Goal: Task Accomplishment & Management: Manage account settings

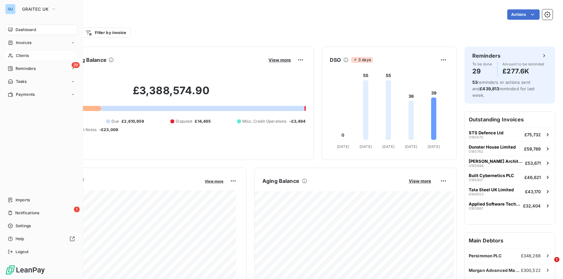
click at [21, 54] on span "Clients" at bounding box center [22, 56] width 13 height 6
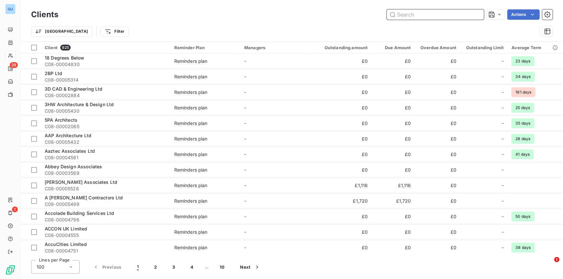
click at [415, 18] on input "text" at bounding box center [435, 14] width 97 height 10
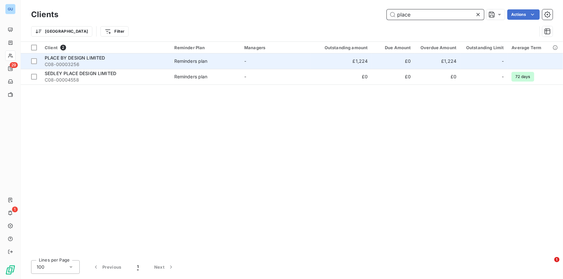
type input "place"
click at [105, 61] on span "C08-00003256" at bounding box center [106, 64] width 122 height 6
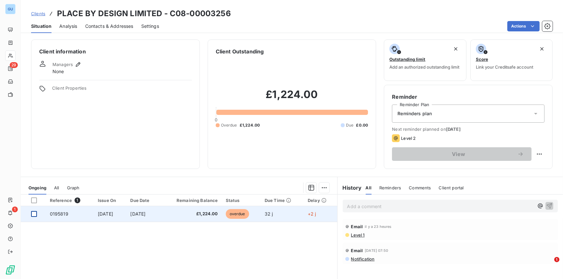
click at [34, 213] on div at bounding box center [34, 214] width 6 height 6
click at [62, 212] on span "0195819" at bounding box center [59, 214] width 18 height 6
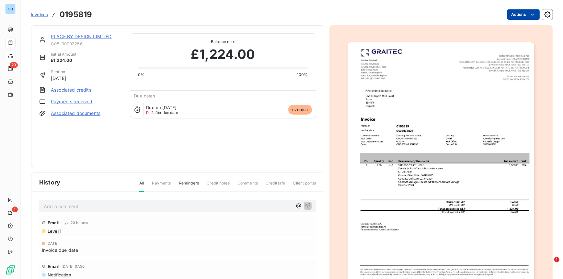
click at [510, 16] on html "GU 29 1 Invoices 0195819 Actions PLACE BY DESIGN LIMITED C08-00003256 Initial A…" at bounding box center [281, 139] width 563 height 279
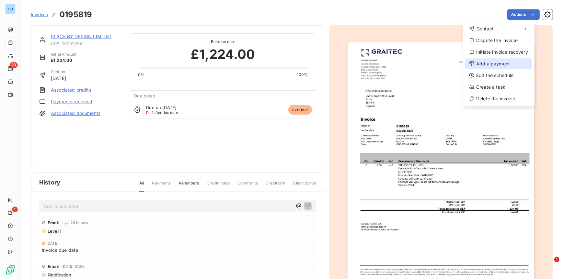
click at [483, 62] on div "Add a payment" at bounding box center [498, 64] width 67 height 10
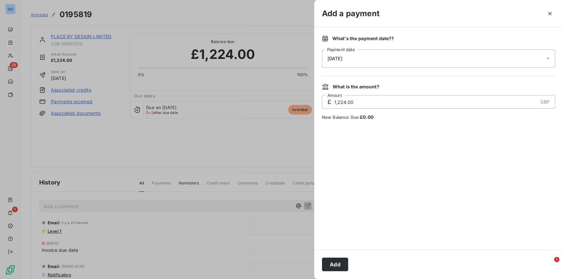
drag, startPoint x: 332, startPoint y: 265, endPoint x: 337, endPoint y: 262, distance: 5.8
click at [332, 264] on button "Add" at bounding box center [335, 265] width 26 height 14
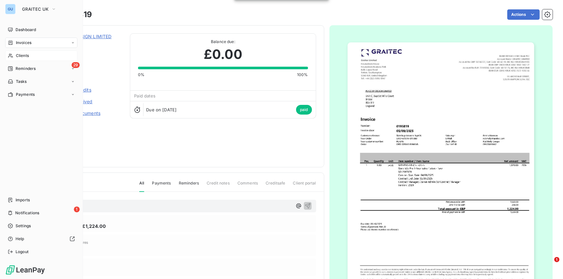
click at [19, 56] on span "Clients" at bounding box center [22, 56] width 13 height 6
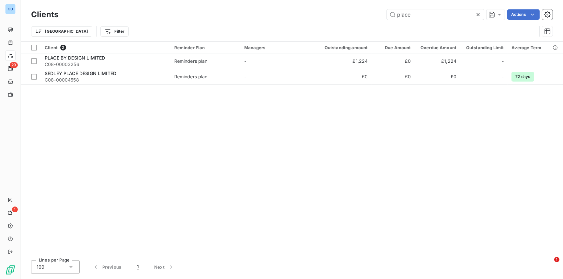
drag, startPoint x: 426, startPoint y: 15, endPoint x: 343, endPoint y: 14, distance: 82.9
click at [343, 14] on div "place Actions" at bounding box center [309, 14] width 486 height 10
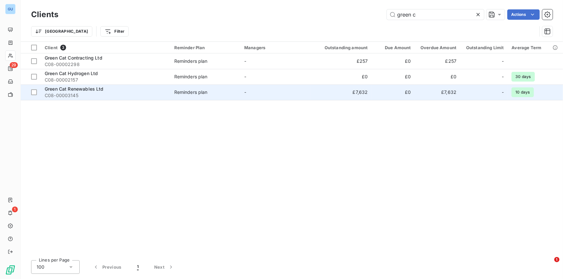
type input "green c"
click at [89, 90] on span "Green Cat Renewables Ltd" at bounding box center [74, 89] width 59 height 6
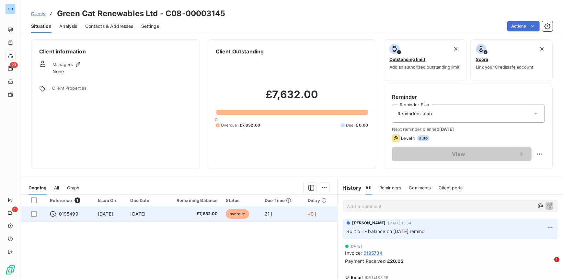
click at [77, 214] on div "0195499" at bounding box center [70, 214] width 40 height 6
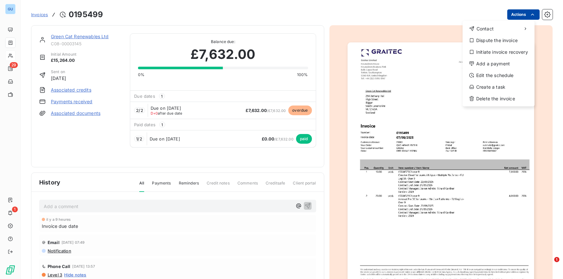
click at [513, 11] on html "GU 29 1 Invoices 0195499 Actions Contact Dispute the invoice Initiate invoice r…" at bounding box center [281, 139] width 563 height 279
click at [486, 60] on div "Add a payment" at bounding box center [498, 64] width 67 height 10
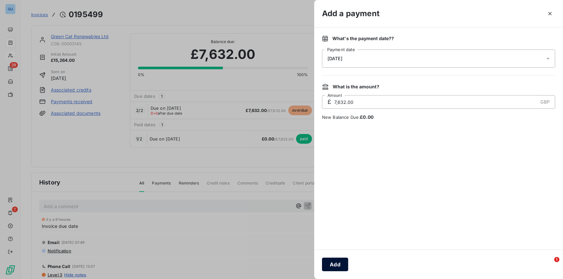
click at [336, 259] on button "Add" at bounding box center [335, 265] width 26 height 14
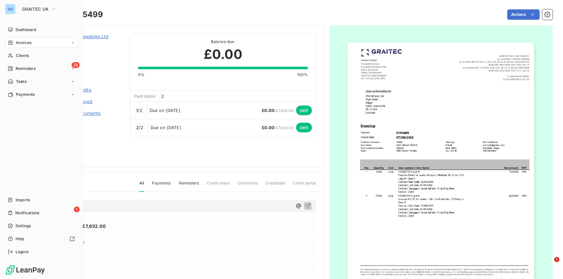
drag, startPoint x: 21, startPoint y: 54, endPoint x: 91, endPoint y: 55, distance: 69.9
click at [21, 55] on span "Clients" at bounding box center [22, 56] width 13 height 6
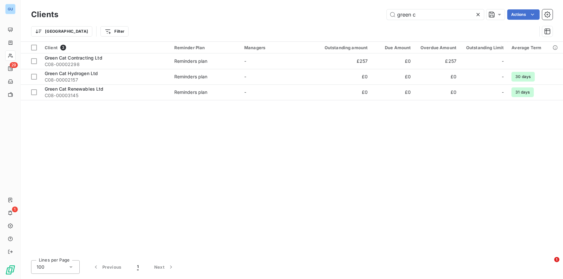
drag, startPoint x: 421, startPoint y: 14, endPoint x: 353, endPoint y: 9, distance: 67.5
click at [353, 9] on div "green c Actions" at bounding box center [309, 14] width 486 height 10
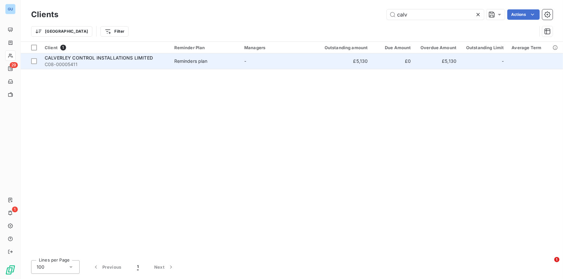
type input "calv"
click at [86, 61] on span "C08-00005411" at bounding box center [106, 64] width 122 height 6
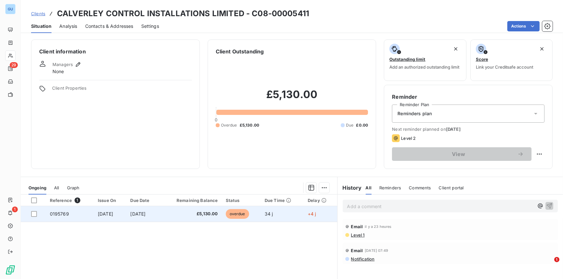
click at [37, 214] on div at bounding box center [36, 214] width 11 height 6
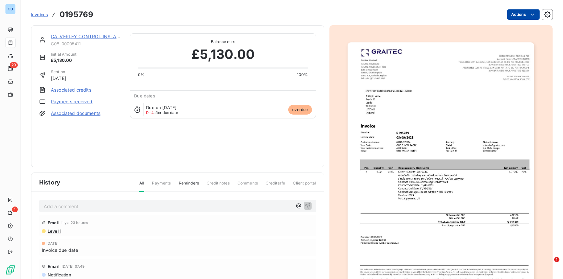
click at [513, 14] on html "GU 29 1 Invoices 0195769 Actions CALVERLEY CONTROL INSTALLATIONS LIMITED C08-00…" at bounding box center [281, 139] width 563 height 279
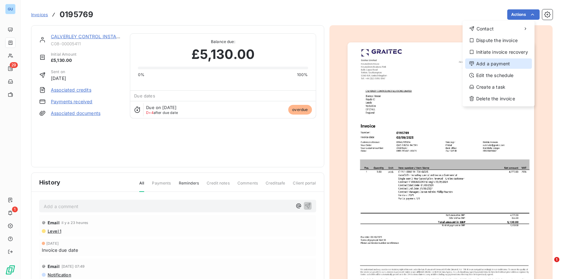
click at [482, 62] on div "Add a payment" at bounding box center [498, 64] width 67 height 10
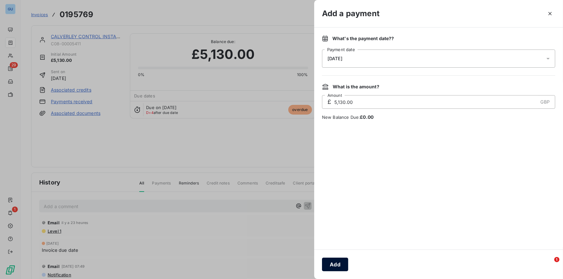
click at [328, 263] on button "Add" at bounding box center [335, 265] width 26 height 14
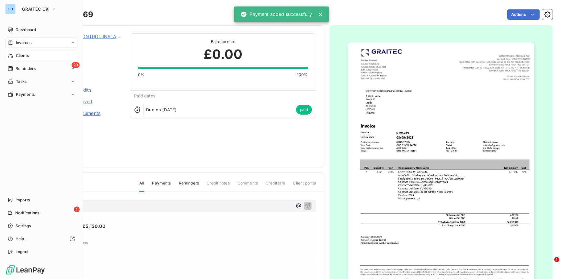
drag, startPoint x: 25, startPoint y: 56, endPoint x: 30, endPoint y: 56, distance: 4.5
click at [25, 56] on span "Clients" at bounding box center [22, 56] width 13 height 6
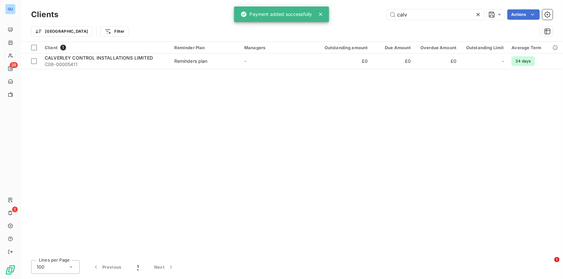
drag, startPoint x: 427, startPoint y: 9, endPoint x: 361, endPoint y: 11, distance: 66.1
click at [361, 11] on div "calv Actions" at bounding box center [309, 14] width 486 height 10
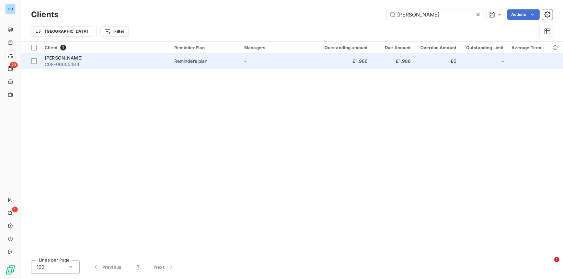
type input "MITCHELL B"
click at [70, 67] on span "C08-00005484" at bounding box center [106, 64] width 122 height 6
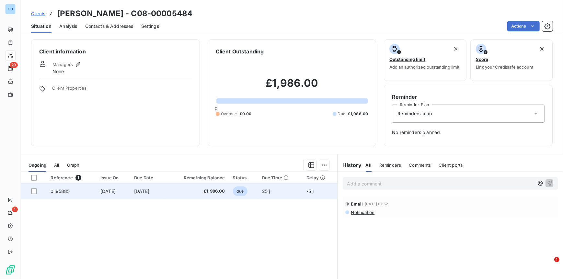
click at [37, 192] on div at bounding box center [37, 191] width 12 height 6
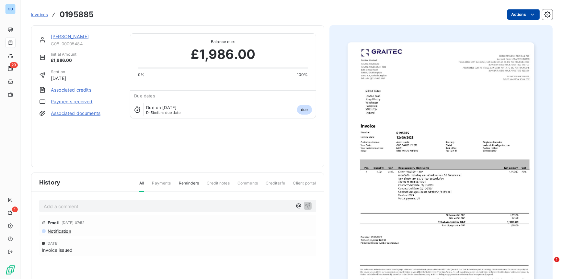
click at [507, 16] on html "GU 29 1 Invoices 0195885 Actions Mitchell Bridges C08-00005484 Initial Amount £…" at bounding box center [281, 139] width 563 height 279
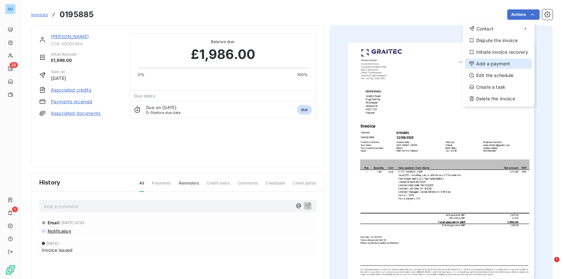
click at [477, 64] on div "Add a payment" at bounding box center [498, 64] width 67 height 10
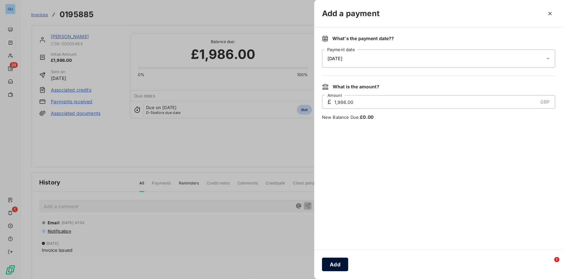
click at [335, 265] on button "Add" at bounding box center [335, 265] width 26 height 14
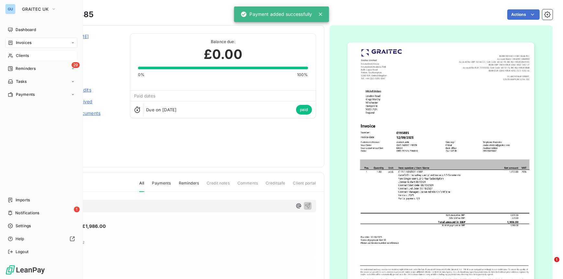
click at [26, 57] on span "Clients" at bounding box center [22, 56] width 13 height 6
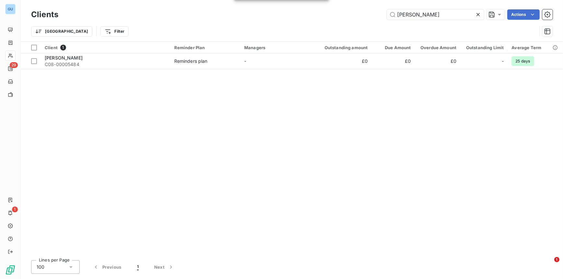
drag, startPoint x: 447, startPoint y: 14, endPoint x: 360, endPoint y: 14, distance: 86.4
click at [360, 14] on div "MITCHELL B Actions" at bounding box center [309, 14] width 486 height 10
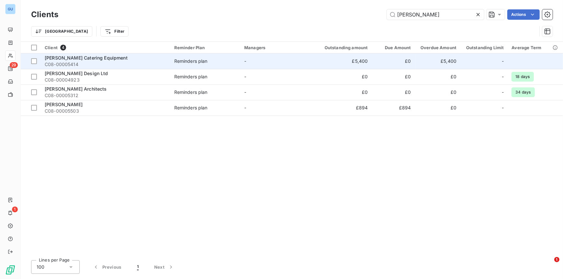
type input "lloyd"
click at [66, 56] on span "Lloyd Catering Equipment" at bounding box center [86, 58] width 83 height 6
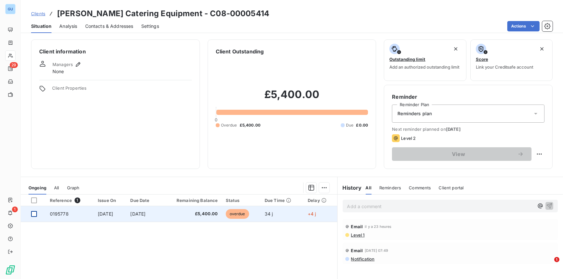
click at [35, 211] on div at bounding box center [34, 214] width 6 height 6
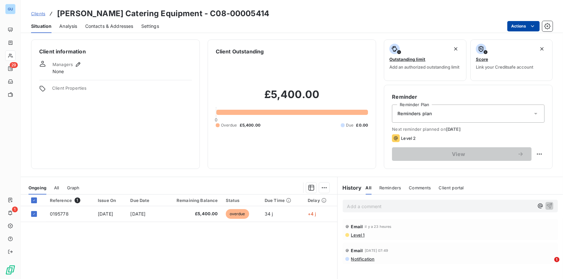
click at [514, 26] on html "GU 29 1 Clients Lloyd Catering Equipment - C08-00005414 Situation Analysis Cont…" at bounding box center [281, 139] width 563 height 279
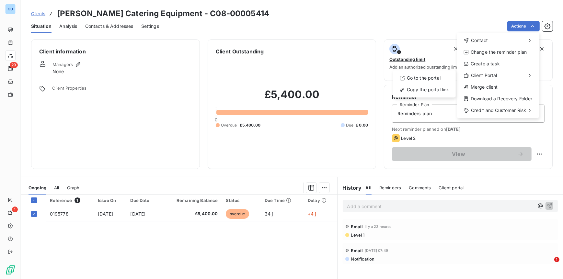
click at [60, 213] on html "GU 29 1 Clients Lloyd Catering Equipment - C08-00005414 Situation Analysis Cont…" at bounding box center [281, 139] width 563 height 279
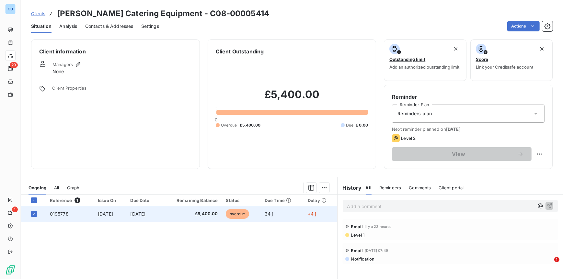
click at [62, 214] on span "0195778" at bounding box center [59, 214] width 19 height 6
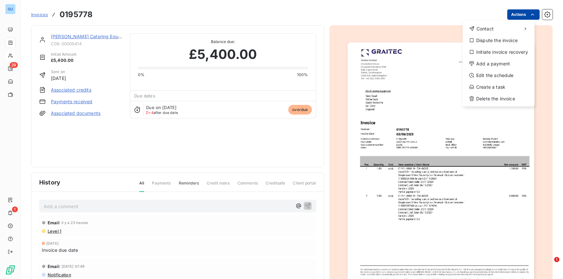
click at [513, 15] on html "GU 29 1 Invoices 0195778 Actions Contact Dispute the invoice Initiate invoice r…" at bounding box center [281, 139] width 563 height 279
click at [485, 66] on div "Add a payment" at bounding box center [498, 64] width 67 height 10
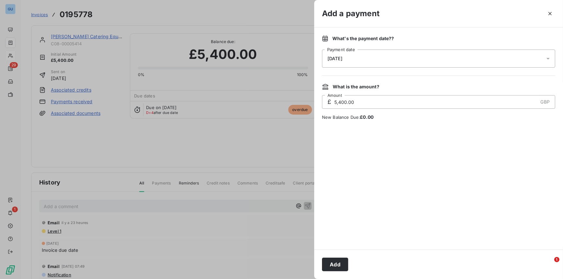
click at [339, 266] on button "Add" at bounding box center [335, 265] width 26 height 14
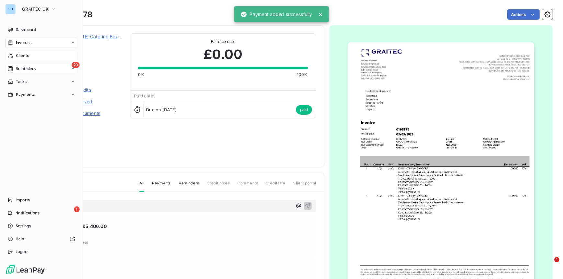
drag, startPoint x: 24, startPoint y: 53, endPoint x: 8, endPoint y: 66, distance: 20.3
click at [24, 53] on span "Clients" at bounding box center [22, 56] width 13 height 6
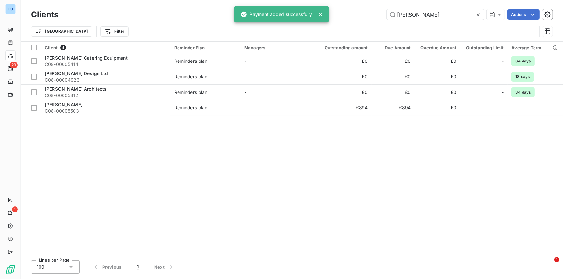
drag, startPoint x: 434, startPoint y: 16, endPoint x: 352, endPoint y: 15, distance: 82.9
click at [352, 15] on div "lloyd Actions" at bounding box center [309, 14] width 486 height 10
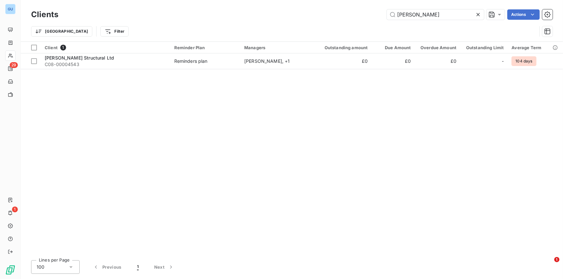
drag, startPoint x: 436, startPoint y: 17, endPoint x: 329, endPoint y: 8, distance: 107.8
click at [329, 8] on div "Clients BARNES Actions" at bounding box center [291, 15] width 521 height 14
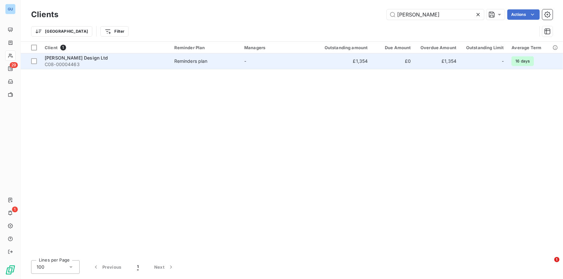
type input "haley"
click at [63, 57] on span "Haley Sharpe Design Ltd" at bounding box center [76, 58] width 63 height 6
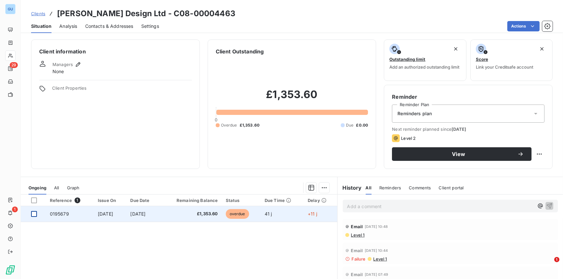
click at [32, 216] on div at bounding box center [34, 214] width 6 height 6
click at [61, 216] on span "0195679" at bounding box center [59, 214] width 19 height 6
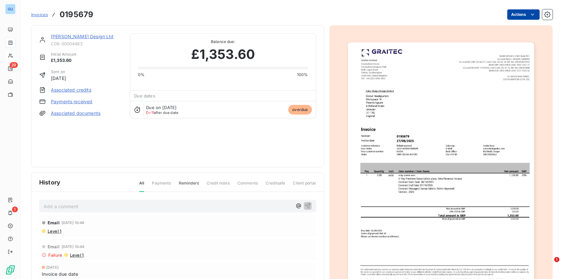
click at [513, 16] on html "GU 29 1 Invoices 0195679 Actions Haley Sharpe Design Ltd C08-00004463 Initial A…" at bounding box center [281, 139] width 563 height 279
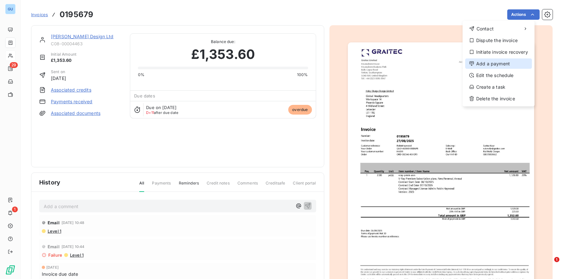
click at [487, 63] on div "Add a payment" at bounding box center [498, 64] width 67 height 10
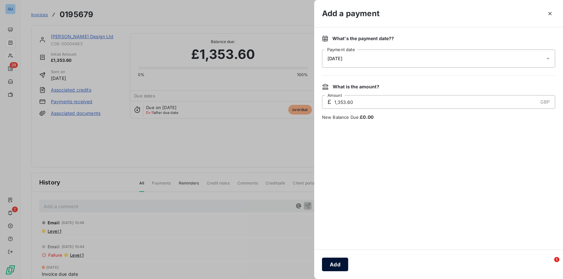
click at [336, 264] on button "Add" at bounding box center [335, 265] width 26 height 14
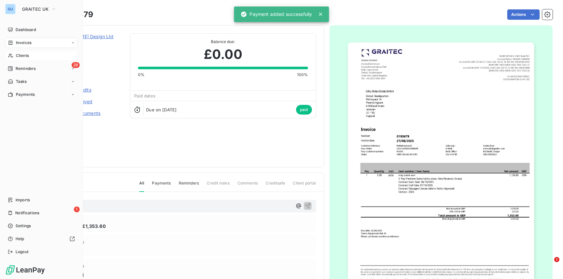
click at [23, 57] on span "Clients" at bounding box center [22, 56] width 13 height 6
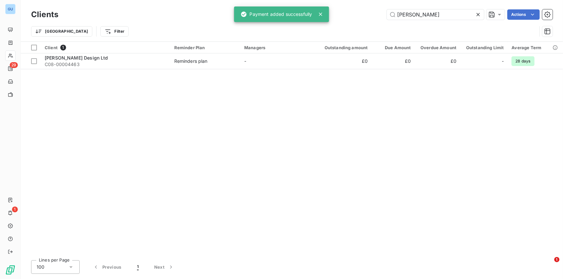
drag, startPoint x: 415, startPoint y: 14, endPoint x: 358, endPoint y: 14, distance: 56.7
click at [358, 14] on div "haley Actions" at bounding box center [309, 14] width 486 height 10
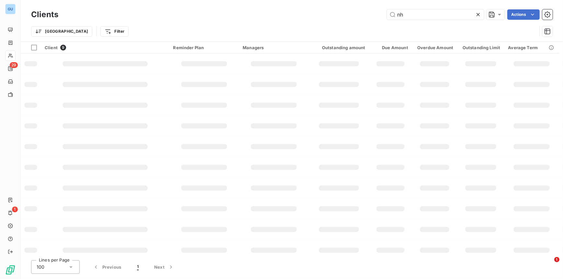
type input "n"
type input "7"
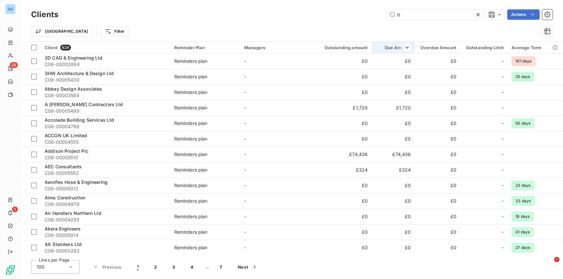
type input "n"
click at [395, 47] on div "Due Amount" at bounding box center [392, 47] width 35 height 5
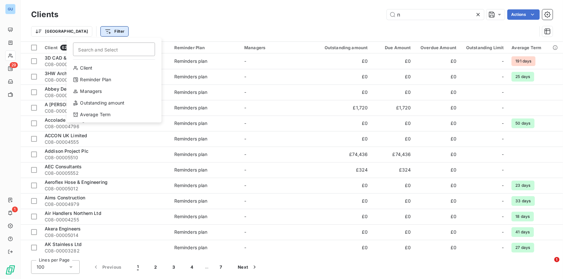
click at [73, 31] on html "GU 29 1 Clients n Actions Trier Filter Search and Select Client Reminder Plan M…" at bounding box center [281, 139] width 563 height 279
click at [92, 104] on div "Outstanding amount" at bounding box center [114, 103] width 90 height 10
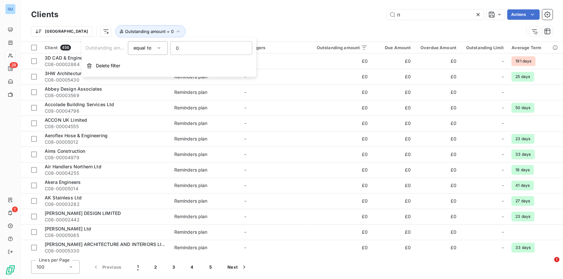
click at [159, 47] on icon at bounding box center [158, 48] width 3 height 2
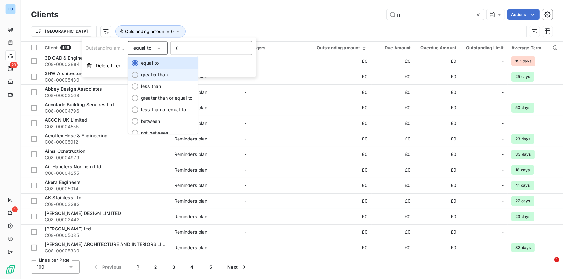
click at [152, 74] on span "greater than" at bounding box center [154, 75] width 27 height 6
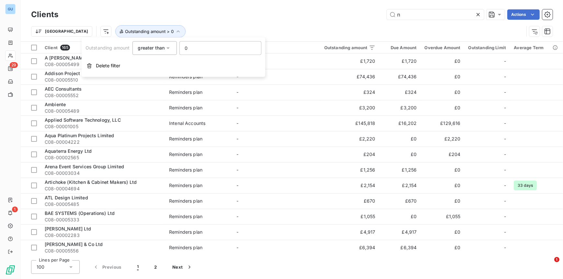
click at [196, 49] on input "0" at bounding box center [219, 47] width 81 height 13
type input "1"
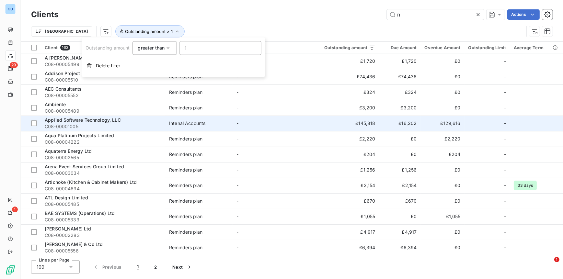
click at [256, 129] on td "-" at bounding box center [276, 124] width 88 height 16
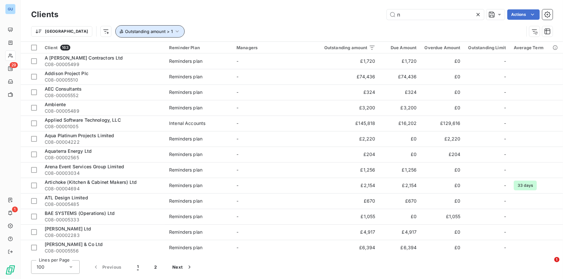
click at [132, 31] on span "Outstanding amount > 1" at bounding box center [149, 31] width 48 height 5
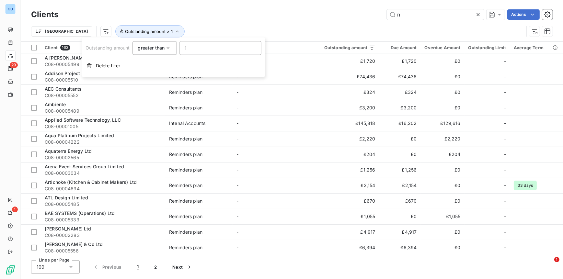
click at [161, 50] on span "greater than" at bounding box center [151, 48] width 27 height 6
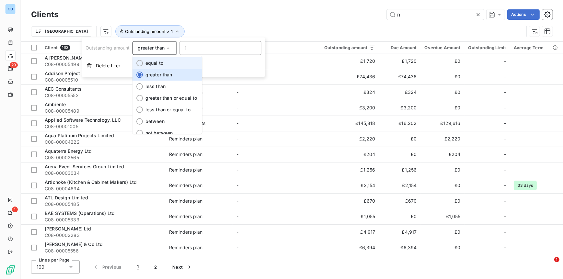
click at [157, 65] on span "equal to" at bounding box center [154, 63] width 18 height 6
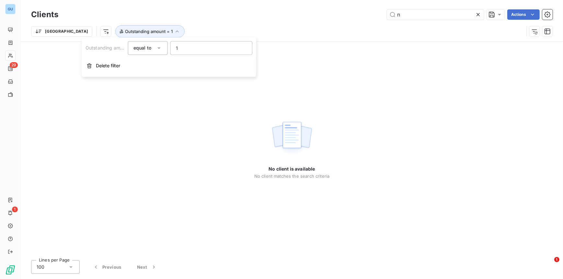
click at [191, 43] on input "1" at bounding box center [211, 47] width 81 height 13
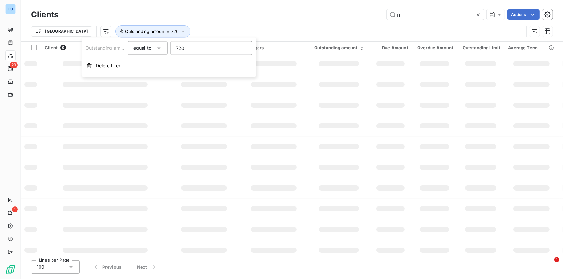
type input "7200"
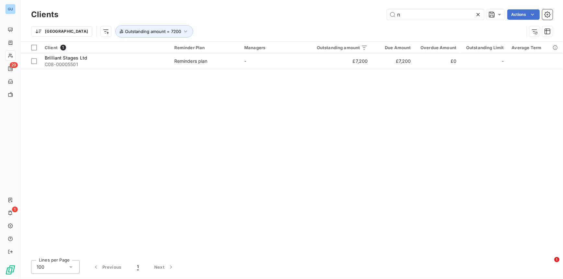
click at [365, 160] on div "Client 1 Reminder Plan Managers Outstanding amount Due Amount Overdue Amount Ou…" at bounding box center [292, 148] width 542 height 213
click at [125, 31] on span "Outstanding amount = 7200" at bounding box center [153, 31] width 56 height 5
click at [75, 33] on html "GU 29 1 Clients n Actions Trier Outstanding amount = 7200 Client 1 Reminder Pla…" at bounding box center [281, 139] width 563 height 279
click at [182, 32] on icon "button" at bounding box center [185, 31] width 6 height 6
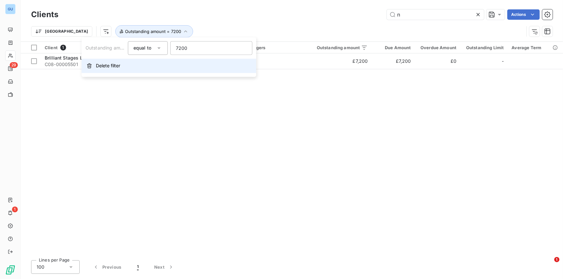
click at [107, 65] on span "Delete filter" at bounding box center [108, 65] width 24 height 6
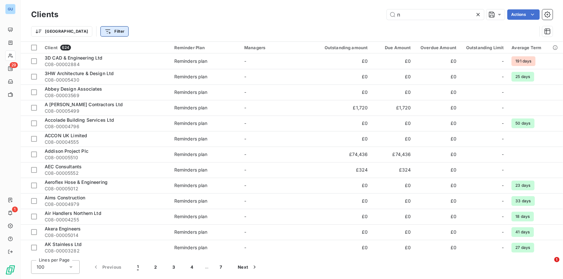
click at [73, 29] on html "GU 29 1 Clients n Actions Trier Filter Client 624 Reminder Plan Managers Outsta…" at bounding box center [281, 139] width 563 height 279
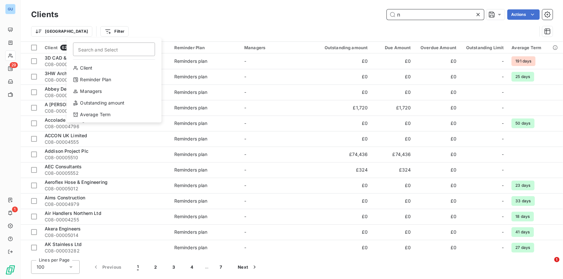
click at [410, 19] on html "GU 29 1 Clients n Actions Trier Filter Search and Select Client Reminder Plan M…" at bounding box center [281, 139] width 563 height 279
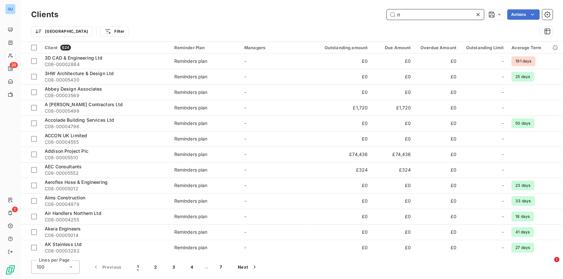
click at [409, 16] on input "n" at bounding box center [435, 14] width 97 height 10
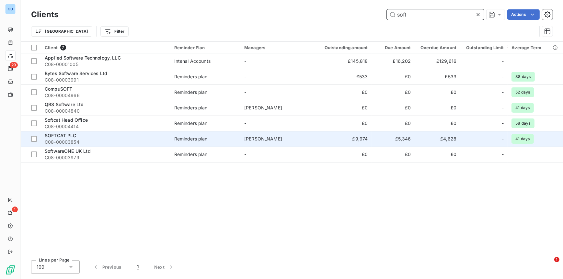
type input "soft"
click at [51, 140] on span "C08-00003854" at bounding box center [106, 142] width 122 height 6
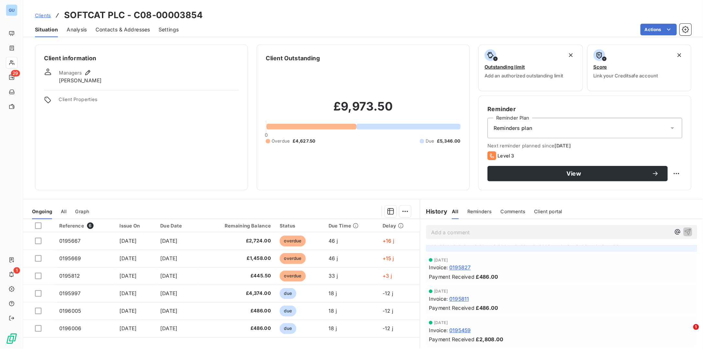
scroll to position [63, 0]
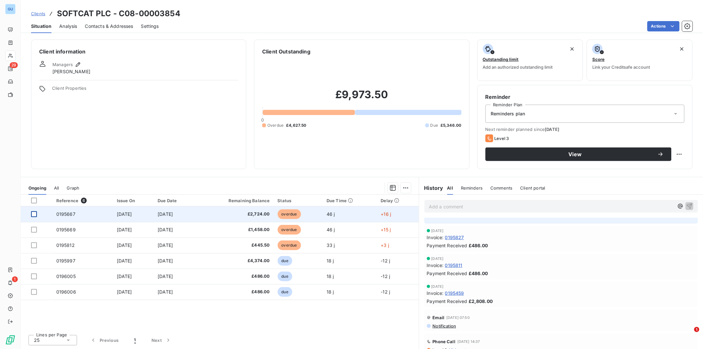
click at [36, 213] on div at bounding box center [34, 214] width 6 height 6
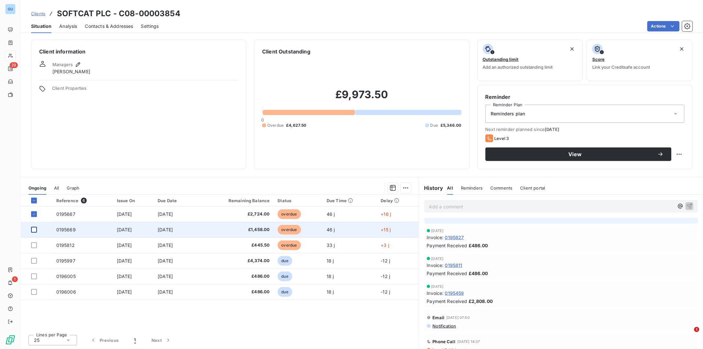
click at [35, 227] on div at bounding box center [34, 230] width 6 height 6
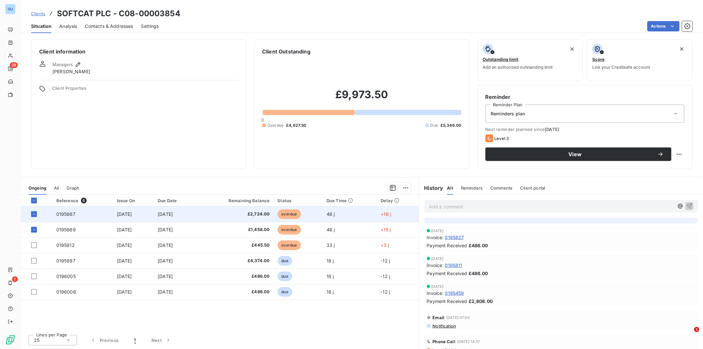
click at [60, 211] on span "0195667" at bounding box center [65, 214] width 19 height 6
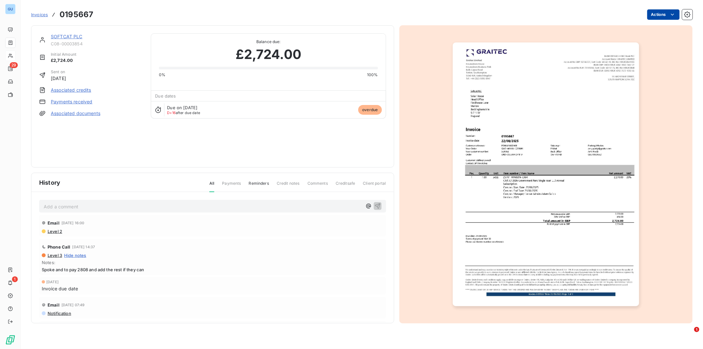
click at [562, 13] on html "GU 29 1 Invoices 0195667 Actions SOFTCAT PLC C08-00003854 Initial Amount £2,724…" at bounding box center [351, 174] width 703 height 349
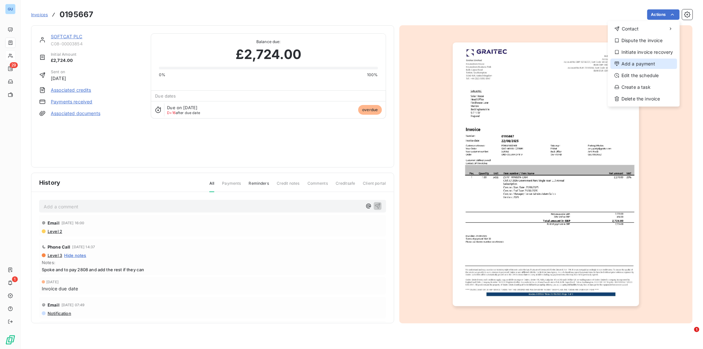
click at [562, 61] on div "Add a payment" at bounding box center [644, 64] width 67 height 10
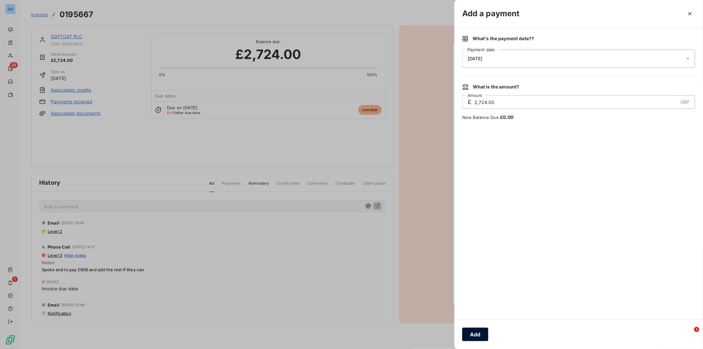
click at [467, 279] on button "Add" at bounding box center [475, 334] width 26 height 14
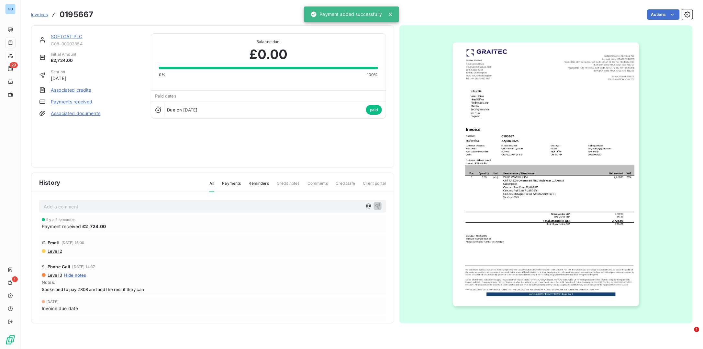
click at [57, 34] on link "SOFTCAT PLC" at bounding box center [67, 37] width 32 height 6
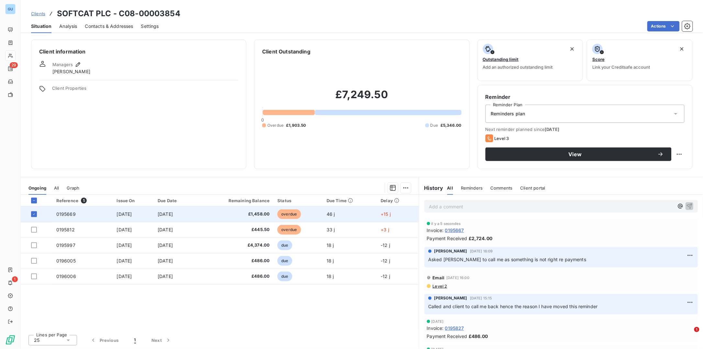
click at [69, 213] on span "0195669" at bounding box center [65, 214] width 19 height 6
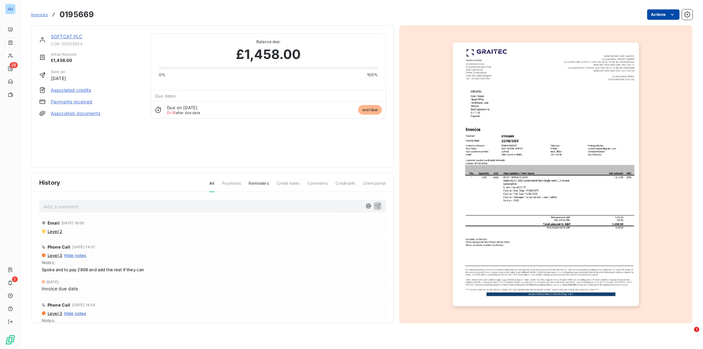
click at [562, 16] on html "GU 29 1 Invoices 0195669 Actions SOFTCAT PLC C08-00003854 Initial Amount £1,458…" at bounding box center [351, 174] width 703 height 349
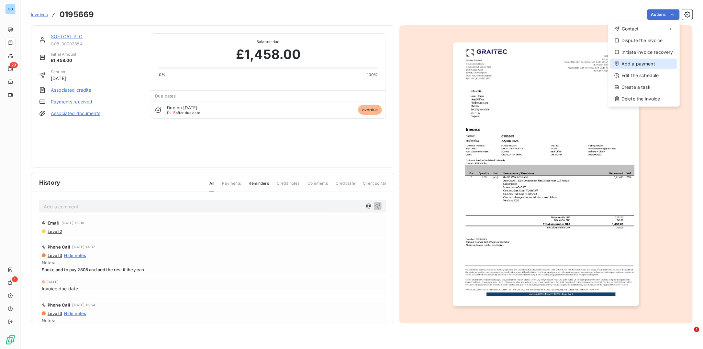
click at [562, 59] on div "Add a payment" at bounding box center [644, 64] width 67 height 10
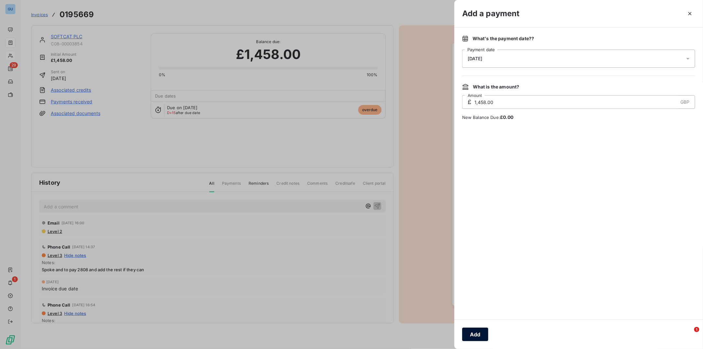
click at [473, 279] on button "Add" at bounding box center [475, 334] width 26 height 14
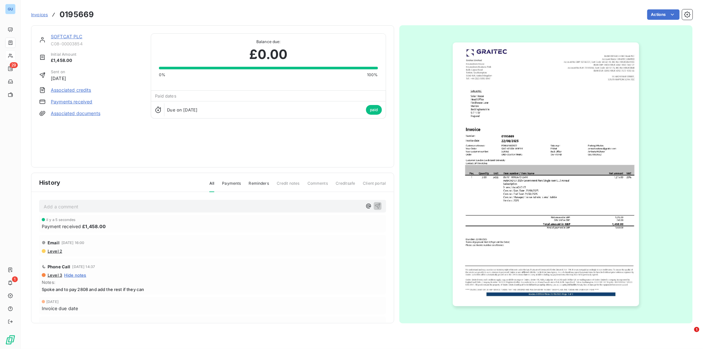
click at [65, 40] on div "SOFTCAT PLC C08-00003854" at bounding box center [97, 39] width 92 height 13
click at [64, 37] on link "SOFTCAT PLC" at bounding box center [67, 37] width 32 height 6
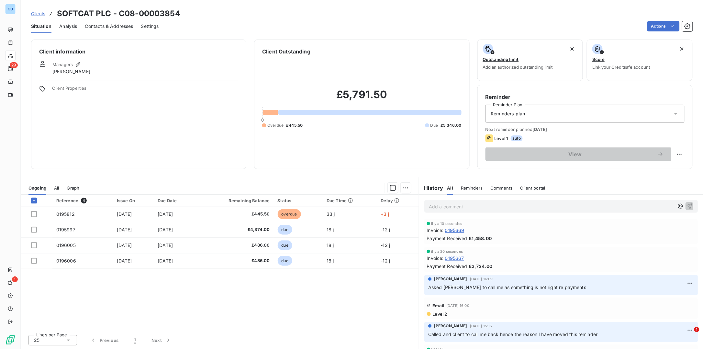
click at [37, 13] on span "Clients" at bounding box center [38, 13] width 14 height 5
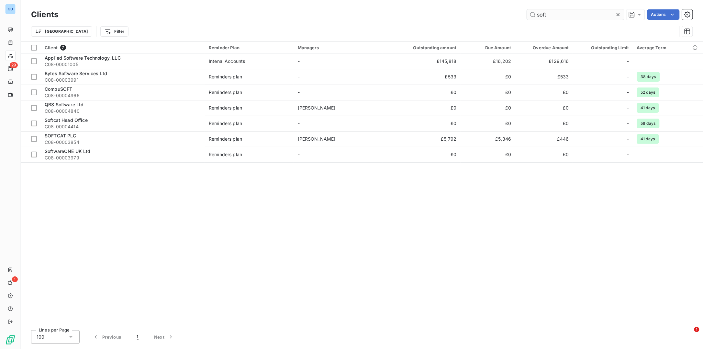
drag, startPoint x: 573, startPoint y: 16, endPoint x: 535, endPoint y: 13, distance: 38.6
click at [535, 13] on input "soft" at bounding box center [575, 14] width 97 height 10
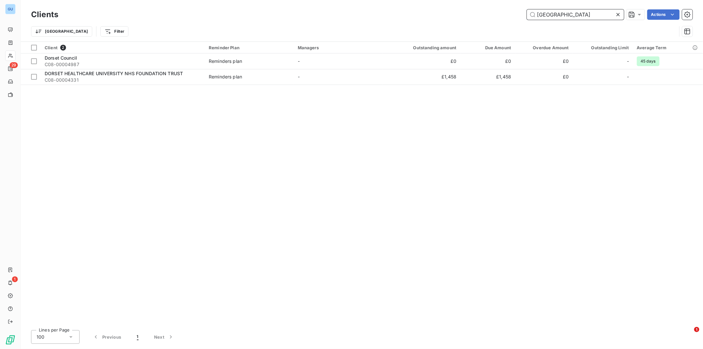
drag, startPoint x: 559, startPoint y: 14, endPoint x: 479, endPoint y: 10, distance: 80.4
click at [479, 10] on div "dorset Actions" at bounding box center [379, 14] width 627 height 10
paste input "SLOANE"
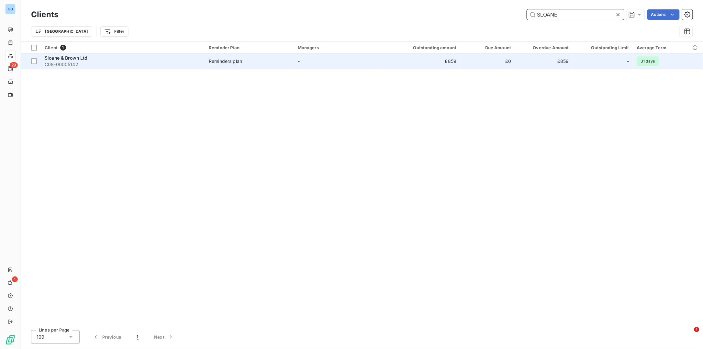
type input "SLOANE"
click at [77, 64] on span "C08-00005142" at bounding box center [123, 64] width 156 height 6
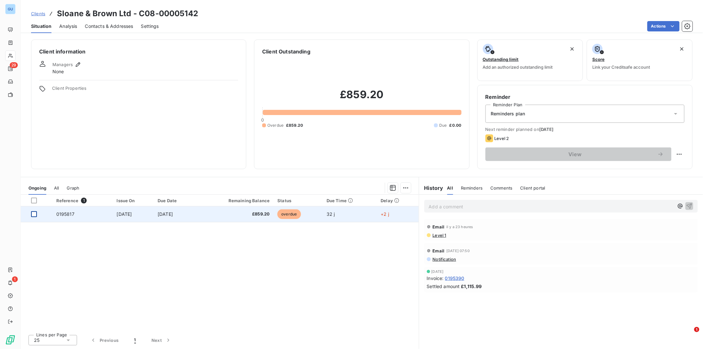
click at [35, 215] on div at bounding box center [34, 214] width 6 height 6
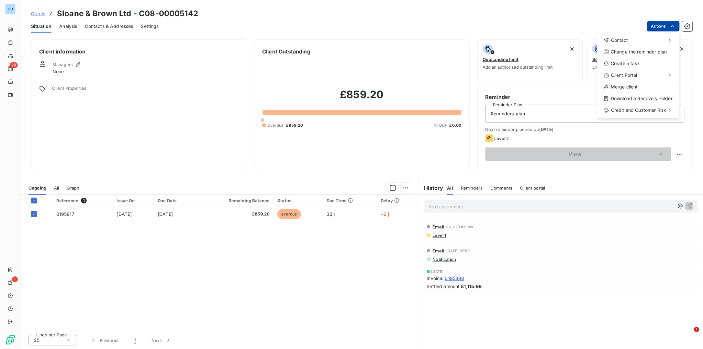
click at [562, 27] on html "GU 29 1 Clients Sloane & Brown Ltd - C08-00005142 Situation Analysis Contacts &…" at bounding box center [351, 174] width 703 height 349
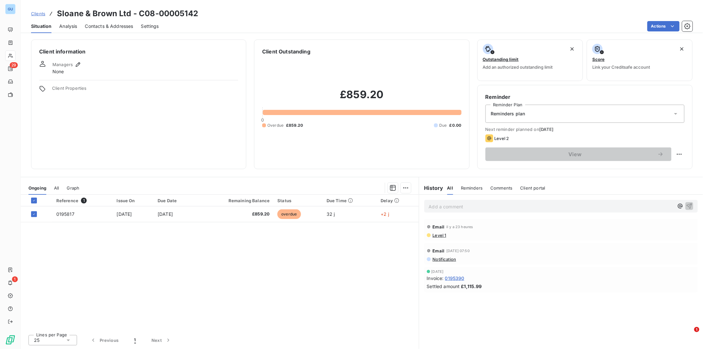
click at [69, 215] on html "GU 29 1 Clients Sloane & Brown Ltd - C08-00005142 Situation Analysis Contacts &…" at bounding box center [351, 174] width 703 height 349
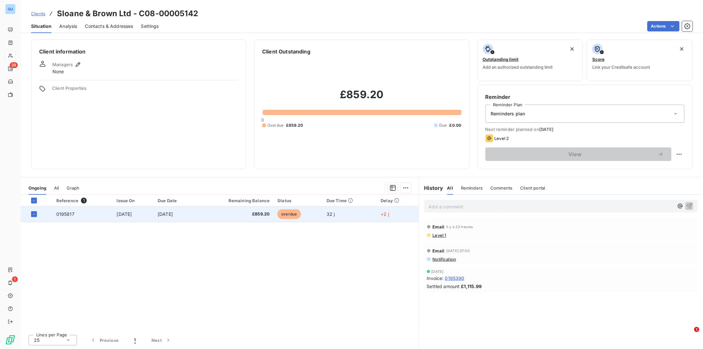
click at [64, 214] on span "0195817" at bounding box center [65, 214] width 18 height 6
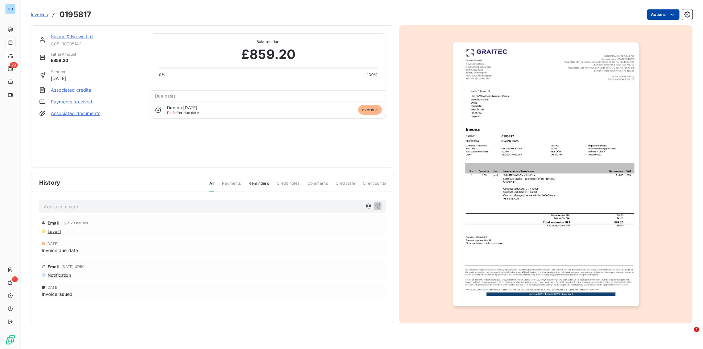
click at [562, 14] on html "GU 29 1 Invoices 0195817 Actions Sloane & Brown Ltd C08-00005142 Initial Amount…" at bounding box center [351, 174] width 703 height 349
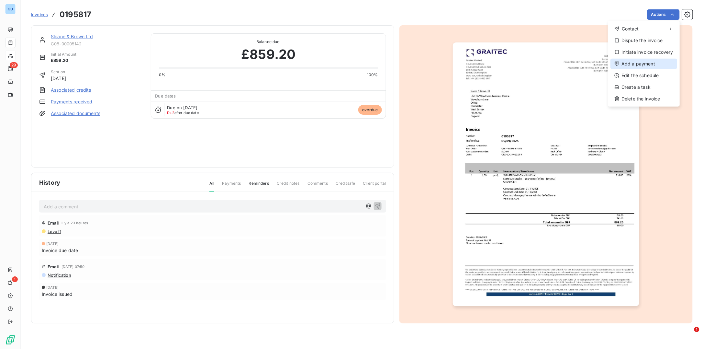
click at [562, 62] on div "Add a payment" at bounding box center [644, 64] width 67 height 10
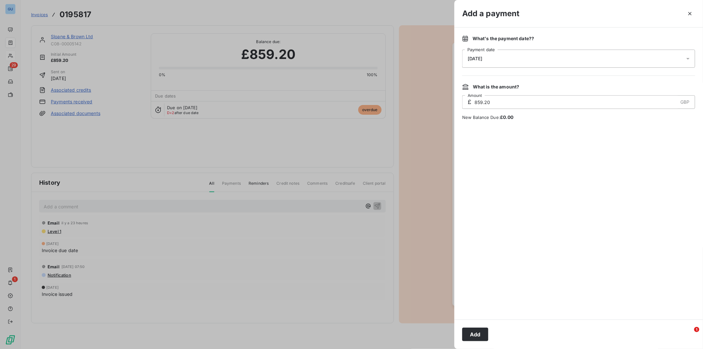
drag, startPoint x: 472, startPoint y: 333, endPoint x: 147, endPoint y: 337, distance: 324.7
click at [468, 279] on button "Add" at bounding box center [475, 334] width 26 height 14
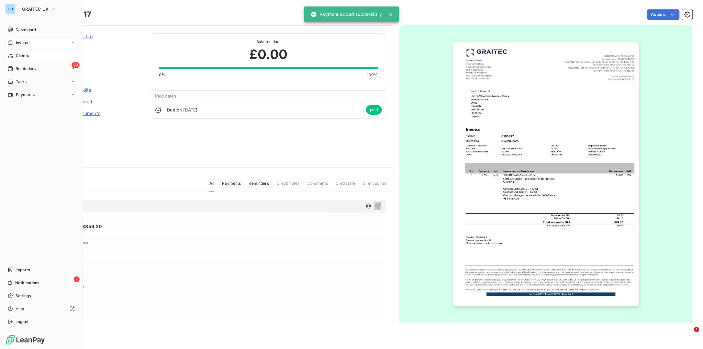
click at [25, 56] on span "Clients" at bounding box center [22, 56] width 13 height 6
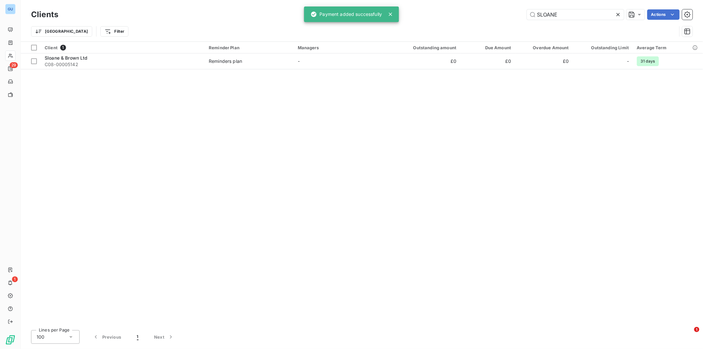
drag, startPoint x: 569, startPoint y: 13, endPoint x: 480, endPoint y: 12, distance: 89.4
click at [480, 12] on div "SLOANE Actions" at bounding box center [379, 14] width 627 height 10
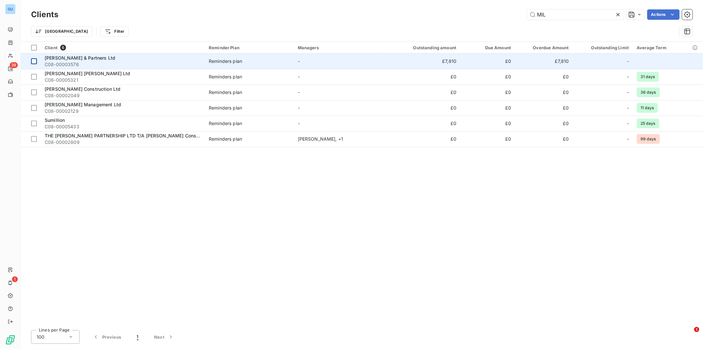
type input "MIL"
click at [35, 63] on div at bounding box center [34, 61] width 6 height 6
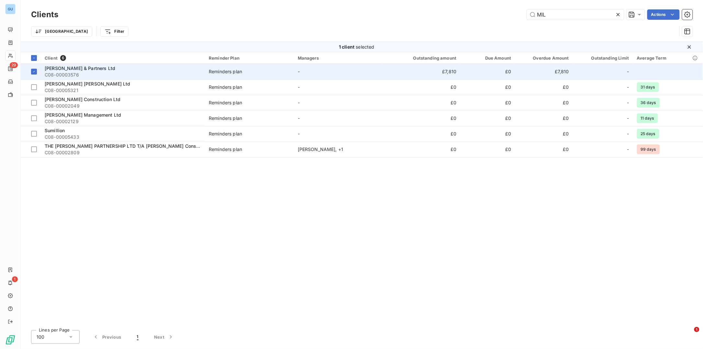
click at [69, 72] on span "C08-00003576" at bounding box center [123, 75] width 156 height 6
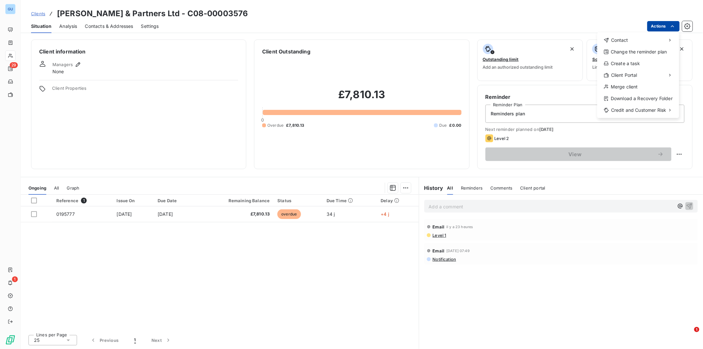
click at [562, 27] on html "GU 29 1 Clients David Miles & Partners Ltd - C08-00003576 Situation Analysis Co…" at bounding box center [351, 174] width 703 height 349
click at [33, 214] on html "GU 29 1 Clients David Miles & Partners Ltd - C08-00003576 Situation Analysis Co…" at bounding box center [351, 174] width 703 height 349
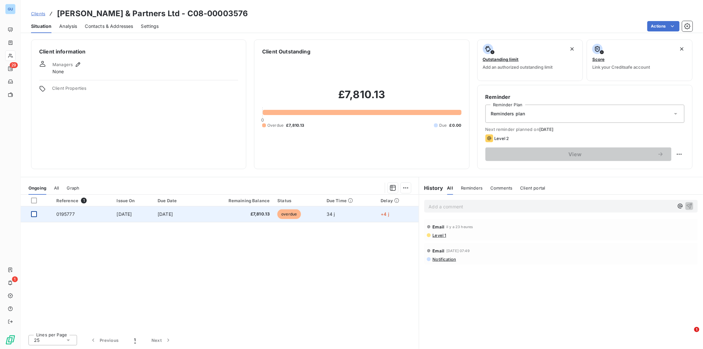
click at [35, 214] on div at bounding box center [34, 214] width 6 height 6
click at [66, 214] on span "0195777" at bounding box center [65, 214] width 18 height 6
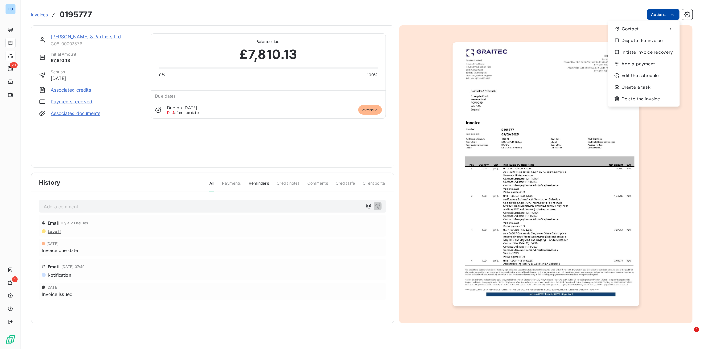
click at [562, 14] on html "GU 29 1 Invoices 0195777 Actions Contact Dispute the invoice Initiate invoice r…" at bounding box center [351, 174] width 703 height 349
click at [562, 65] on div "Add a payment" at bounding box center [644, 64] width 67 height 10
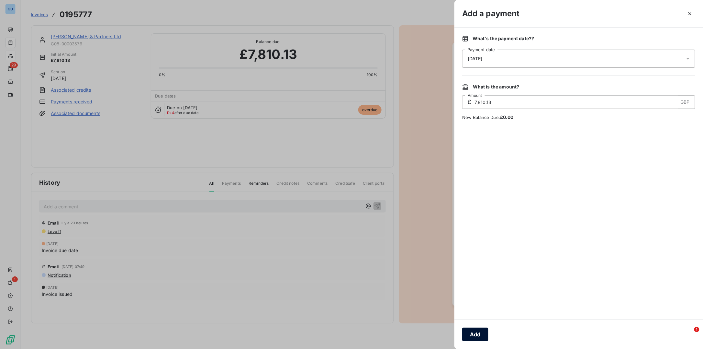
click at [471, 279] on button "Add" at bounding box center [475, 334] width 26 height 14
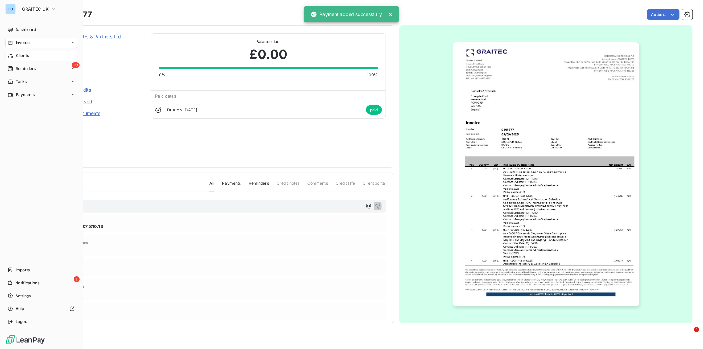
click at [17, 56] on span "Clients" at bounding box center [22, 56] width 13 height 6
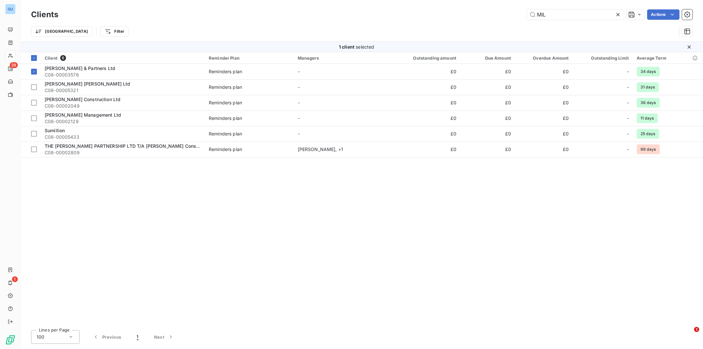
drag, startPoint x: 571, startPoint y: 17, endPoint x: 486, endPoint y: 17, distance: 85.8
click at [486, 17] on div "MIL Actions" at bounding box center [379, 14] width 627 height 10
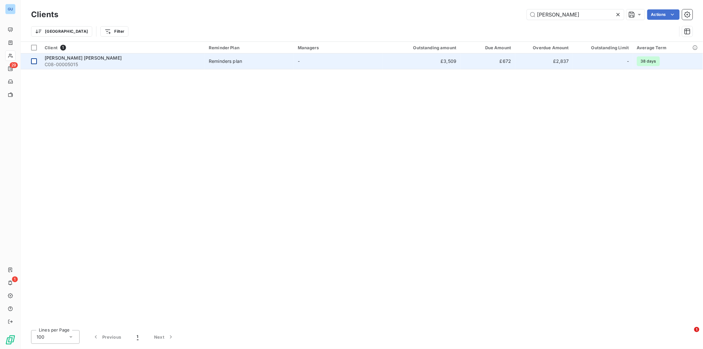
type input "LANDE"
click at [35, 59] on div at bounding box center [34, 61] width 6 height 6
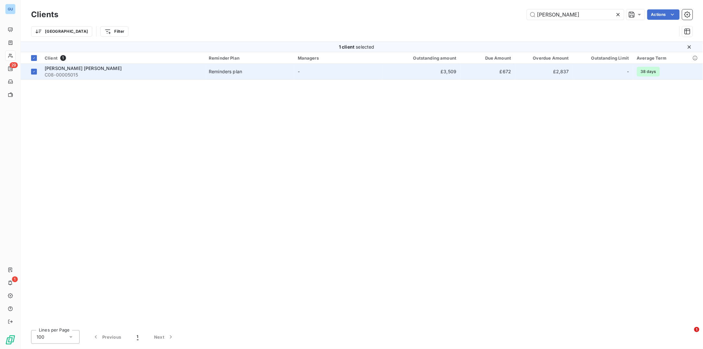
click at [55, 72] on span "C08-00005015" at bounding box center [123, 75] width 156 height 6
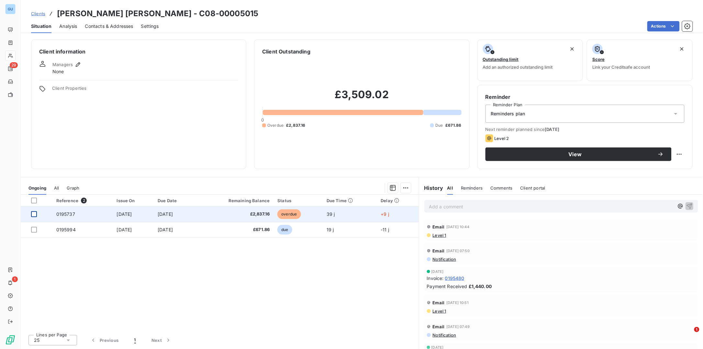
click at [34, 213] on div at bounding box center [34, 214] width 6 height 6
click at [63, 215] on span "0195737" at bounding box center [65, 214] width 19 height 6
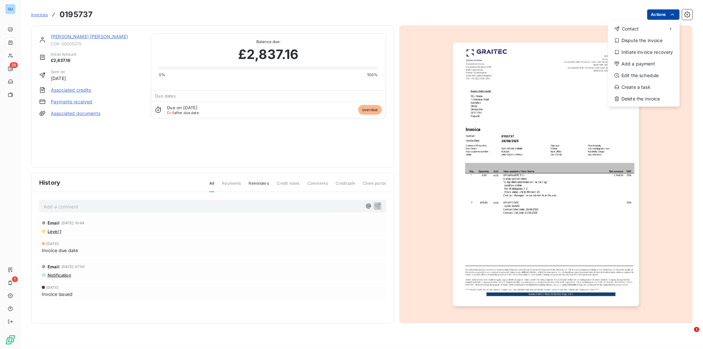
click at [562, 16] on html "GU 29 1 Invoices 0195737 Actions Contact Dispute the invoice Initiate invoice r…" at bounding box center [351, 174] width 703 height 349
click at [562, 59] on div "Add a payment" at bounding box center [644, 64] width 67 height 10
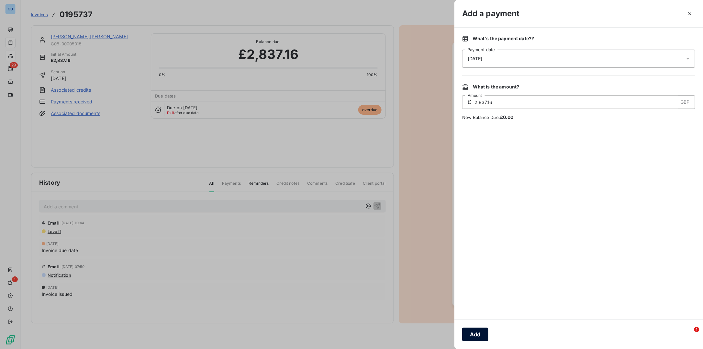
click at [471, 279] on button "Add" at bounding box center [475, 334] width 26 height 14
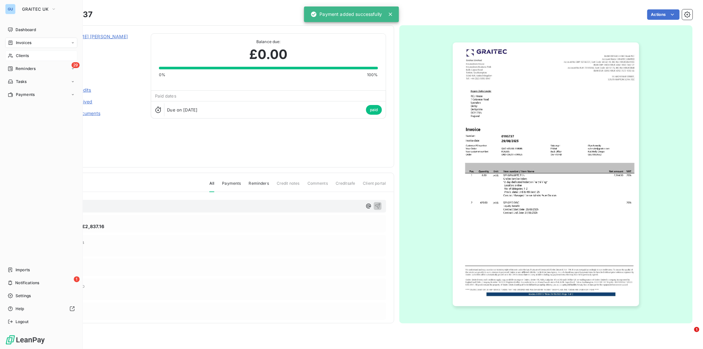
click at [28, 54] on span "Clients" at bounding box center [22, 56] width 13 height 6
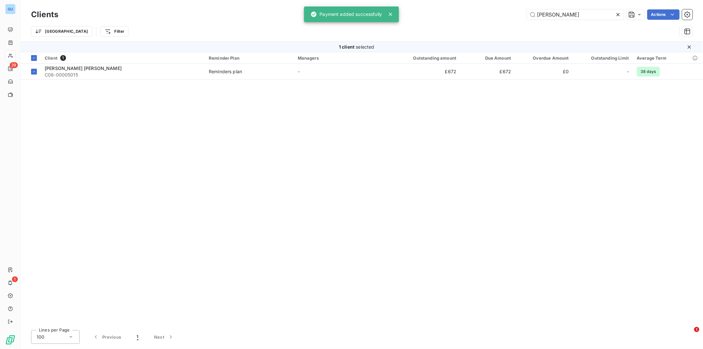
drag, startPoint x: 569, startPoint y: 14, endPoint x: 450, endPoint y: 14, distance: 118.8
click at [451, 11] on div "LANDE Actions" at bounding box center [379, 14] width 627 height 10
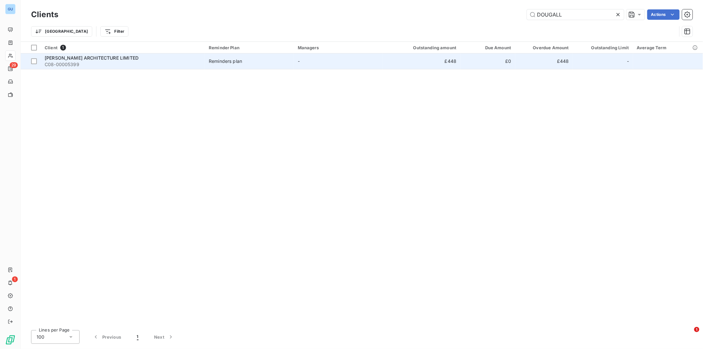
type input "DOUGALL"
click at [99, 61] on span "[PERSON_NAME] ARCHITECTURE LIMITED" at bounding box center [92, 58] width 94 height 6
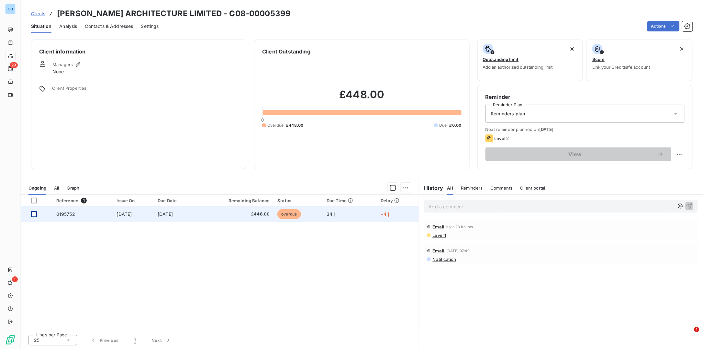
click at [31, 214] on div at bounding box center [34, 214] width 6 height 6
click at [66, 215] on span "0195752" at bounding box center [65, 214] width 19 height 6
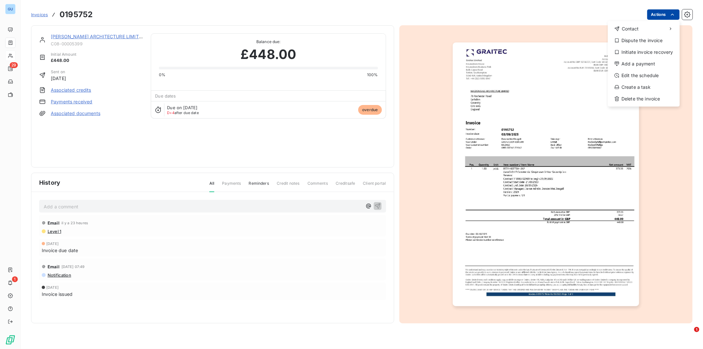
click at [562, 13] on html "GU 29 1 Invoices 0195752 Actions Contact Dispute the invoice Initiate invoice r…" at bounding box center [351, 174] width 703 height 349
click at [562, 64] on div "Add a payment" at bounding box center [644, 64] width 67 height 10
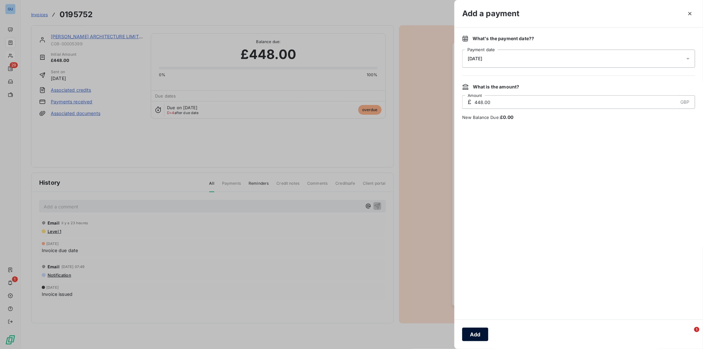
click at [472, 279] on button "Add" at bounding box center [475, 334] width 26 height 14
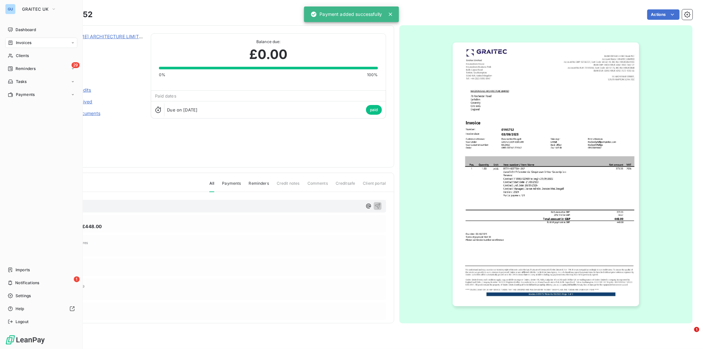
drag, startPoint x: 24, startPoint y: 55, endPoint x: 64, endPoint y: 62, distance: 40.6
click at [24, 55] on span "Clients" at bounding box center [22, 56] width 13 height 6
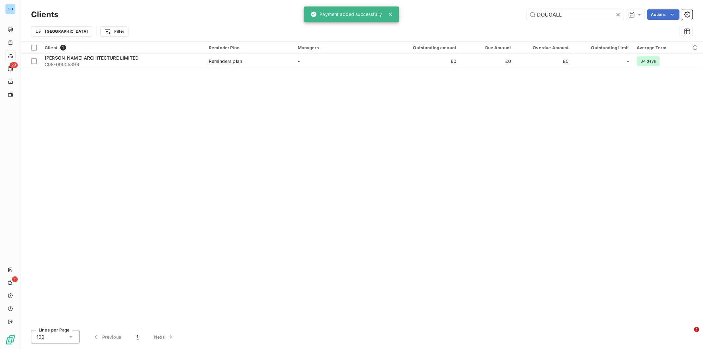
drag, startPoint x: 566, startPoint y: 13, endPoint x: 454, endPoint y: 13, distance: 112.3
click at [454, 13] on div "DOUGALL Actions" at bounding box center [379, 14] width 627 height 10
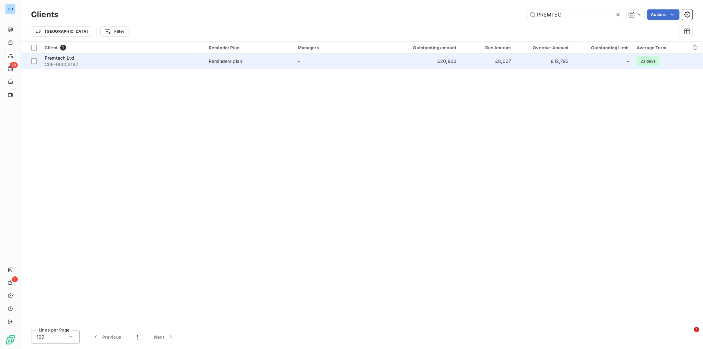
type input "PREMTEC"
click at [56, 62] on span "C08-00002167" at bounding box center [123, 64] width 156 height 6
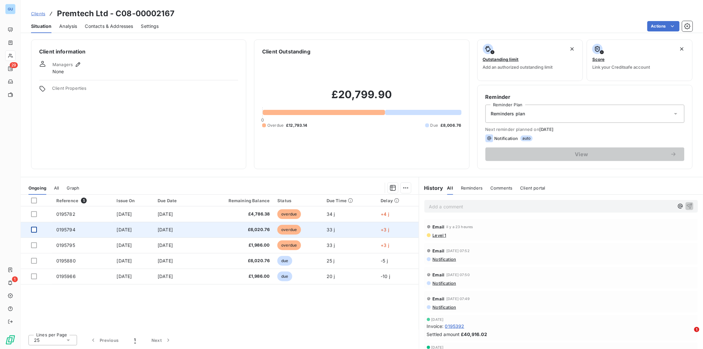
click at [37, 229] on div at bounding box center [34, 230] width 6 height 6
click at [59, 229] on span "0195794" at bounding box center [65, 230] width 19 height 6
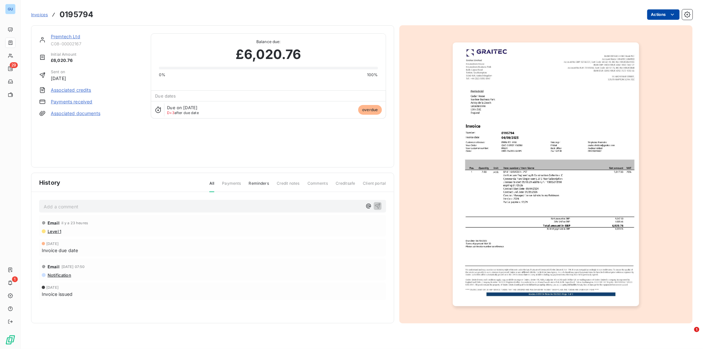
click at [562, 10] on html "GU 29 1 Invoices 0195794 Actions Premtech Ltd C08-00002167 Initial Amount £6,02…" at bounding box center [351, 174] width 703 height 349
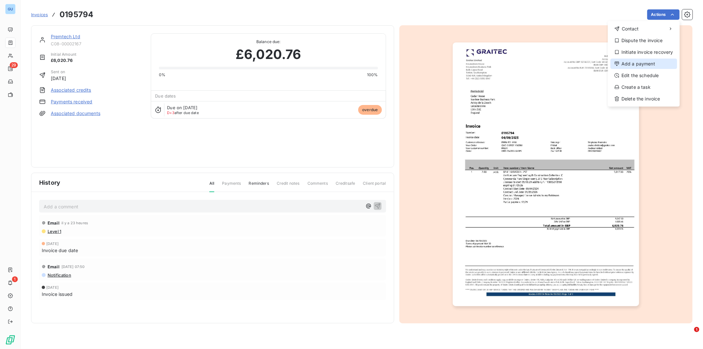
click at [562, 62] on div "Add a payment" at bounding box center [644, 64] width 67 height 10
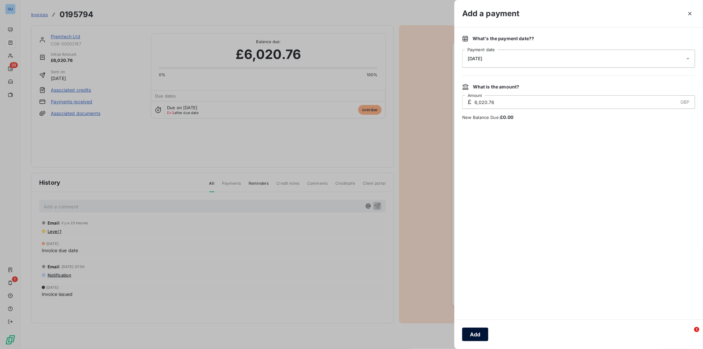
click at [478, 279] on button "Add" at bounding box center [475, 334] width 26 height 14
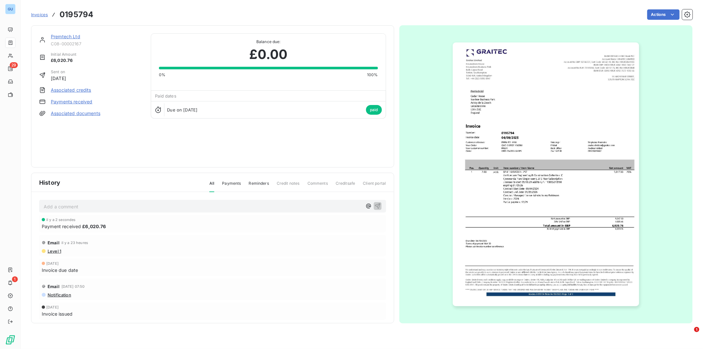
click at [55, 35] on link "Premtech Ltd" at bounding box center [65, 37] width 29 height 6
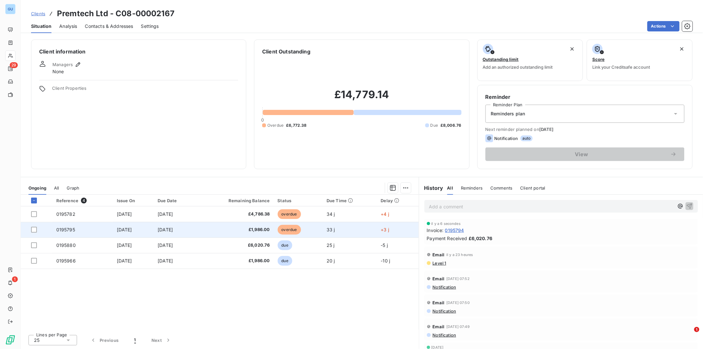
click at [53, 232] on td "0195795" at bounding box center [82, 230] width 61 height 16
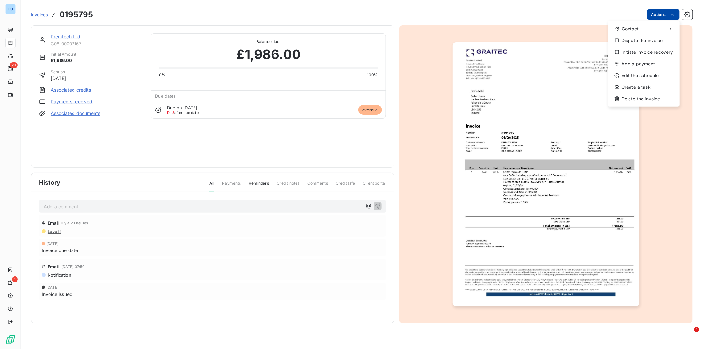
click at [562, 16] on html "GU 29 1 Invoices 0195795 Actions Contact Dispute the invoice Initiate invoice r…" at bounding box center [351, 174] width 703 height 349
click at [562, 65] on div "Add a payment" at bounding box center [644, 64] width 67 height 10
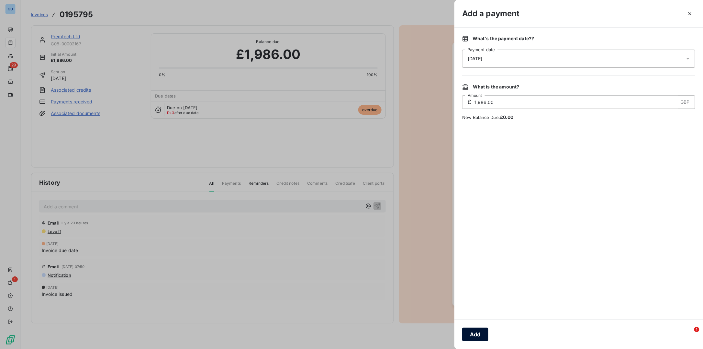
click at [477, 279] on button "Add" at bounding box center [475, 334] width 26 height 14
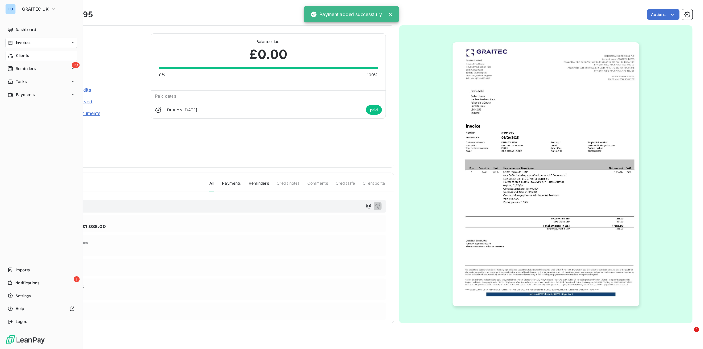
click at [21, 56] on span "Clients" at bounding box center [22, 56] width 13 height 6
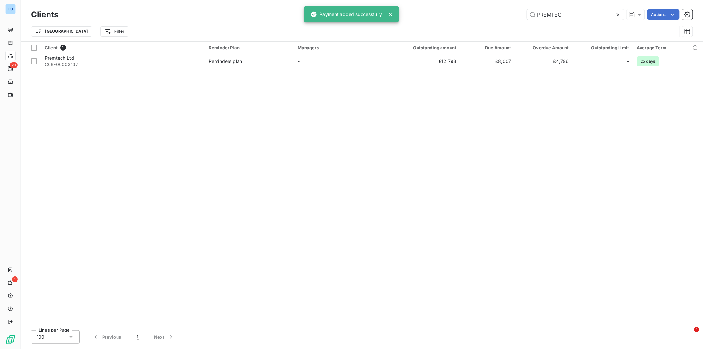
drag, startPoint x: 580, startPoint y: 14, endPoint x: 471, endPoint y: 14, distance: 108.5
click at [471, 14] on div "PREMTEC Actions" at bounding box center [379, 14] width 627 height 10
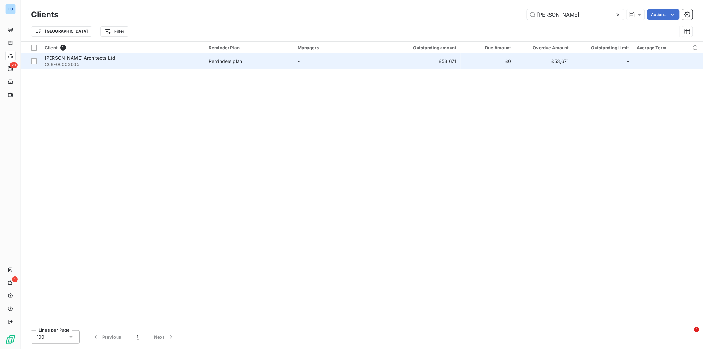
type input "Bowman"
click at [72, 59] on span "Bowman Riley Architects Ltd" at bounding box center [80, 58] width 71 height 6
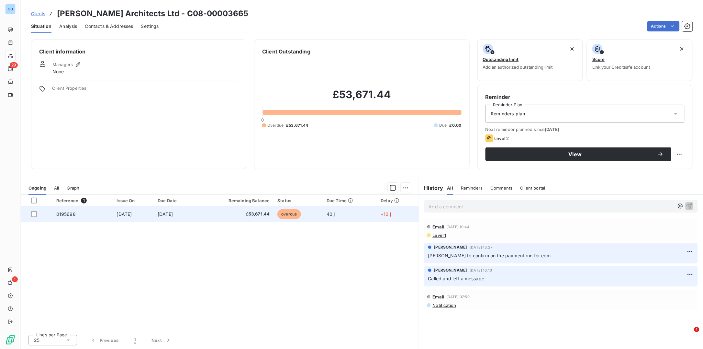
click at [34, 217] on td at bounding box center [37, 214] width 32 height 16
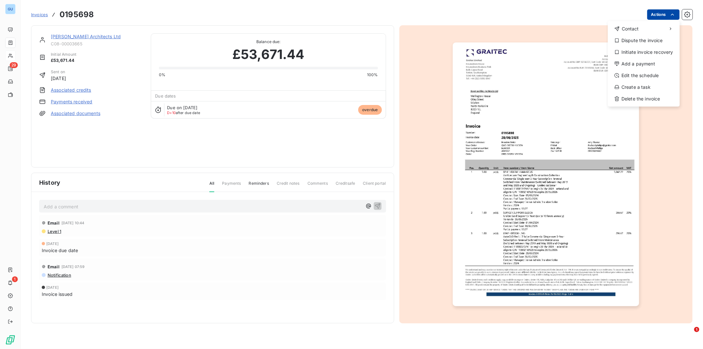
click at [562, 16] on html "GU 29 1 Invoices 0195698 Actions Contact Dispute the invoice Initiate invoice r…" at bounding box center [351, 174] width 703 height 349
click at [562, 61] on div "Add a payment" at bounding box center [644, 64] width 67 height 10
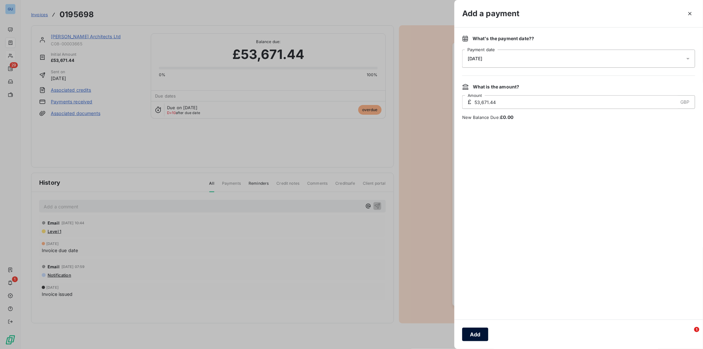
click at [469, 279] on button "Add" at bounding box center [475, 334] width 26 height 14
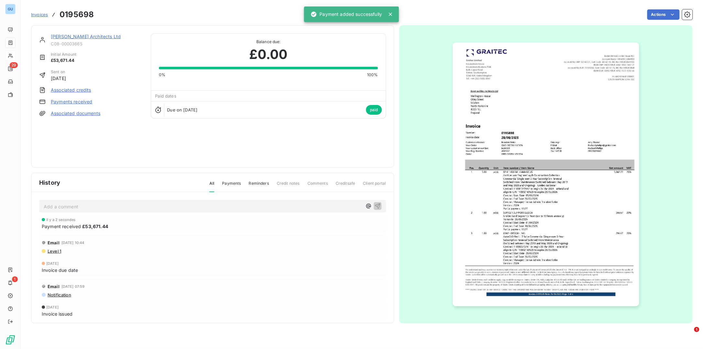
click at [40, 14] on span "Invoices" at bounding box center [39, 14] width 17 height 5
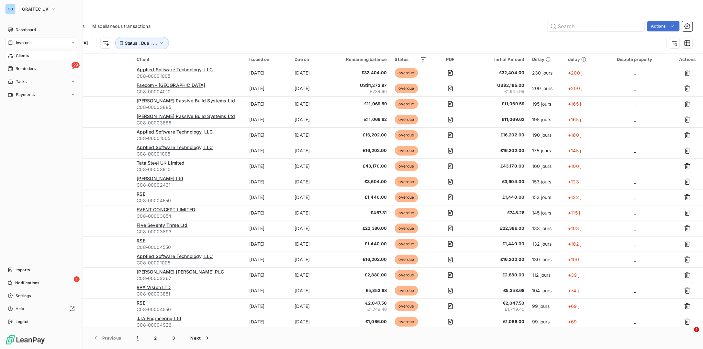
click at [24, 57] on span "Clients" at bounding box center [22, 56] width 13 height 6
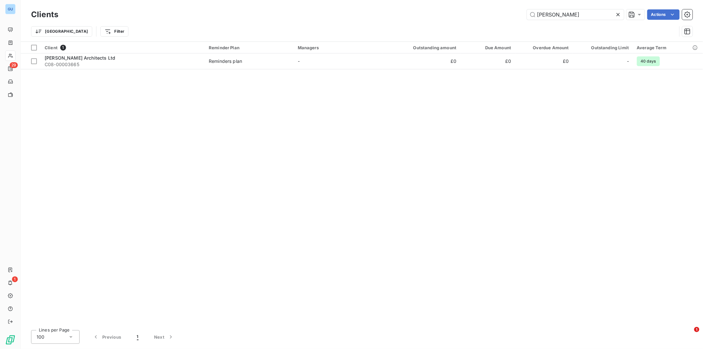
drag, startPoint x: 567, startPoint y: 12, endPoint x: 451, endPoint y: 12, distance: 116.2
click at [451, 12] on div "Bowman Actions" at bounding box center [379, 14] width 627 height 10
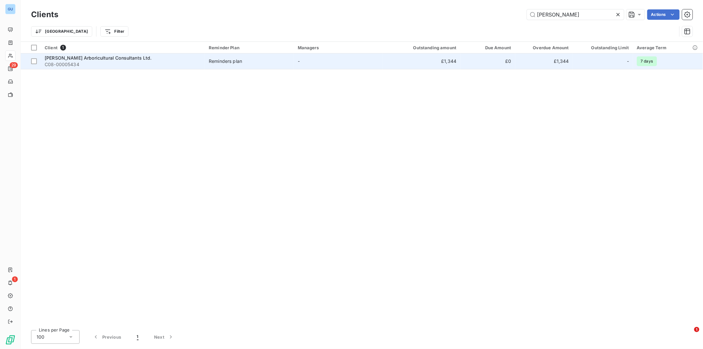
type input "Hinsley"
click at [72, 64] on span "C08-00005434" at bounding box center [123, 64] width 156 height 6
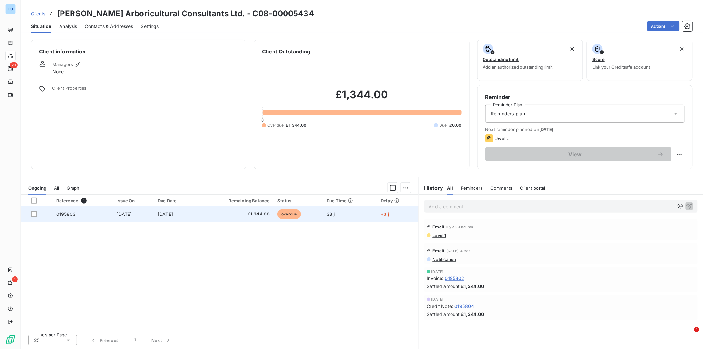
click at [37, 215] on div at bounding box center [39, 214] width 17 height 6
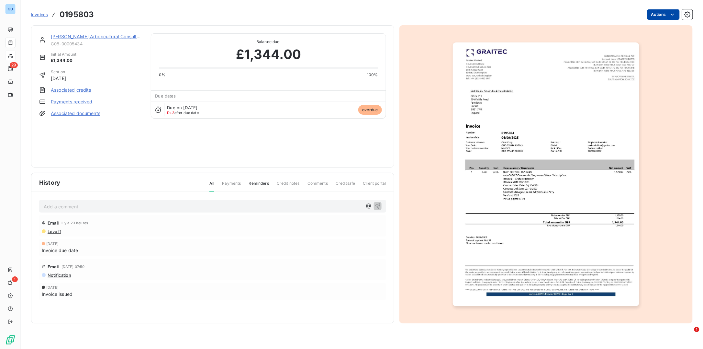
click at [562, 15] on html "GU 29 1 Invoices 0195803 Actions Mark Hinsley Arboricultural Consultants Ltd. C…" at bounding box center [351, 174] width 703 height 349
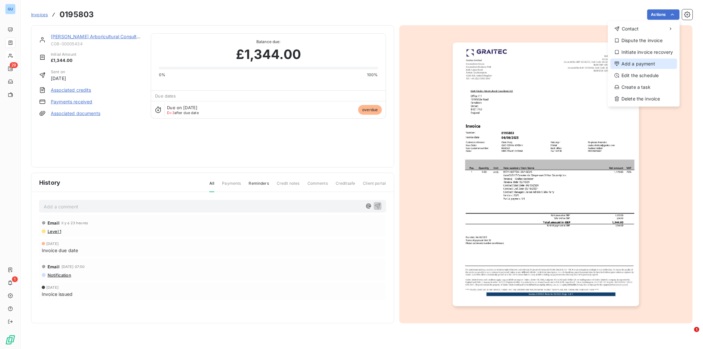
click at [562, 64] on div "Add a payment" at bounding box center [644, 64] width 67 height 10
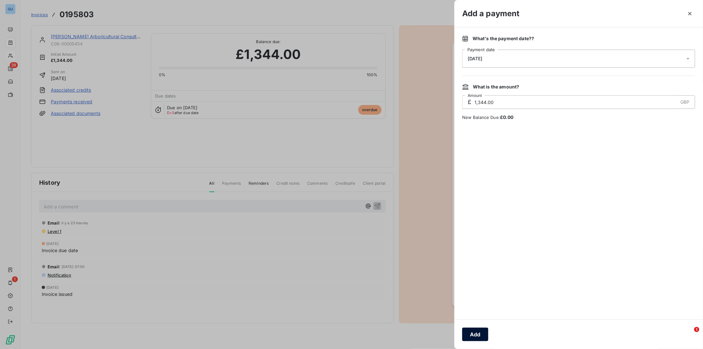
click at [478, 279] on button "Add" at bounding box center [475, 334] width 26 height 14
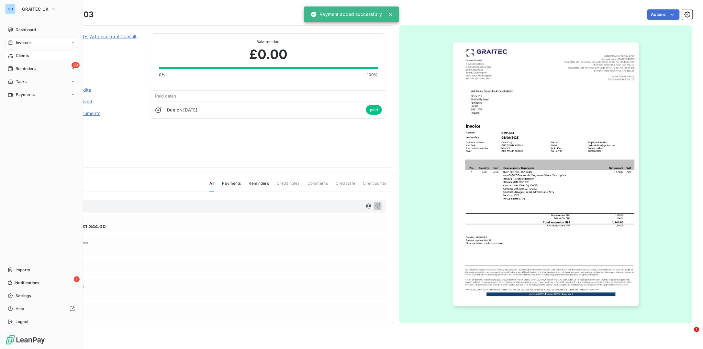
drag, startPoint x: 22, startPoint y: 55, endPoint x: 18, endPoint y: 59, distance: 4.8
click at [22, 55] on span "Clients" at bounding box center [22, 56] width 13 height 6
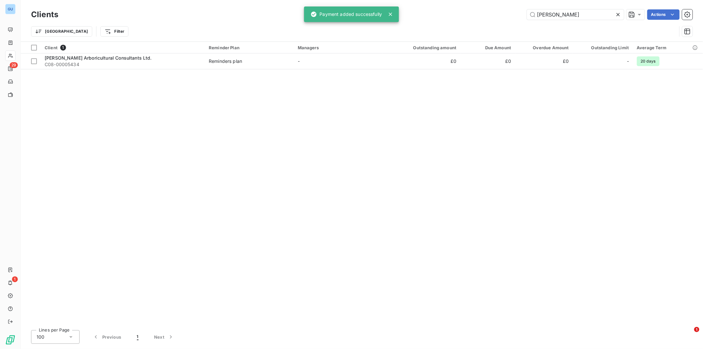
drag, startPoint x: 575, startPoint y: 17, endPoint x: 423, endPoint y: 21, distance: 151.9
click at [423, 21] on div "Clients Hinsley Actions Trier Filter" at bounding box center [362, 25] width 662 height 34
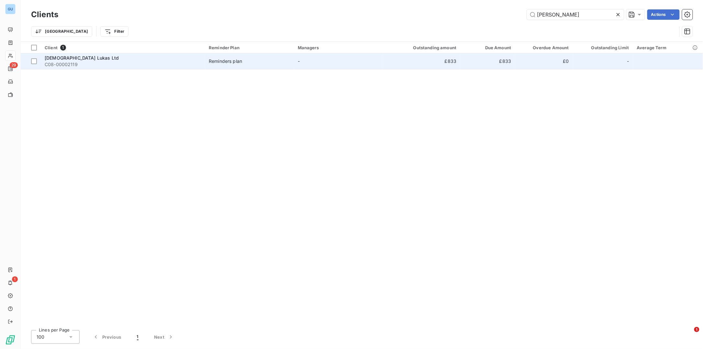
type input "lukas"
click at [50, 62] on span "C08-00002119" at bounding box center [123, 64] width 156 height 6
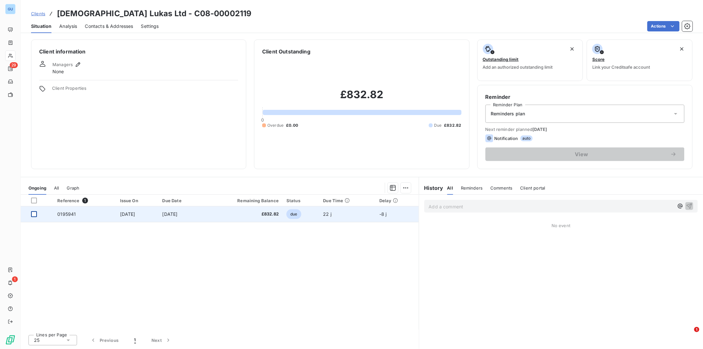
click at [36, 213] on div at bounding box center [34, 214] width 6 height 6
click at [61, 217] on td "0195941" at bounding box center [84, 214] width 62 height 16
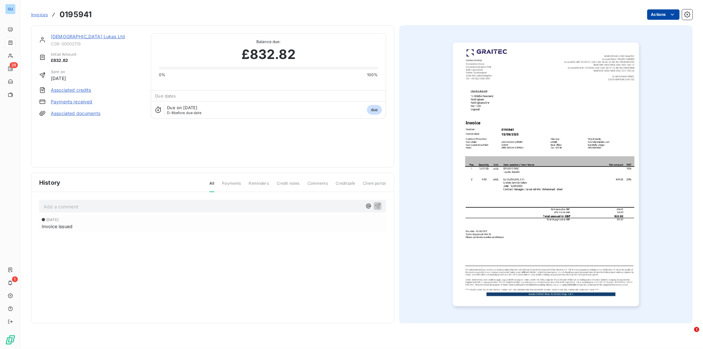
click at [562, 16] on html "GU 29 1 Invoices 0195941 Actions Church Lukas Ltd C08-00002119 Initial Amount £…" at bounding box center [351, 174] width 703 height 349
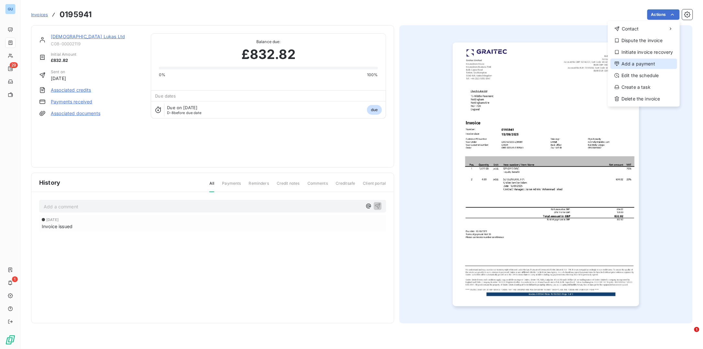
click at [562, 65] on div "Add a payment" at bounding box center [644, 64] width 67 height 10
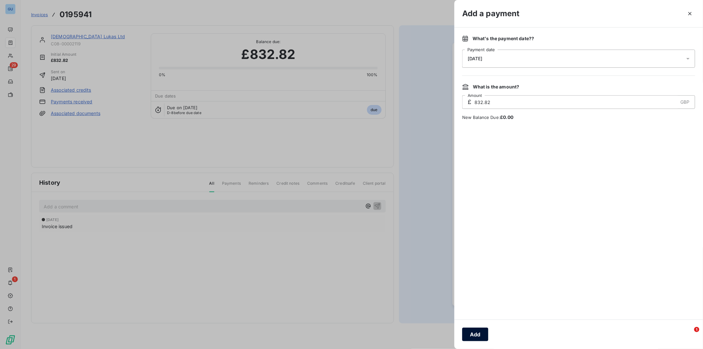
click at [470, 279] on button "Add" at bounding box center [475, 334] width 26 height 14
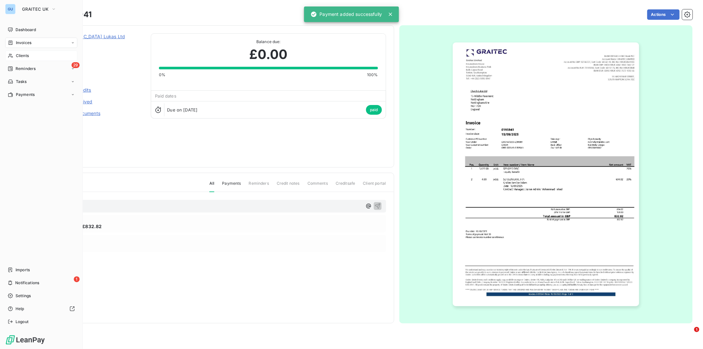
drag, startPoint x: 19, startPoint y: 57, endPoint x: 16, endPoint y: 59, distance: 3.5
click at [19, 57] on span "Clients" at bounding box center [22, 56] width 13 height 6
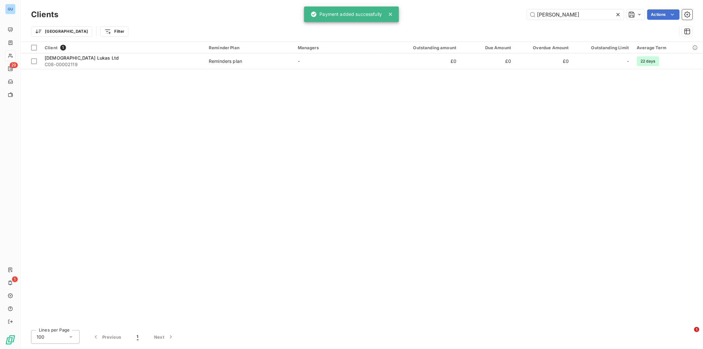
drag, startPoint x: 556, startPoint y: 18, endPoint x: 495, endPoint y: 18, distance: 60.9
click at [495, 18] on div "lukas Actions" at bounding box center [379, 14] width 627 height 10
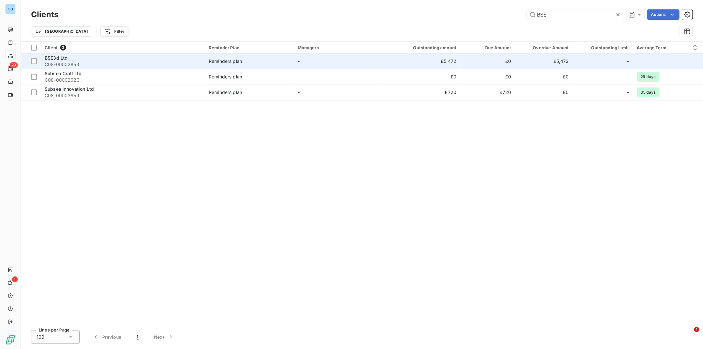
type input "BSE"
click at [64, 64] on span "C08-00002853" at bounding box center [123, 64] width 156 height 6
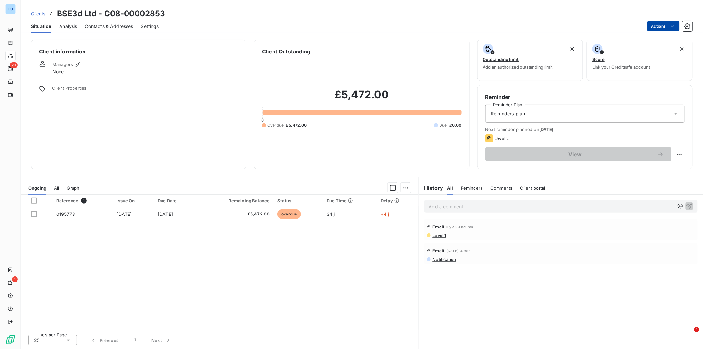
click at [562, 23] on html "GU 29 1 Clients BSE3d Ltd - C08-00002853 Situation Analysis Contacts & Addresse…" at bounding box center [351, 174] width 703 height 349
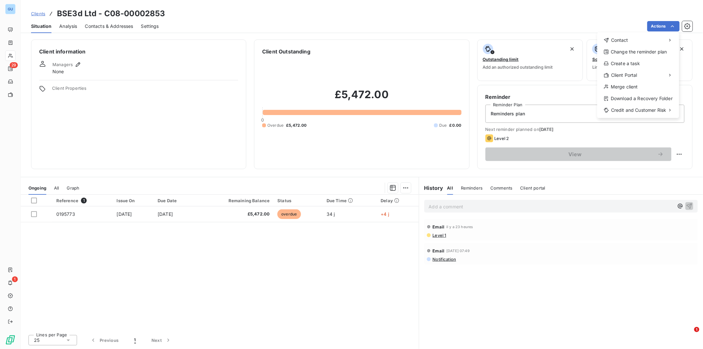
click at [60, 215] on html "GU 29 1 Clients BSE3d Ltd - C08-00002853 Situation Analysis Contacts & Addresse…" at bounding box center [351, 174] width 703 height 349
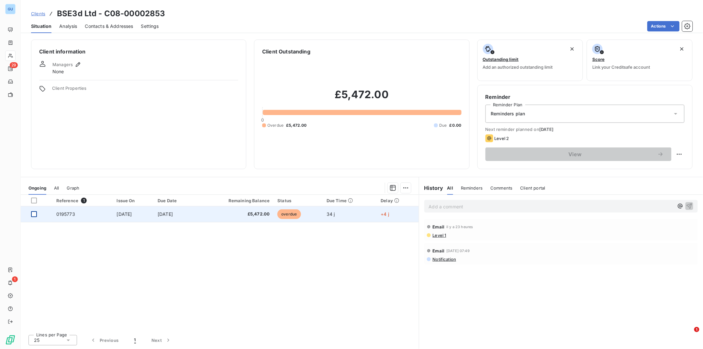
click at [34, 216] on div at bounding box center [34, 214] width 6 height 6
click at [60, 213] on span "0195773" at bounding box center [65, 214] width 19 height 6
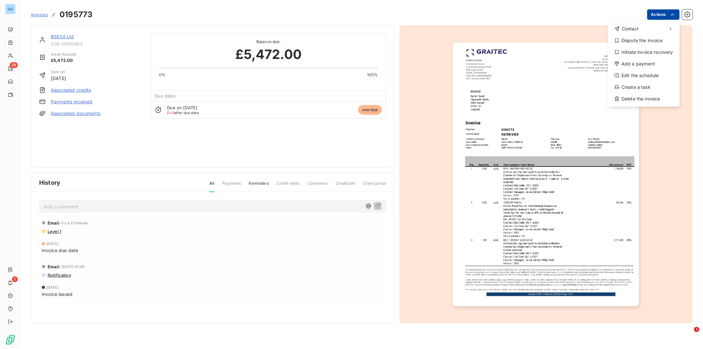
click at [562, 11] on html "GU 29 1 Invoices 0195773 Actions Contact Dispute the invoice Initiate invoice r…" at bounding box center [351, 174] width 703 height 349
click at [562, 62] on div "Add a payment" at bounding box center [644, 64] width 67 height 10
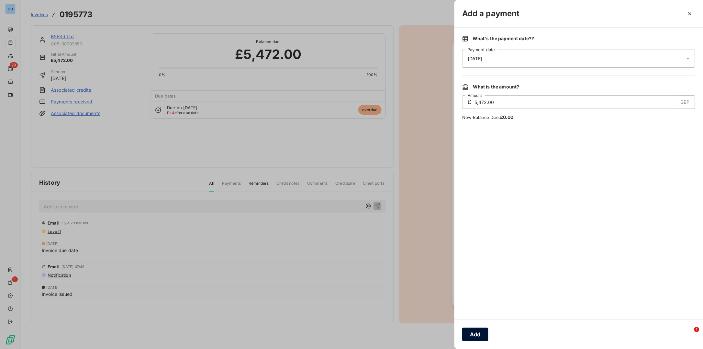
click at [476, 279] on button "Add" at bounding box center [475, 334] width 26 height 14
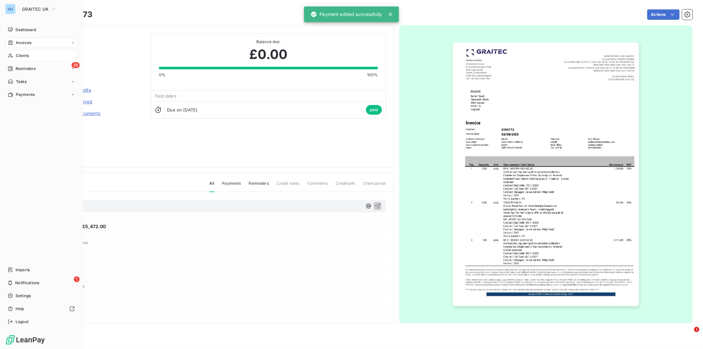
drag, startPoint x: 22, startPoint y: 56, endPoint x: 19, endPoint y: 59, distance: 4.4
click at [21, 56] on span "Clients" at bounding box center [22, 56] width 13 height 6
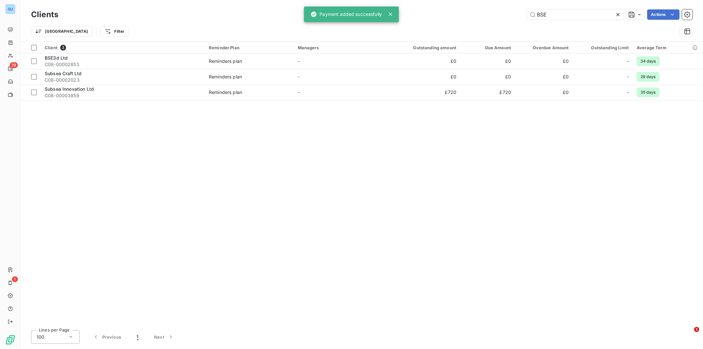
drag, startPoint x: 563, startPoint y: 15, endPoint x: 495, endPoint y: 12, distance: 68.4
click at [495, 11] on div "BSE Actions" at bounding box center [379, 14] width 627 height 10
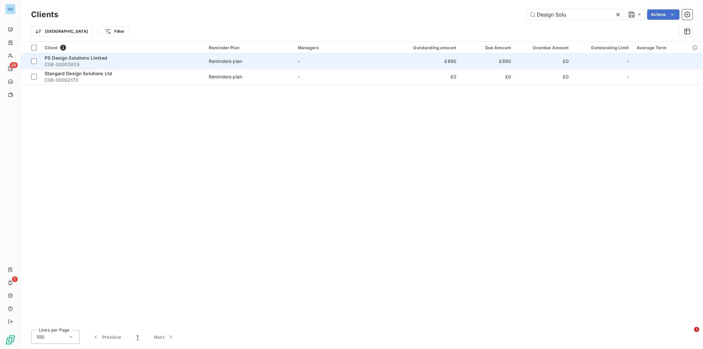
type input "Design Solu"
click at [65, 64] on span "C08-00003929" at bounding box center [123, 64] width 156 height 6
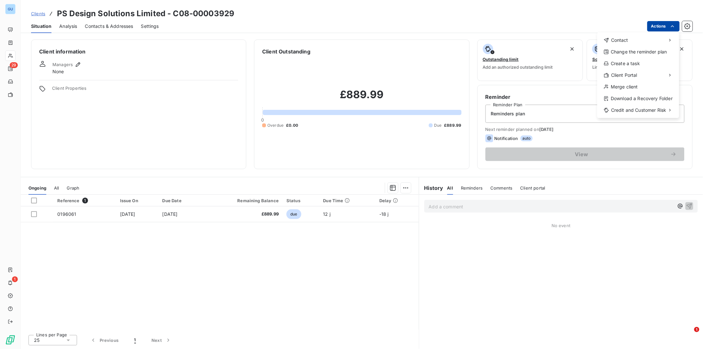
click at [562, 26] on html "GU 29 1 Clients PS Design Solutions Limited - C08-00003929 Situation Analysis C…" at bounding box center [351, 174] width 703 height 349
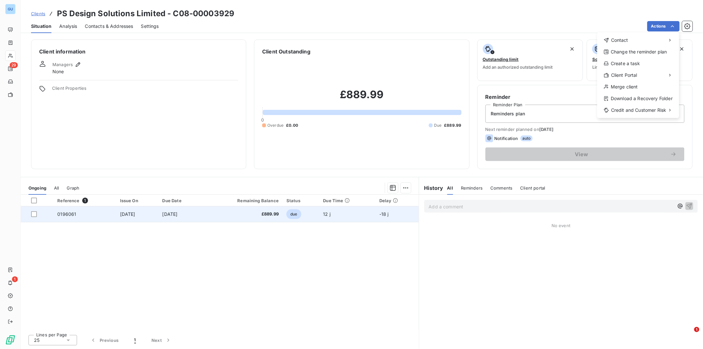
click at [60, 214] on html "GU 29 1 Clients PS Design Solutions Limited - C08-00003929 Situation Analysis C…" at bounding box center [351, 174] width 703 height 349
click at [60, 214] on span "0196061" at bounding box center [66, 214] width 19 height 6
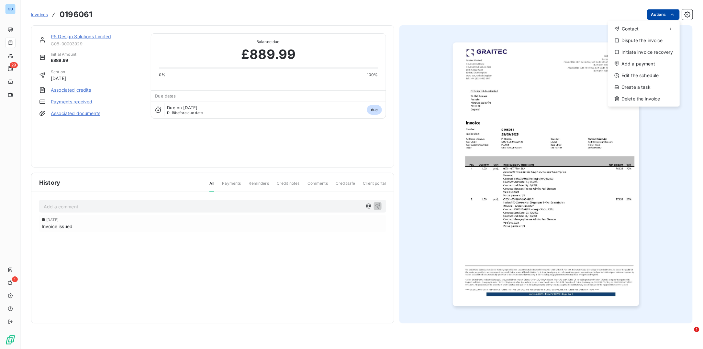
click at [562, 15] on html "GU 29 1 Invoices 0196061 Actions Contact Dispute the invoice Initiate invoice r…" at bounding box center [351, 174] width 703 height 349
click at [562, 59] on div "Add a payment" at bounding box center [644, 64] width 67 height 10
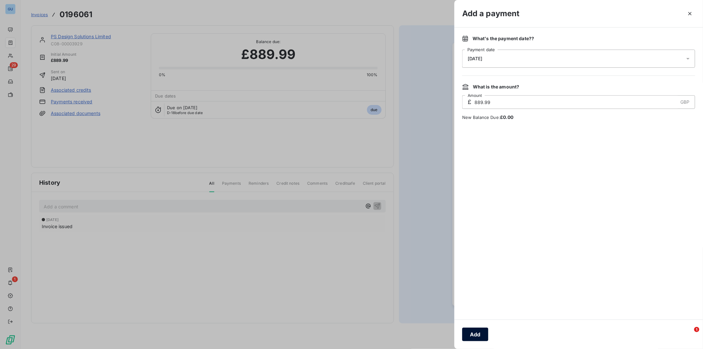
click at [467, 279] on button "Add" at bounding box center [475, 334] width 26 height 14
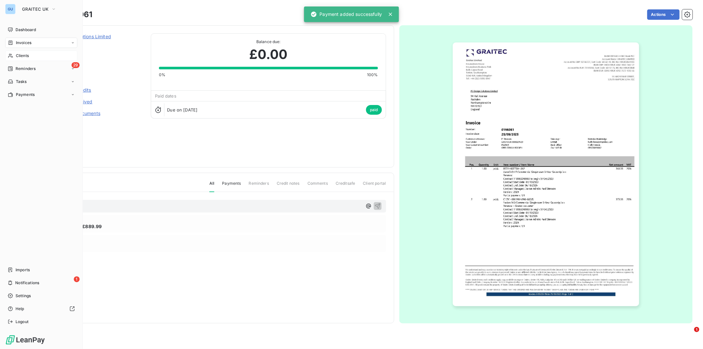
click at [30, 54] on div "Clients" at bounding box center [41, 56] width 72 height 10
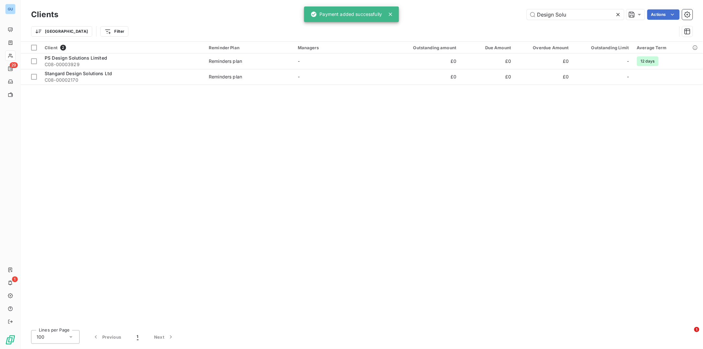
drag, startPoint x: 567, startPoint y: 14, endPoint x: 474, endPoint y: 11, distance: 92.7
click at [474, 11] on div "Design Solu Actions" at bounding box center [379, 14] width 627 height 10
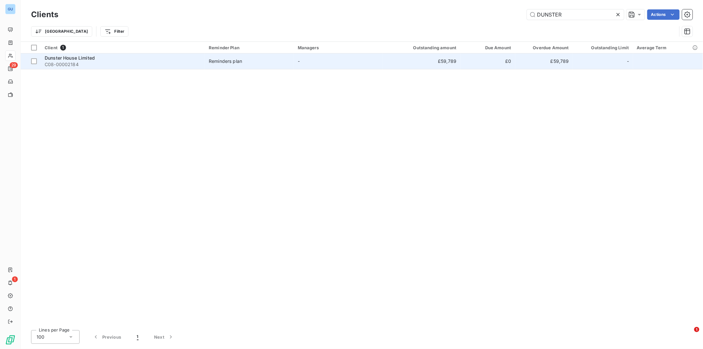
type input "DUNSTER"
click at [68, 62] on span "C08-00002184" at bounding box center [123, 64] width 156 height 6
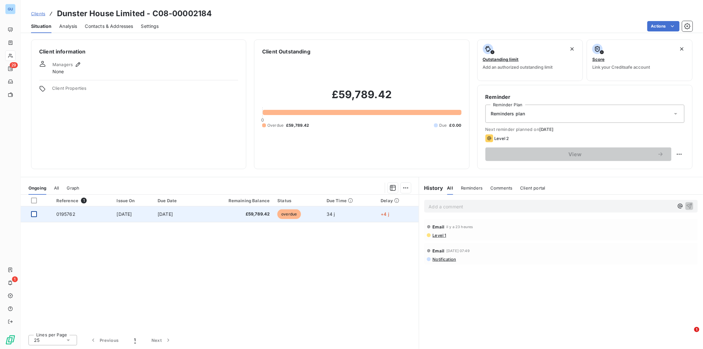
click at [34, 216] on div at bounding box center [34, 214] width 6 height 6
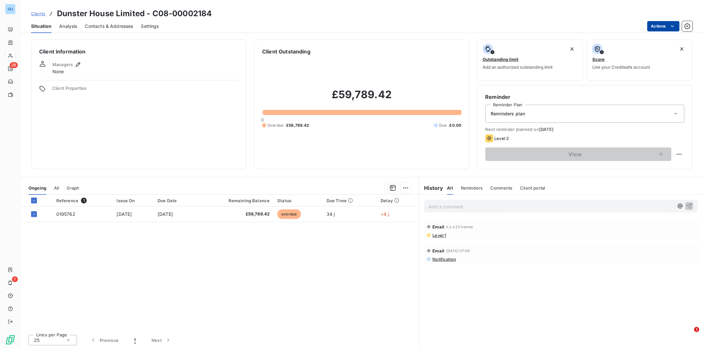
click at [562, 27] on html "GU 29 1 Clients Dunster House Limited - C08-00002184 Situation Analysis Contact…" at bounding box center [351, 174] width 703 height 349
click at [59, 214] on html "GU 29 1 Clients Dunster House Limited - C08-00002184 Situation Analysis Contact…" at bounding box center [351, 174] width 703 height 349
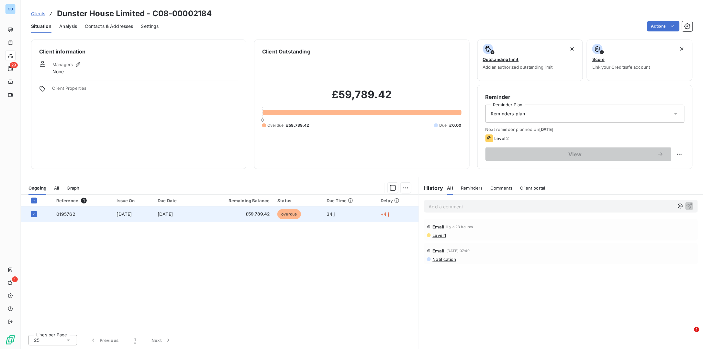
click at [61, 213] on span "0195762" at bounding box center [65, 214] width 19 height 6
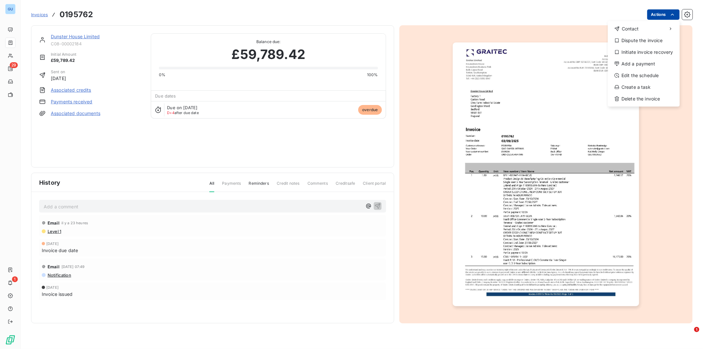
click at [562, 11] on html "GU 29 1 Invoices 0195762 Actions Contact Dispute the invoice Initiate invoice r…" at bounding box center [351, 174] width 703 height 349
click at [562, 62] on div "Add a payment" at bounding box center [644, 64] width 67 height 10
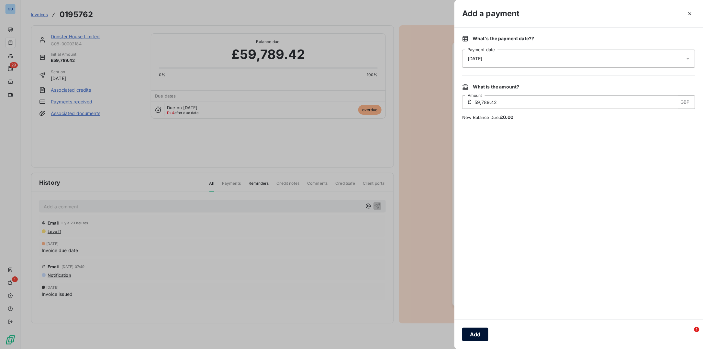
click at [467, 279] on button "Add" at bounding box center [475, 334] width 26 height 14
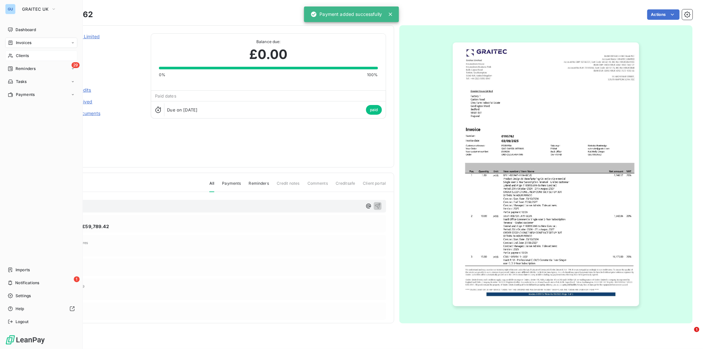
click at [18, 55] on span "Clients" at bounding box center [22, 56] width 13 height 6
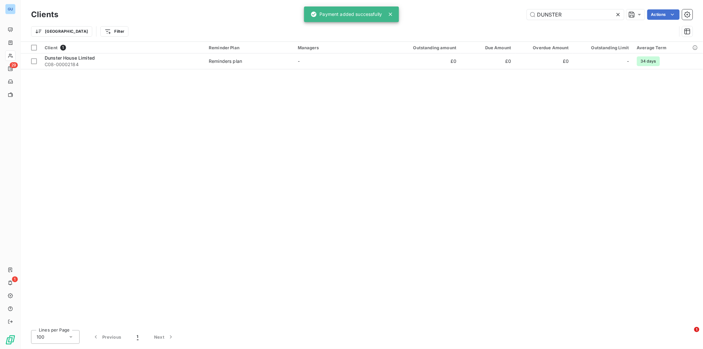
drag, startPoint x: 580, startPoint y: 14, endPoint x: 482, endPoint y: 13, distance: 98.4
click at [482, 13] on div "DUNSTER Actions" at bounding box center [379, 14] width 627 height 10
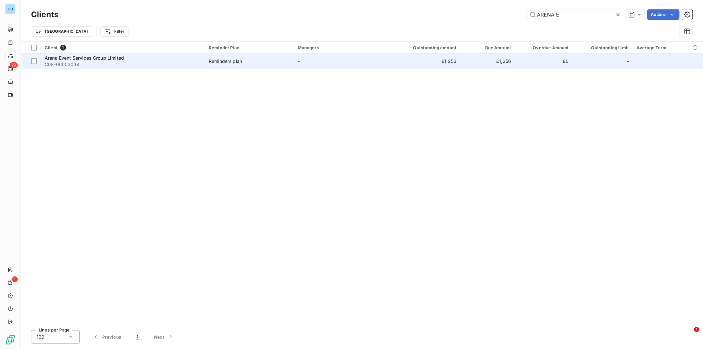
type input "ARENA E"
click at [77, 62] on span "C08-00003034" at bounding box center [123, 64] width 156 height 6
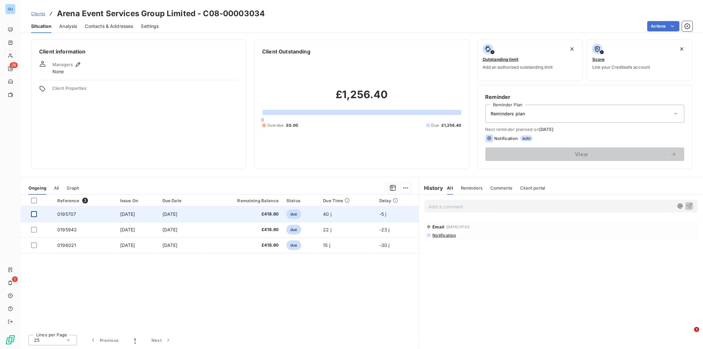
click at [31, 213] on div at bounding box center [34, 214] width 6 height 6
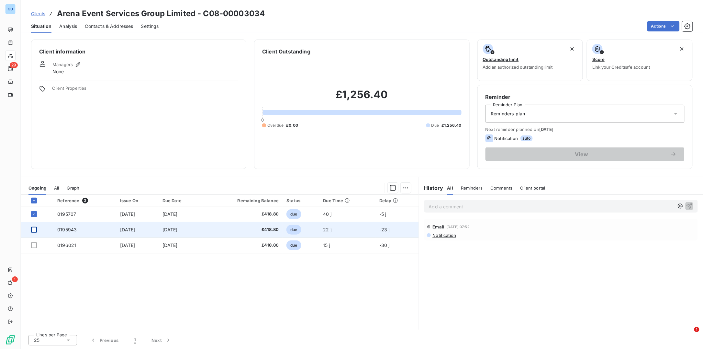
click at [32, 229] on div at bounding box center [34, 230] width 6 height 6
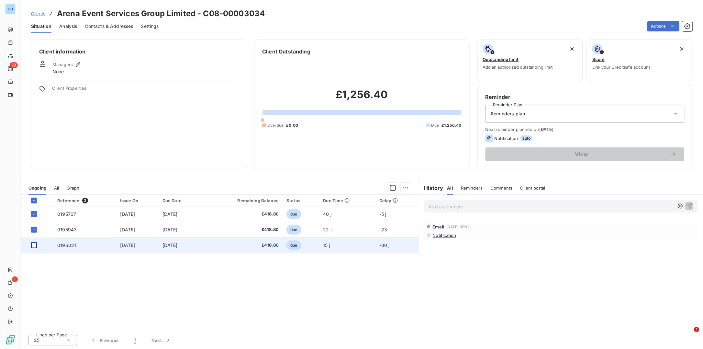
click at [34, 245] on div at bounding box center [34, 245] width 6 height 6
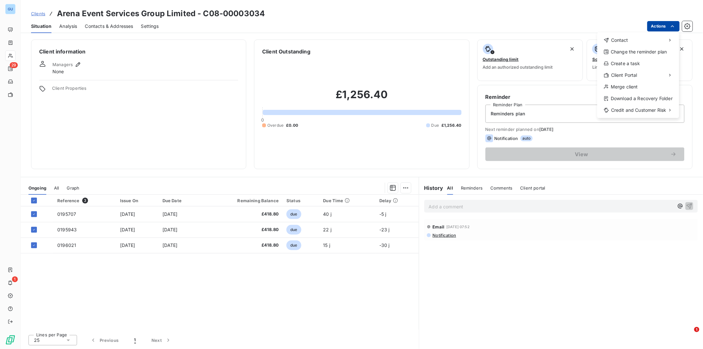
click at [562, 25] on html "GU 29 1 Clients Arena Event Services Group Limited - C08-00003034 Situation Ana…" at bounding box center [351, 174] width 703 height 349
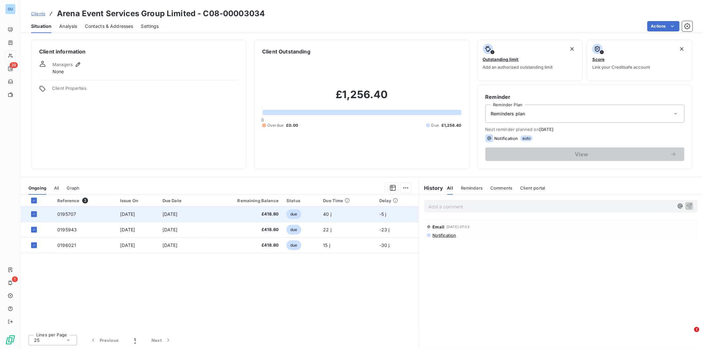
click at [67, 213] on span "0195707" at bounding box center [66, 214] width 19 height 6
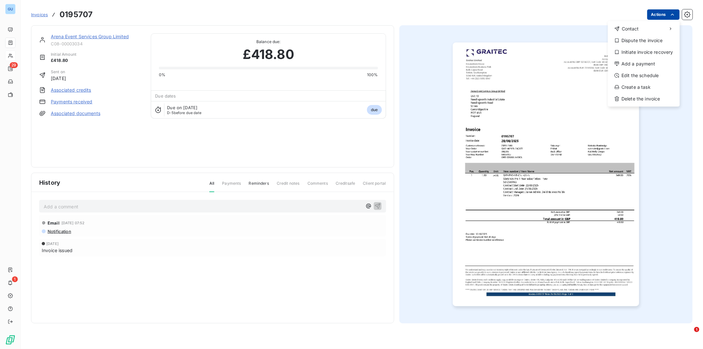
click at [562, 11] on html "GU 29 1 Invoices 0195707 Actions Contact Dispute the invoice Initiate invoice r…" at bounding box center [351, 174] width 703 height 349
click at [562, 62] on div "Add a payment" at bounding box center [644, 64] width 67 height 10
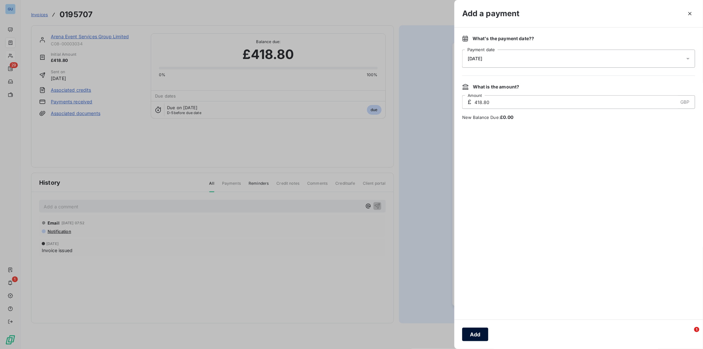
click at [474, 279] on button "Add" at bounding box center [475, 334] width 26 height 14
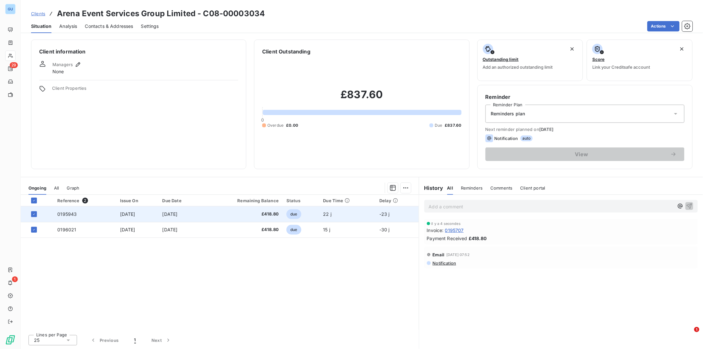
click at [70, 213] on span "0195943" at bounding box center [66, 214] width 19 height 6
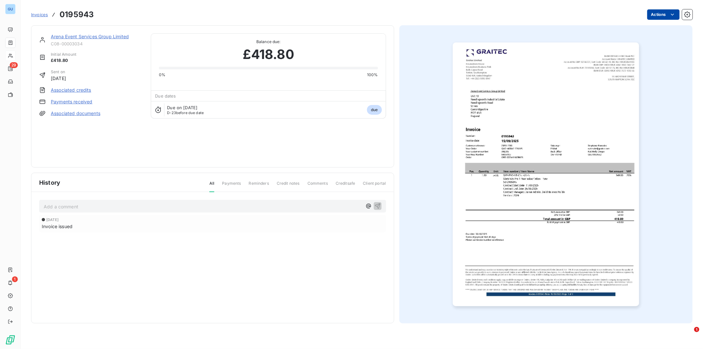
click at [562, 16] on html "GU 29 1 Invoices 0195943 Actions Arena Event Services Group Limited C08-0000303…" at bounding box center [351, 174] width 703 height 349
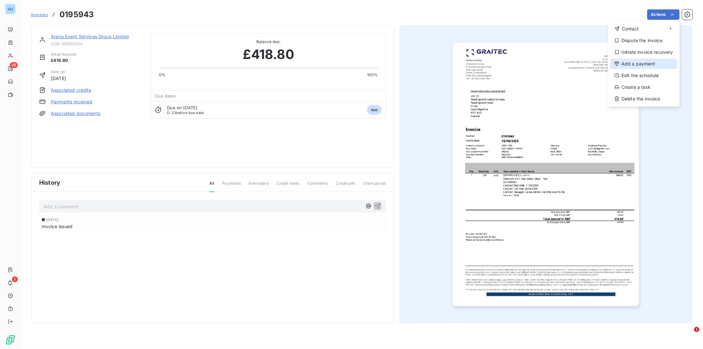
click at [562, 65] on div "Add a payment" at bounding box center [644, 64] width 67 height 10
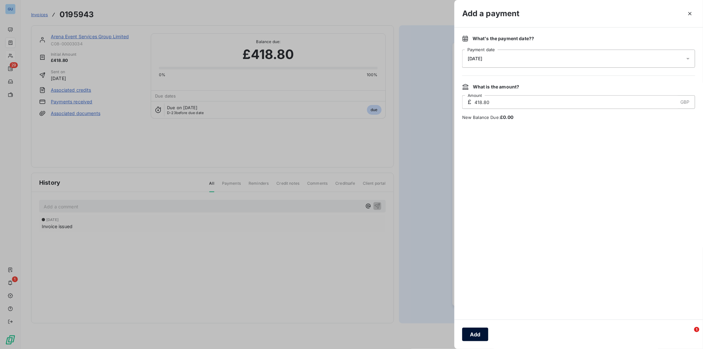
click at [471, 279] on button "Add" at bounding box center [475, 334] width 26 height 14
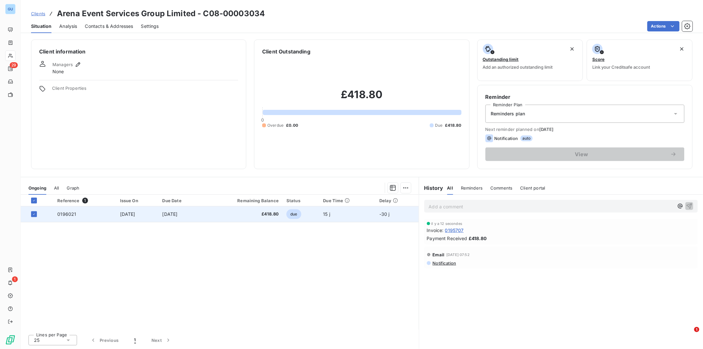
click at [57, 214] on span "0196021" at bounding box center [66, 214] width 19 height 6
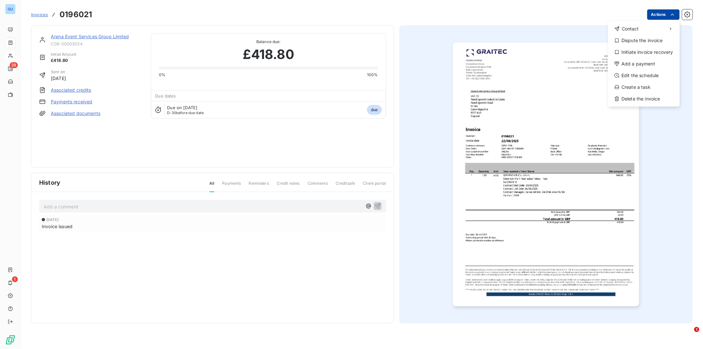
click at [562, 13] on html "GU 29 1 Invoices 0196021 Actions Contact Dispute the invoice Initiate invoice r…" at bounding box center [351, 174] width 703 height 349
click at [562, 62] on div "Add a payment" at bounding box center [644, 64] width 67 height 10
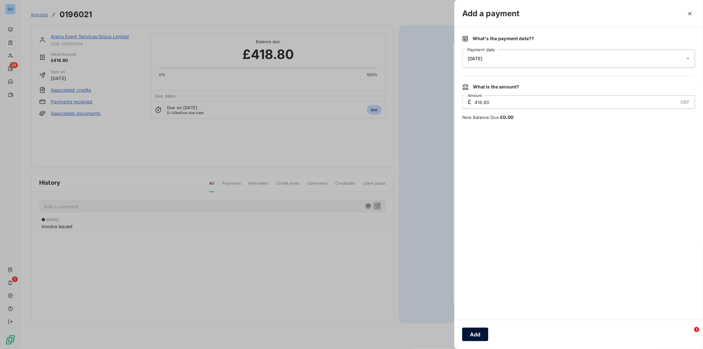
click at [475, 279] on button "Add" at bounding box center [475, 334] width 26 height 14
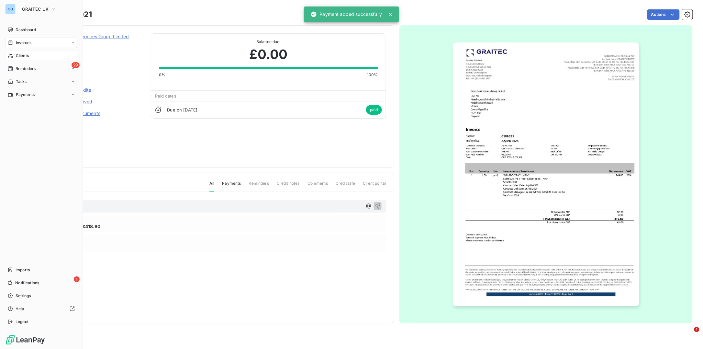
click at [18, 58] on span "Clients" at bounding box center [22, 56] width 13 height 6
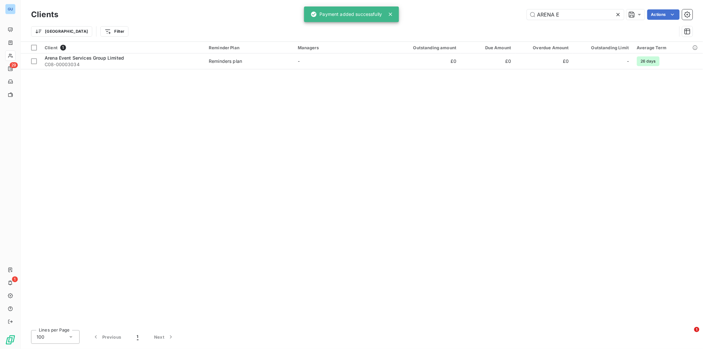
drag, startPoint x: 579, startPoint y: 10, endPoint x: 479, endPoint y: 8, distance: 99.7
click at [479, 8] on div "Clients ARENA E Actions" at bounding box center [362, 15] width 662 height 14
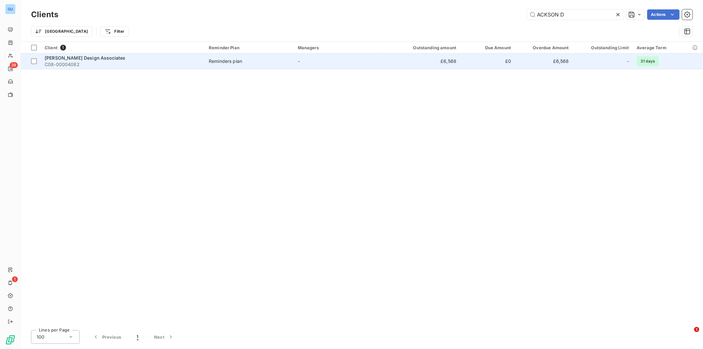
type input "ACKSON D"
click at [85, 60] on span "[PERSON_NAME] Design Associates" at bounding box center [85, 58] width 81 height 6
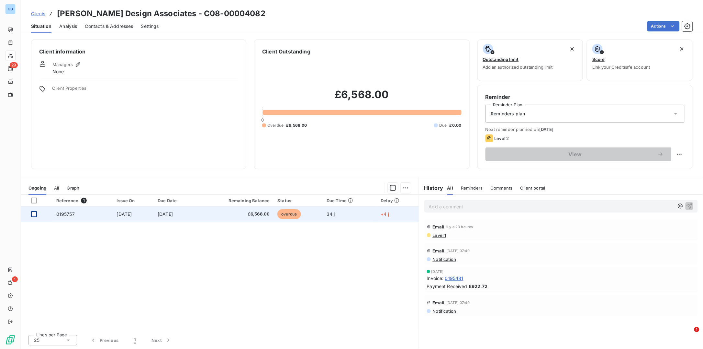
click at [33, 213] on div at bounding box center [34, 214] width 6 height 6
click at [65, 214] on span "0195757" at bounding box center [65, 214] width 18 height 6
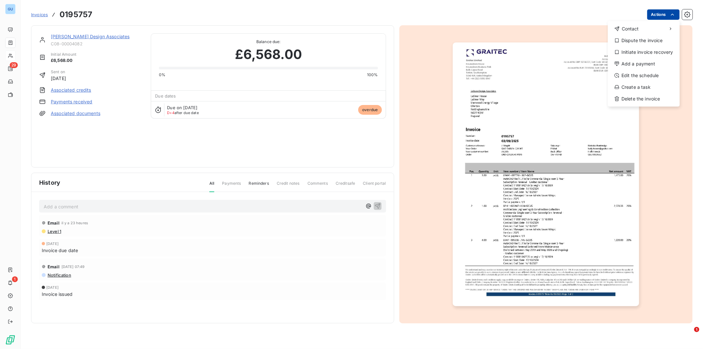
click at [562, 14] on html "GU 29 1 Invoices 0195757 Actions Contact Dispute the invoice Initiate invoice r…" at bounding box center [351, 174] width 703 height 349
click at [562, 63] on div "Add a payment" at bounding box center [644, 64] width 67 height 10
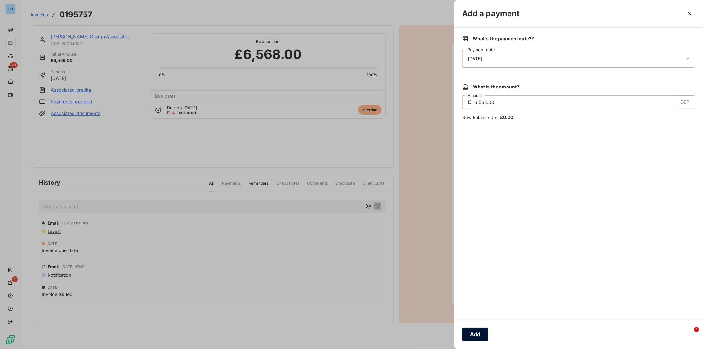
click at [474, 279] on button "Add" at bounding box center [475, 334] width 26 height 14
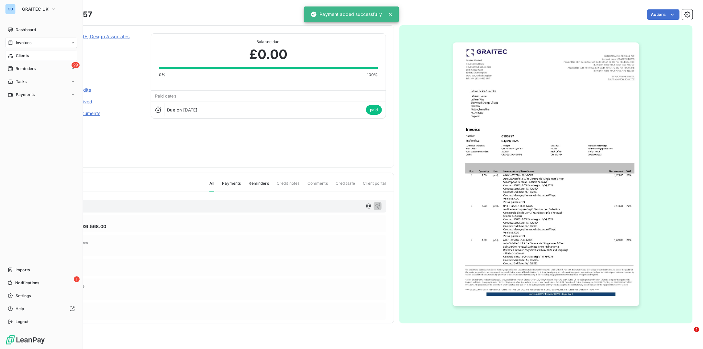
click at [17, 55] on span "Clients" at bounding box center [22, 56] width 13 height 6
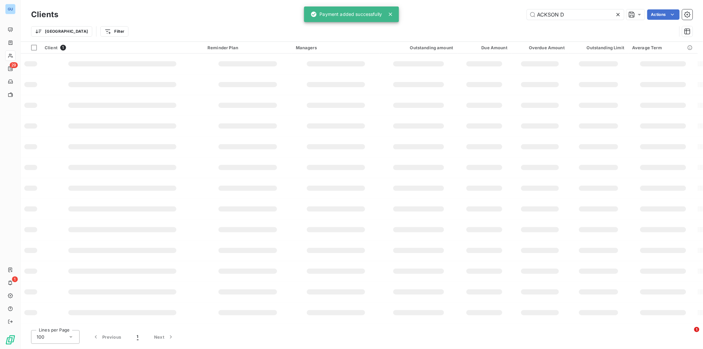
drag, startPoint x: 568, startPoint y: 11, endPoint x: 462, endPoint y: 11, distance: 106.2
click at [462, 11] on div "ACKSON D Actions" at bounding box center [379, 14] width 627 height 10
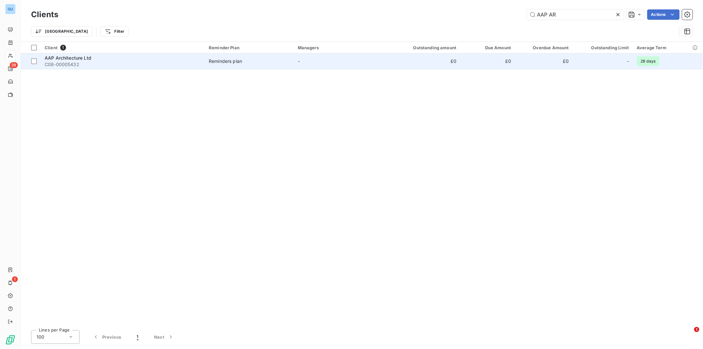
type input "AAP AR"
click at [54, 62] on span "C08-00005432" at bounding box center [123, 64] width 156 height 6
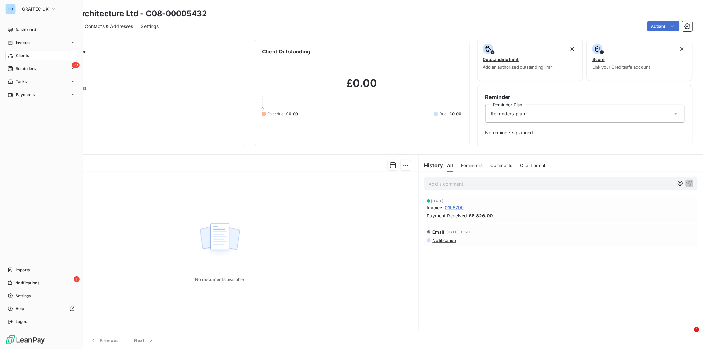
click at [24, 55] on span "Clients" at bounding box center [22, 56] width 13 height 6
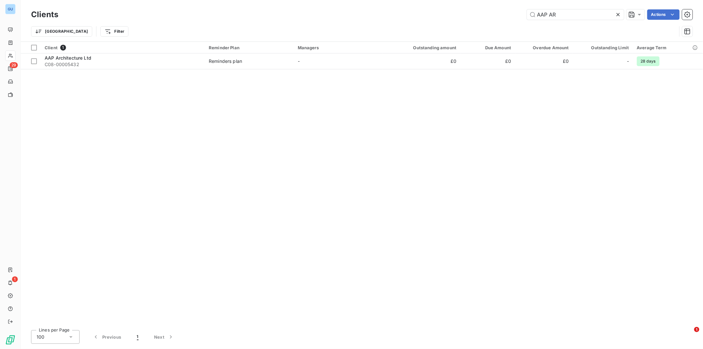
drag, startPoint x: 575, startPoint y: 11, endPoint x: 494, endPoint y: 8, distance: 81.0
click at [494, 8] on div "Clients AAP AR Actions" at bounding box center [362, 15] width 662 height 14
type input "UK Ven"
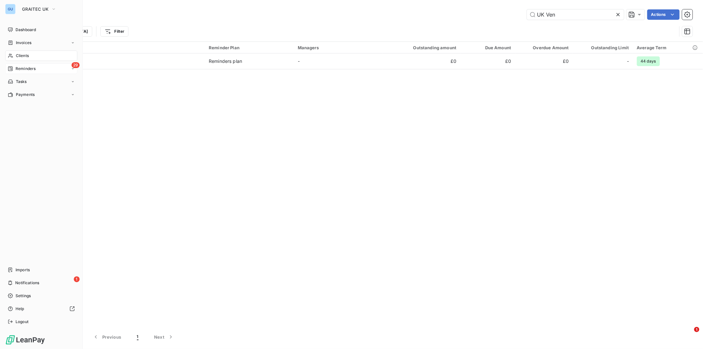
click at [26, 67] on span "Reminders" at bounding box center [26, 69] width 20 height 6
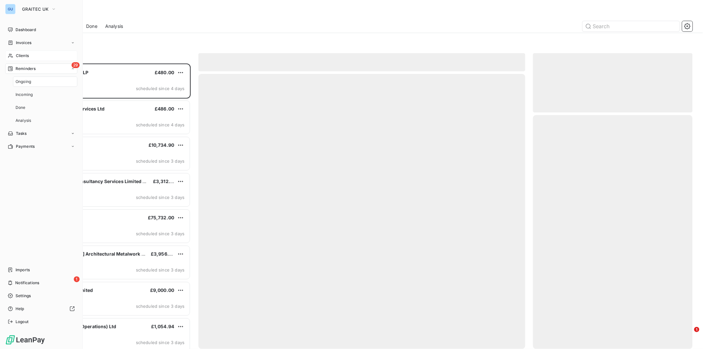
scroll to position [279, 153]
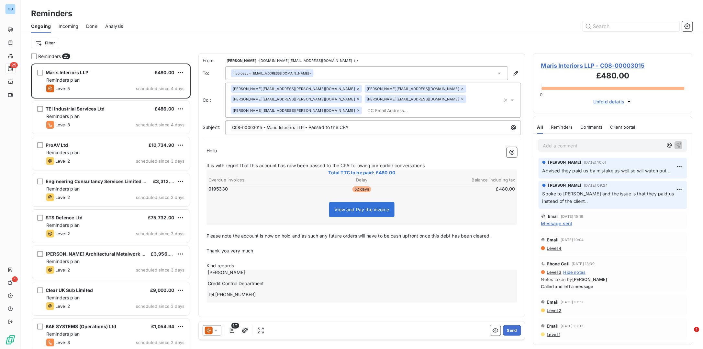
scroll to position [279, 153]
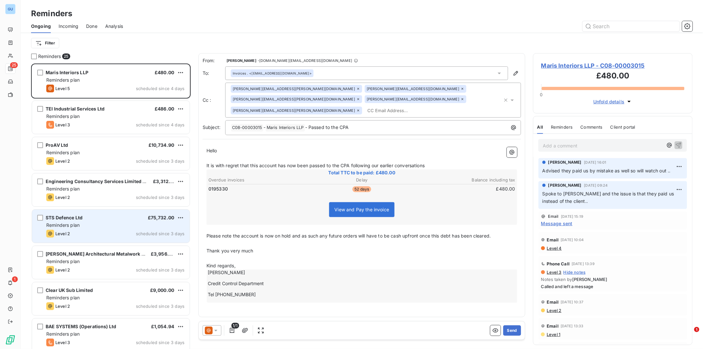
click at [78, 222] on span "Reminders plan" at bounding box center [62, 225] width 33 height 6
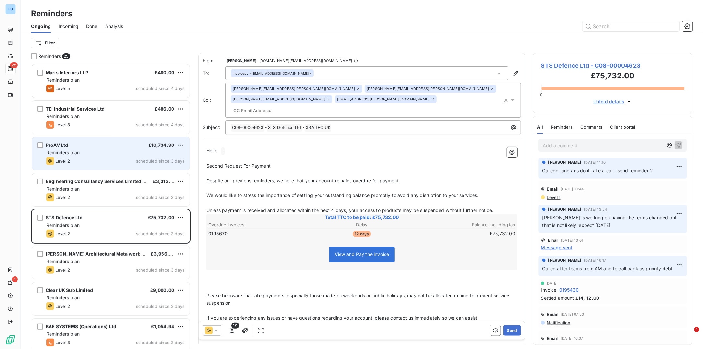
click at [86, 157] on div "Level 2 scheduled since 3 days" at bounding box center [115, 161] width 138 height 8
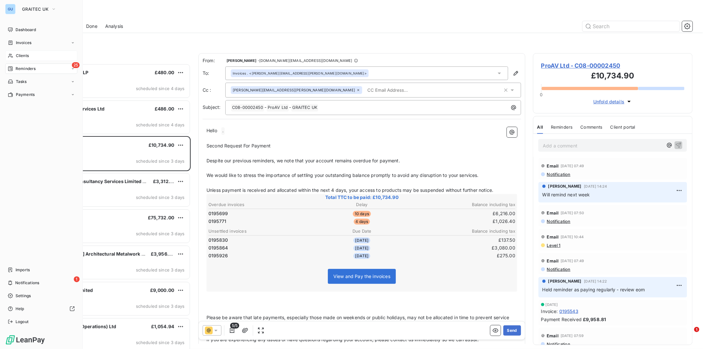
click at [24, 50] on nav "Dashboard Invoices Clients 25 Reminders Tasks Payments" at bounding box center [41, 62] width 72 height 75
click at [24, 53] on span "Clients" at bounding box center [22, 56] width 13 height 6
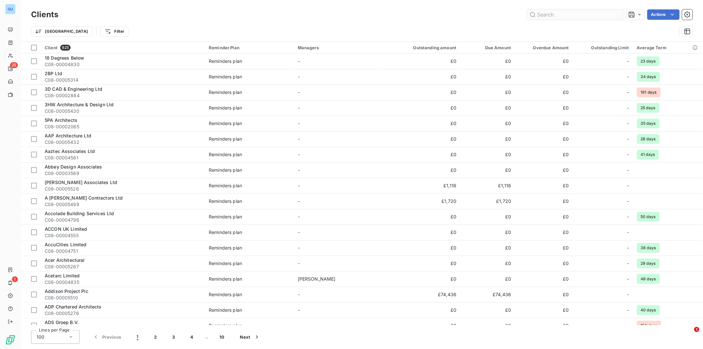
click at [564, 15] on input "text" at bounding box center [575, 14] width 97 height 10
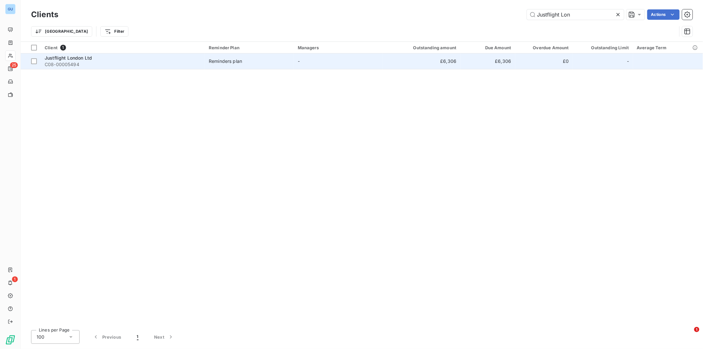
type input "Justflight Lon"
click at [85, 65] on span "C08-00005494" at bounding box center [123, 64] width 156 height 6
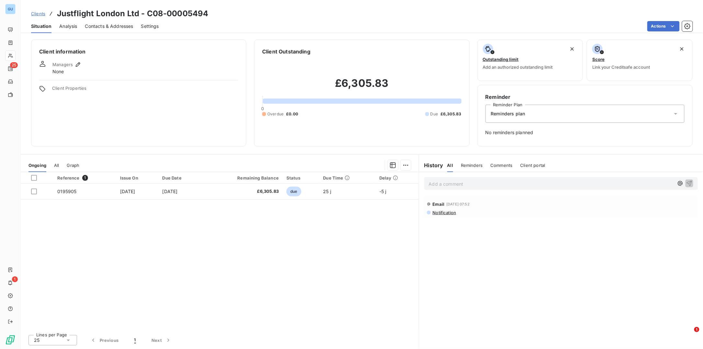
click at [448, 183] on p "Add a comment ﻿" at bounding box center [551, 184] width 245 height 8
click at [690, 180] on icon "button" at bounding box center [689, 183] width 6 height 6
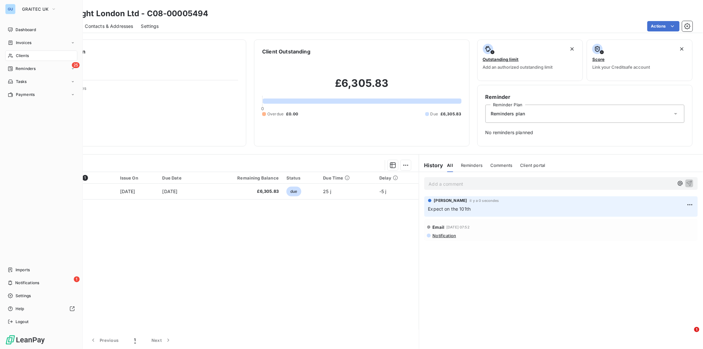
click at [21, 54] on span "Clients" at bounding box center [22, 56] width 13 height 6
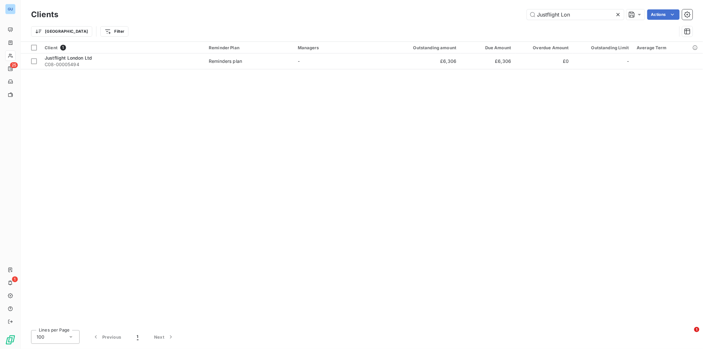
drag, startPoint x: 574, startPoint y: 13, endPoint x: 501, endPoint y: 12, distance: 72.5
click at [501, 11] on div "Justflight Lon Actions" at bounding box center [379, 14] width 627 height 10
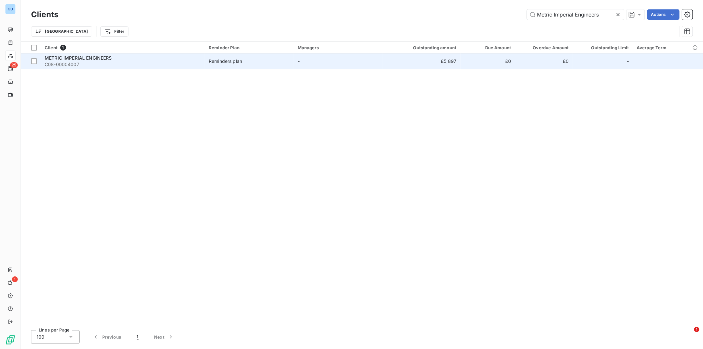
type input "Metric Imperial Engineers"
click at [80, 60] on span "METRIC IMPERIAL ENGINEERS" at bounding box center [78, 58] width 67 height 6
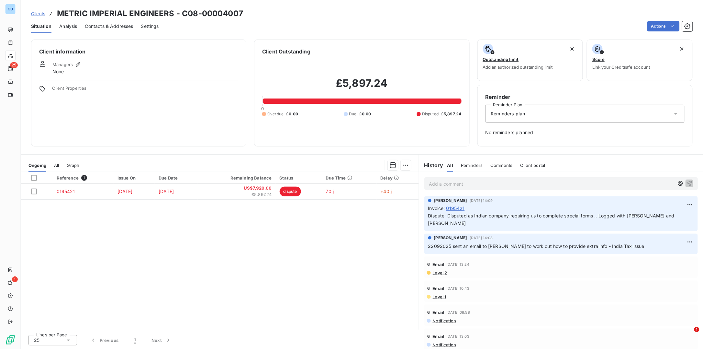
click at [454, 185] on p "Add a comment ﻿" at bounding box center [551, 184] width 245 height 8
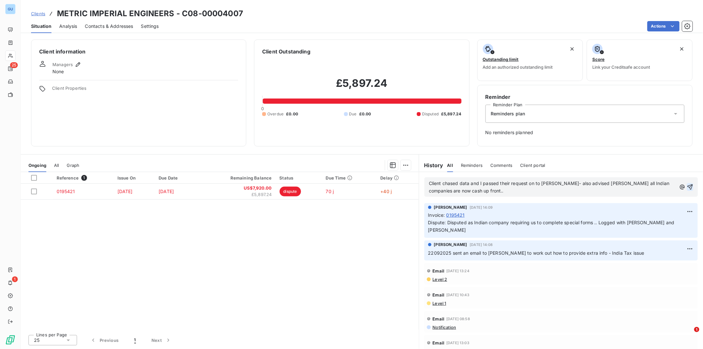
click at [687, 183] on button "button" at bounding box center [690, 187] width 6 height 8
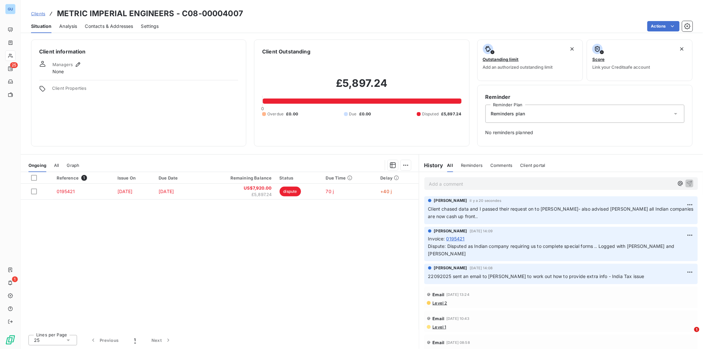
click at [40, 13] on span "Clients" at bounding box center [38, 13] width 14 height 5
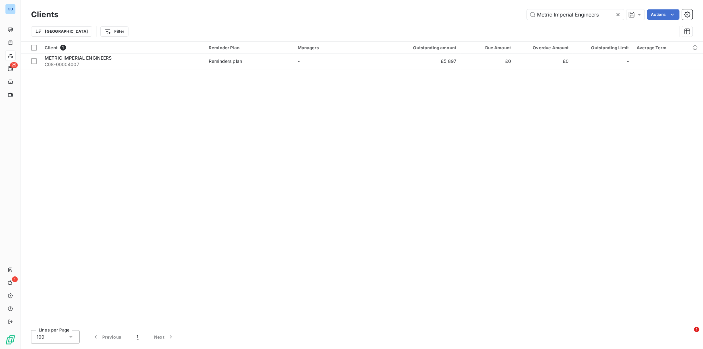
drag, startPoint x: 610, startPoint y: 16, endPoint x: 466, endPoint y: 18, distance: 143.8
click at [451, 14] on div "Metric Imperial Engineers Actions" at bounding box center [379, 14] width 627 height 10
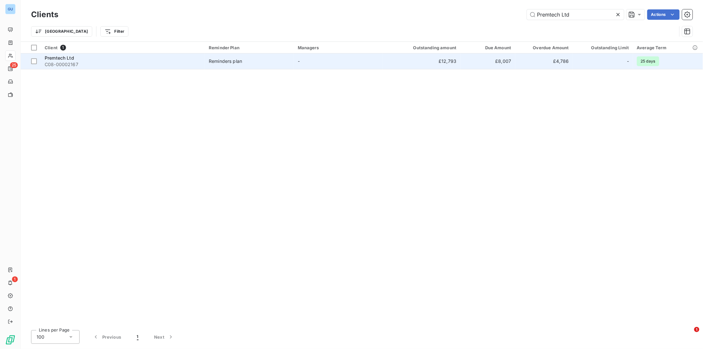
type input "Premtech Ltd"
click at [61, 62] on span "C08-00002167" at bounding box center [123, 64] width 156 height 6
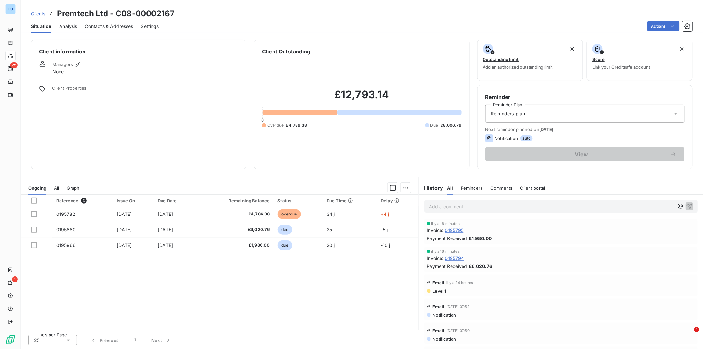
click at [111, 25] on span "Contacts & Addresses" at bounding box center [109, 26] width 48 height 6
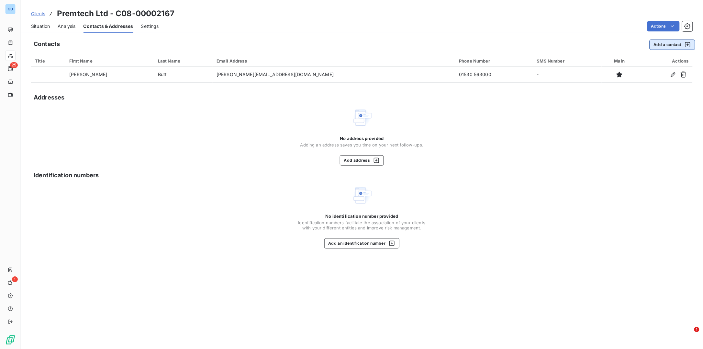
click at [661, 41] on button "Add a contact" at bounding box center [673, 44] width 46 height 10
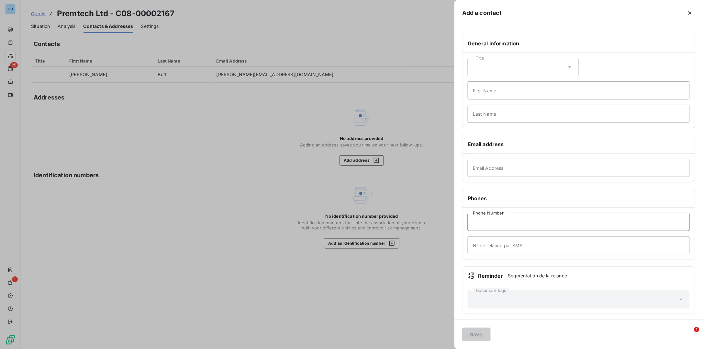
click at [486, 221] on input "Phone Number" at bounding box center [579, 222] width 222 height 18
click at [480, 167] on input "Email Address" at bounding box center [579, 168] width 222 height 18
paste input "[EMAIL_ADDRESS][DOMAIN_NAME]"
type input "[EMAIL_ADDRESS][DOMAIN_NAME]"
click at [486, 116] on input "Last Name" at bounding box center [579, 114] width 222 height 18
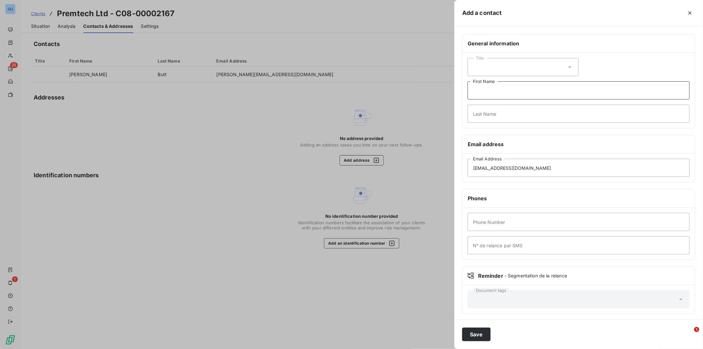
click at [481, 92] on input "First Name" at bounding box center [579, 90] width 222 height 18
type input "Invoices"
type input "."
type input "01530 563000"
click at [473, 342] on div "Save" at bounding box center [579, 333] width 249 height 29
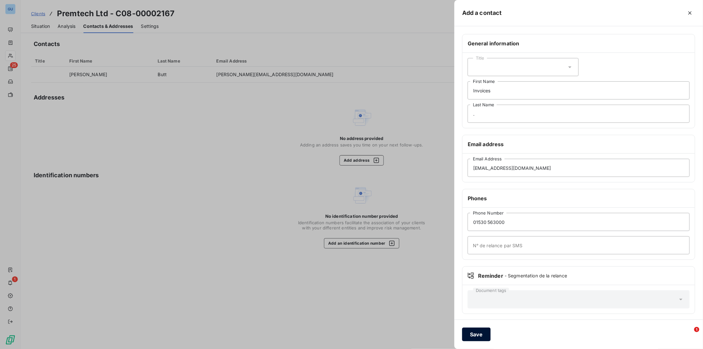
click at [474, 338] on button "Save" at bounding box center [476, 334] width 28 height 14
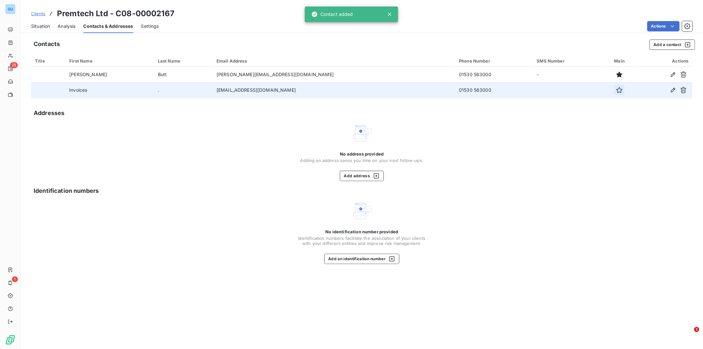
click at [617, 89] on icon "button" at bounding box center [620, 90] width 6 height 6
click at [39, 14] on span "Clients" at bounding box center [38, 13] width 14 height 5
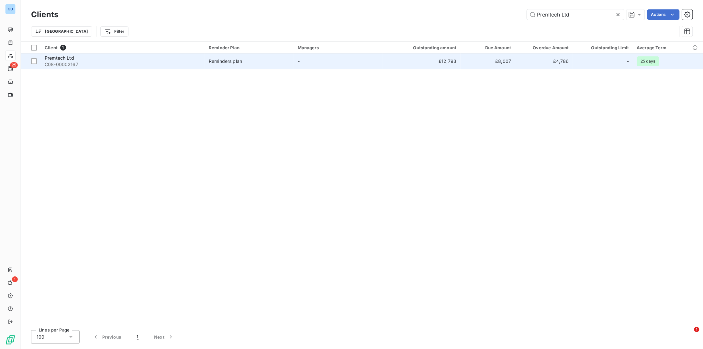
click at [80, 58] on div "Premtech Ltd" at bounding box center [123, 58] width 156 height 6
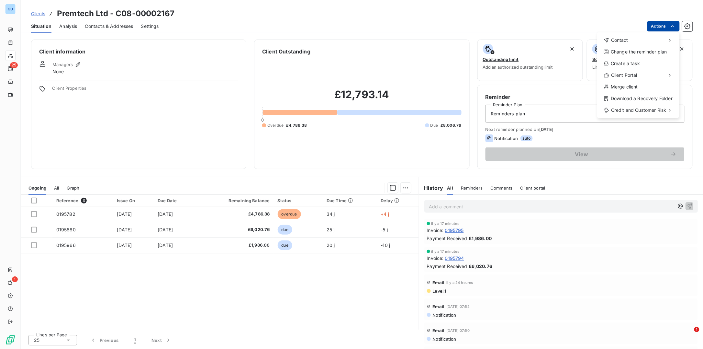
click at [654, 27] on html "GU 25 1 Clients Premtech Ltd - C08-00002167 Situation Analysis Contacts & Addre…" at bounding box center [351, 174] width 703 height 349
click at [552, 43] on div "Send an email" at bounding box center [561, 43] width 66 height 10
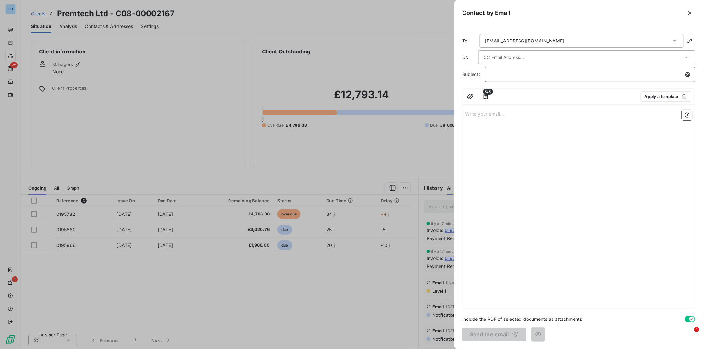
click at [499, 71] on p "﻿" at bounding box center [591, 74] width 203 height 7
click at [488, 132] on div "Write your email... ﻿" at bounding box center [579, 207] width 232 height 201
click at [473, 111] on p "Write your email... ﻿" at bounding box center [578, 113] width 227 height 7
click at [581, 127] on span "As requested please find attached a copy of our invocie 0195782" at bounding box center [536, 128] width 142 height 6
click at [587, 128] on span "As requested please find attached a copy of our invocie 0195782" at bounding box center [536, 128] width 142 height 6
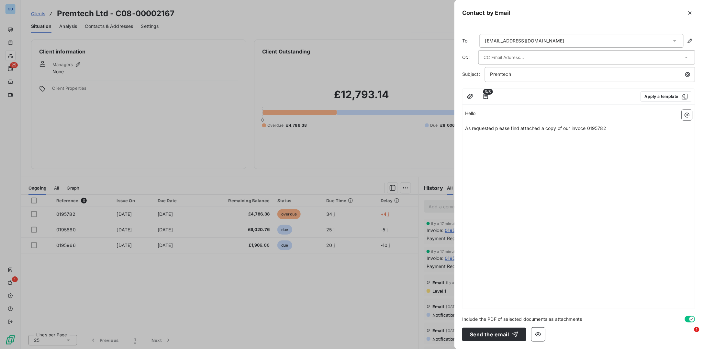
click at [617, 129] on p "As requested please find attached a copy of our invoce 0195782" at bounding box center [578, 128] width 227 height 7
click at [580, 129] on span "As requested please find attached a copy of our invoce 0195782" at bounding box center [535, 128] width 141 height 6
click at [627, 125] on p "As requested please find attached a copy of our invoice 0195782" at bounding box center [578, 128] width 227 height 7
click at [684, 318] on div "Include the PDF of selected documents as attachments" at bounding box center [578, 318] width 233 height 7
click at [686, 318] on button "button" at bounding box center [690, 319] width 10 height 6
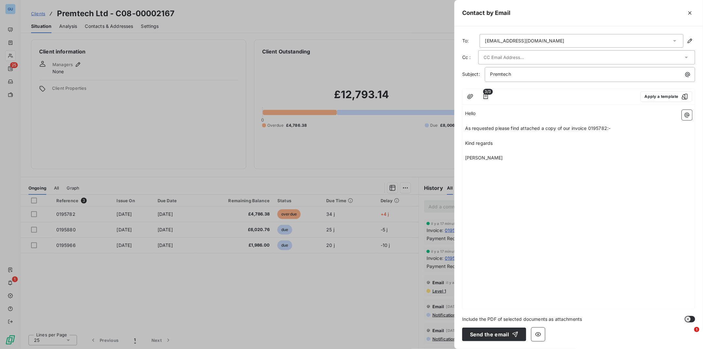
click at [691, 318] on icon "button" at bounding box center [688, 318] width 5 height 5
click at [491, 191] on div "Hello ﻿ As requested please find attached a copy of our invoice 0195782:- ﻿ Kin…" at bounding box center [579, 207] width 232 height 201
click at [469, 98] on icon "button" at bounding box center [470, 96] width 6 height 6
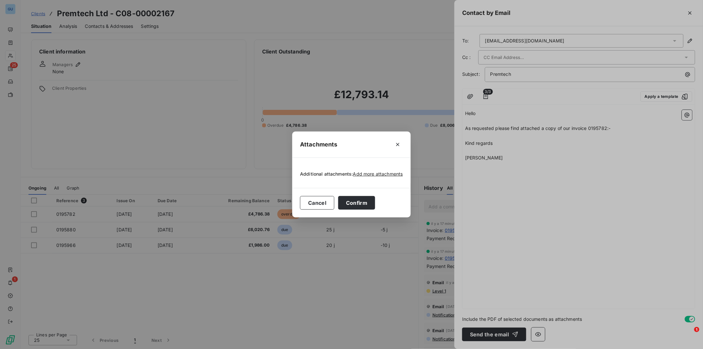
click at [533, 100] on div "Attachments Additional attachments: Add more attachments Cancel Confirm" at bounding box center [351, 174] width 703 height 349
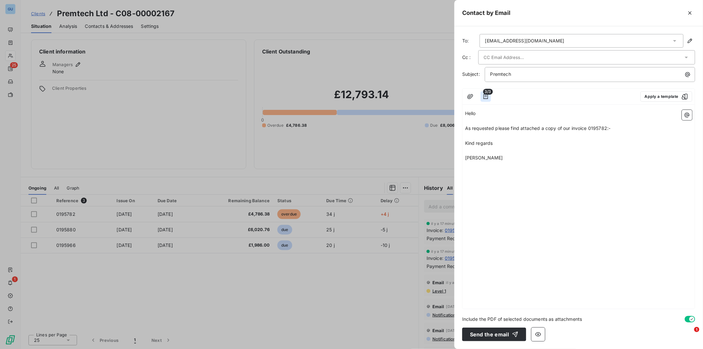
click at [485, 95] on icon "button" at bounding box center [486, 96] width 6 height 6
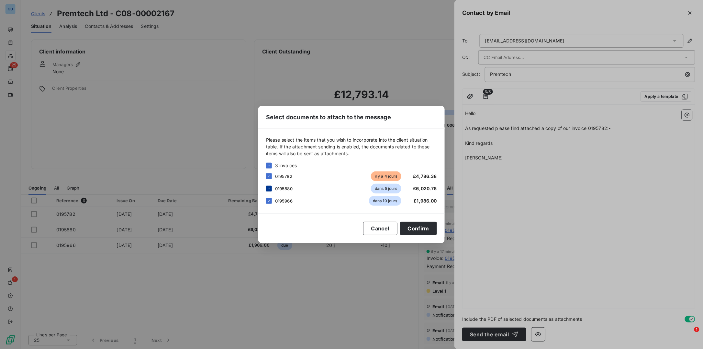
click at [270, 189] on icon at bounding box center [269, 188] width 4 height 4
click at [270, 198] on div at bounding box center [269, 201] width 6 height 6
click at [421, 229] on button "Confirm" at bounding box center [418, 228] width 37 height 14
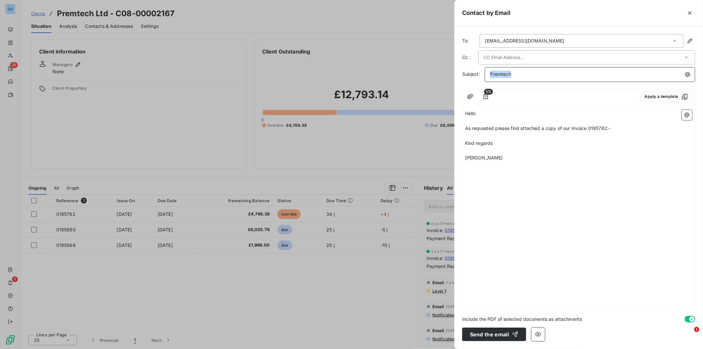
drag, startPoint x: 514, startPoint y: 75, endPoint x: 479, endPoint y: 73, distance: 35.0
click at [479, 73] on div "Subject: Premtech" at bounding box center [578, 74] width 233 height 15
click at [484, 336] on button "Send the email" at bounding box center [494, 334] width 64 height 14
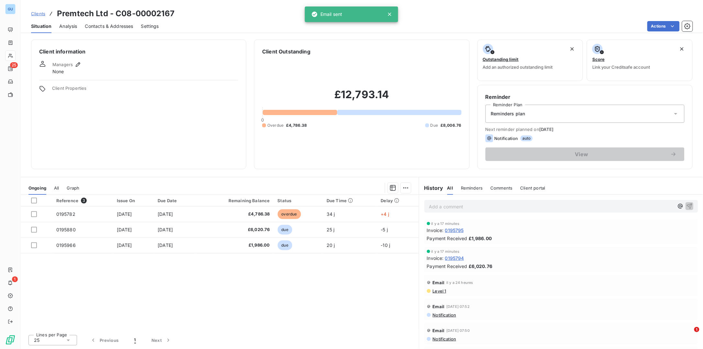
click at [40, 15] on span "Clients" at bounding box center [38, 13] width 14 height 5
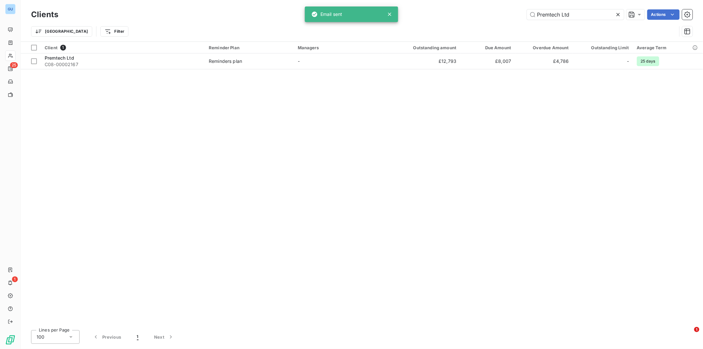
drag, startPoint x: 574, startPoint y: 14, endPoint x: 479, endPoint y: 19, distance: 94.7
click at [481, 17] on div "Premtech Ltd Actions" at bounding box center [379, 14] width 627 height 10
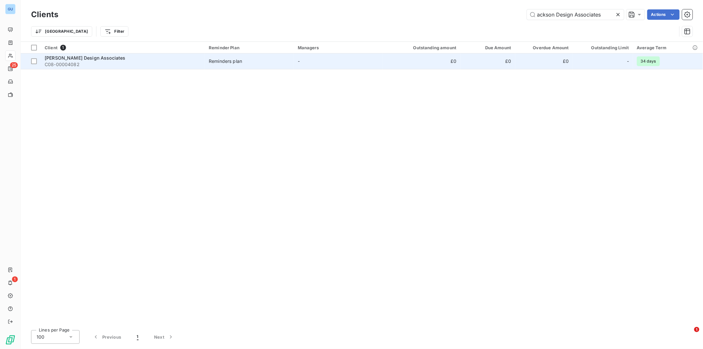
type input "ackson Design Associates"
click at [66, 62] on span "C08-00004082" at bounding box center [123, 64] width 156 height 6
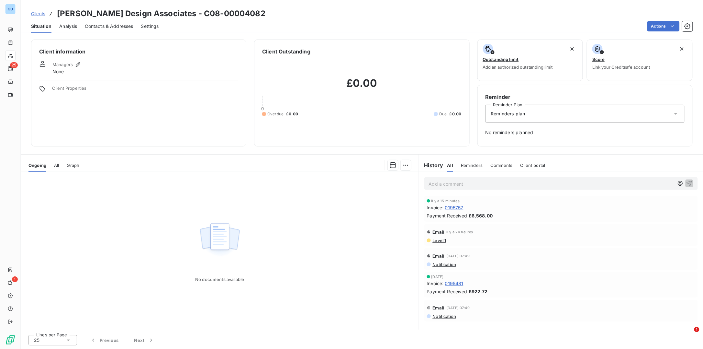
click at [455, 186] on p "Add a comment ﻿" at bounding box center [551, 184] width 245 height 8
drag, startPoint x: 484, startPoint y: 183, endPoint x: 485, endPoint y: 189, distance: 6.5
click at [484, 183] on span "Advised to be paid and jsut paid" at bounding box center [464, 183] width 71 height 6
click at [689, 184] on icon "button" at bounding box center [689, 183] width 6 height 6
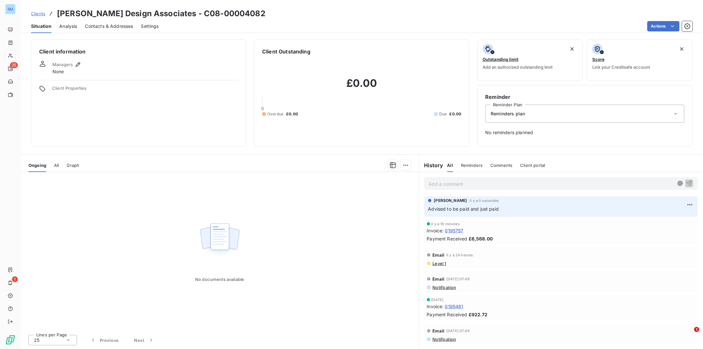
click at [42, 16] on span "Clients" at bounding box center [38, 13] width 14 height 5
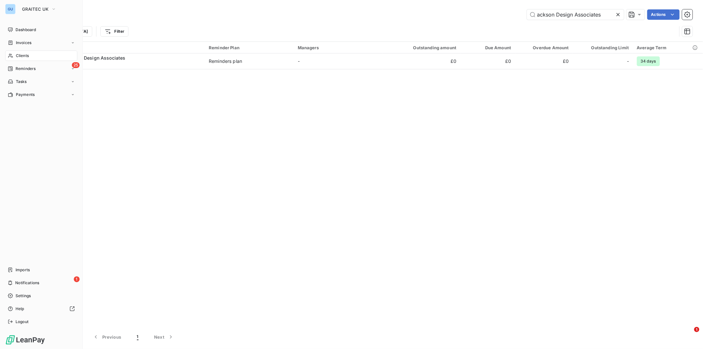
click at [23, 54] on span "Clients" at bounding box center [22, 56] width 13 height 6
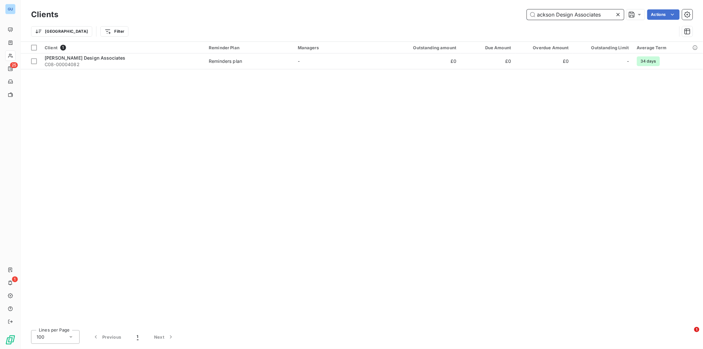
drag, startPoint x: 611, startPoint y: 13, endPoint x: 468, endPoint y: 11, distance: 142.8
click at [468, 11] on div "ackson Design Associates Actions" at bounding box center [379, 14] width 627 height 10
paste input "BSE3d"
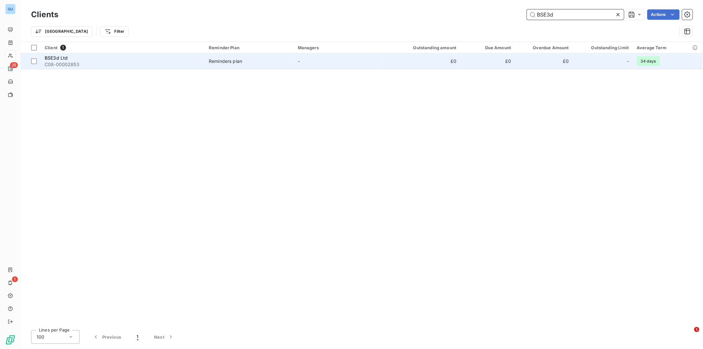
type input "BSE3d"
click at [76, 60] on div "BSE3d Ltd" at bounding box center [123, 58] width 156 height 6
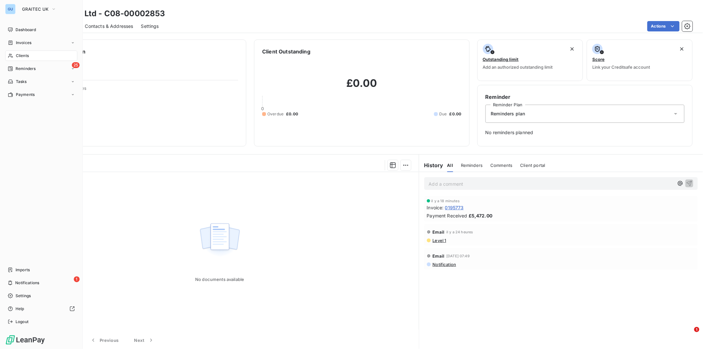
click at [28, 55] on span "Clients" at bounding box center [22, 56] width 13 height 6
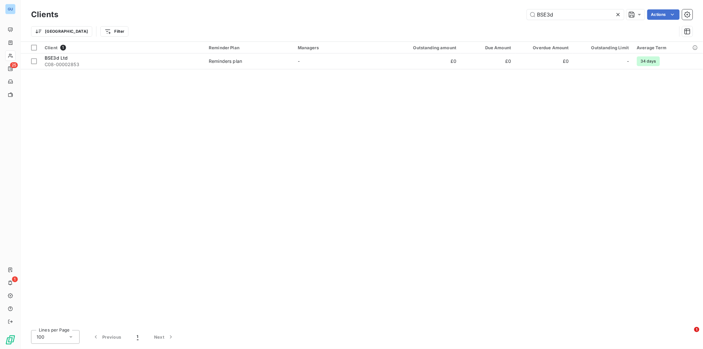
drag, startPoint x: 575, startPoint y: 19, endPoint x: 471, endPoint y: 14, distance: 104.1
click at [471, 14] on div "BSE3d Actions" at bounding box center [379, 14] width 627 height 10
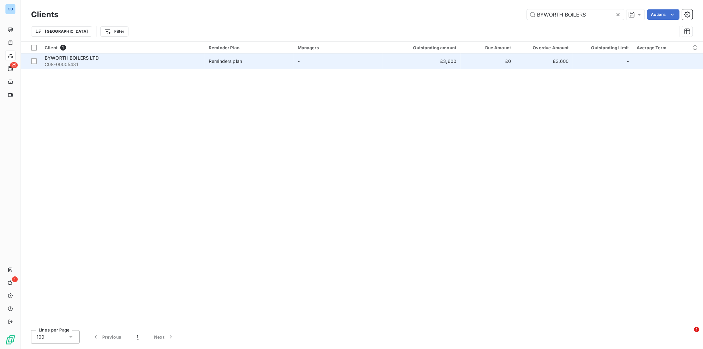
type input "BYWORTH BOILERS"
click at [83, 59] on span "BYWORTH BOILERS LTD" at bounding box center [72, 58] width 54 height 6
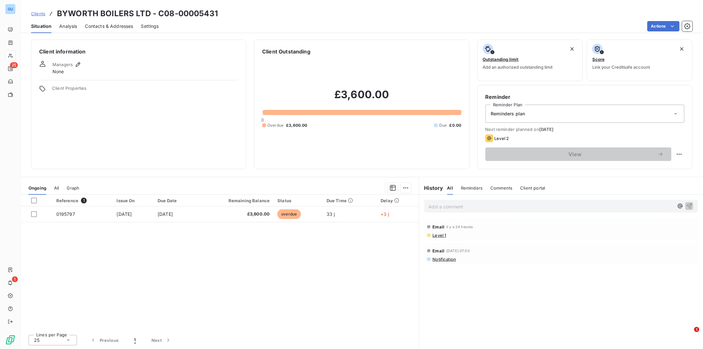
click at [109, 27] on span "Contacts & Addresses" at bounding box center [109, 26] width 48 height 6
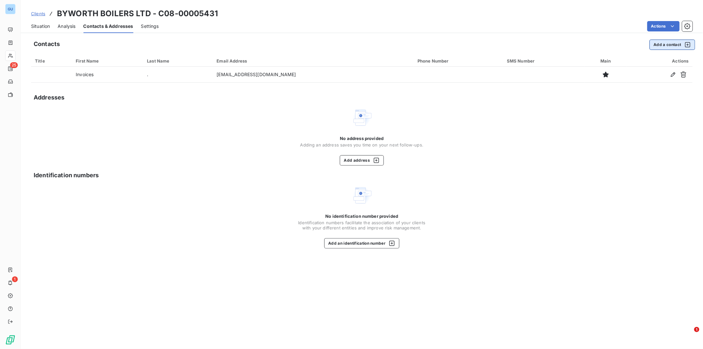
click at [653, 42] on button "Add a contact" at bounding box center [673, 44] width 46 height 10
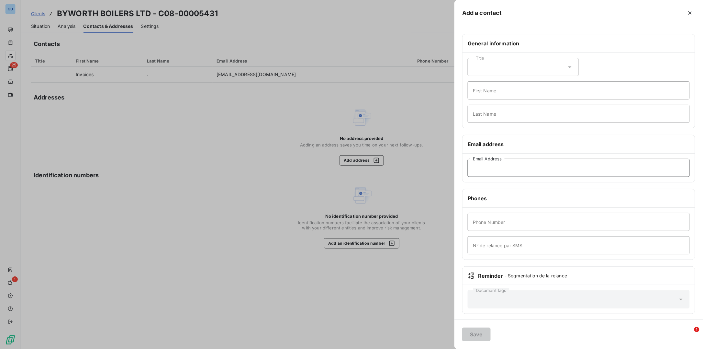
click at [500, 170] on input "Email Address" at bounding box center [579, 168] width 222 height 18
paste input "[EMAIL_ADDRESS][DOMAIN_NAME]"
type input "[EMAIL_ADDRESS][DOMAIN_NAME]"
click at [481, 95] on input "First Name" at bounding box center [579, 90] width 222 height 18
type input "Invoices"
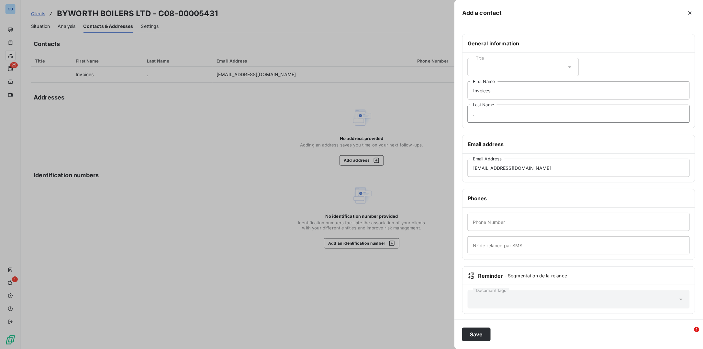
type input "."
type input "0"
click at [470, 336] on button "Save" at bounding box center [476, 334] width 28 height 14
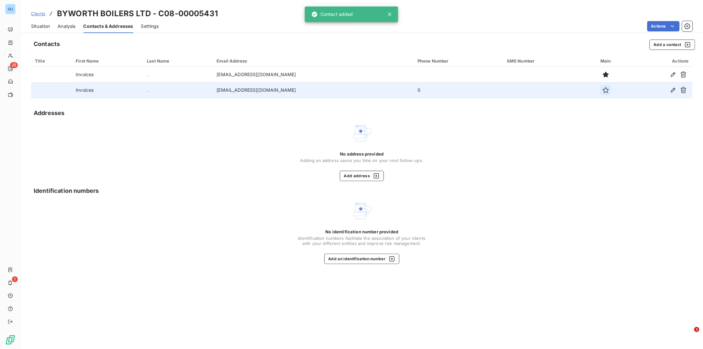
click at [604, 88] on icon "button" at bounding box center [606, 90] width 6 height 6
click at [37, 14] on span "Clients" at bounding box center [38, 13] width 14 height 5
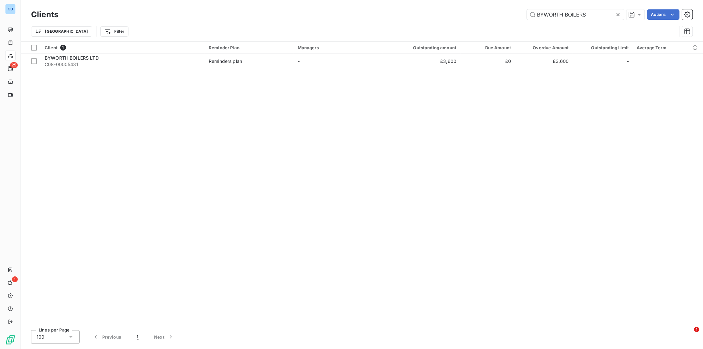
drag, startPoint x: 593, startPoint y: 13, endPoint x: 481, endPoint y: 8, distance: 112.1
click at [482, 8] on div "Clients BYWORTH BOILERS Actions" at bounding box center [362, 15] width 662 height 14
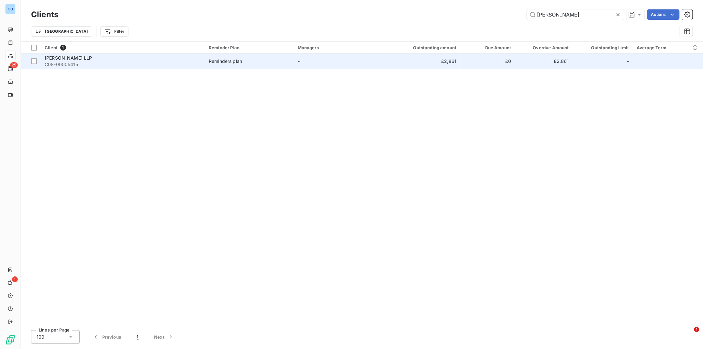
type input "[PERSON_NAME]"
click at [77, 58] on span "[PERSON_NAME] LLP" at bounding box center [69, 58] width 48 height 6
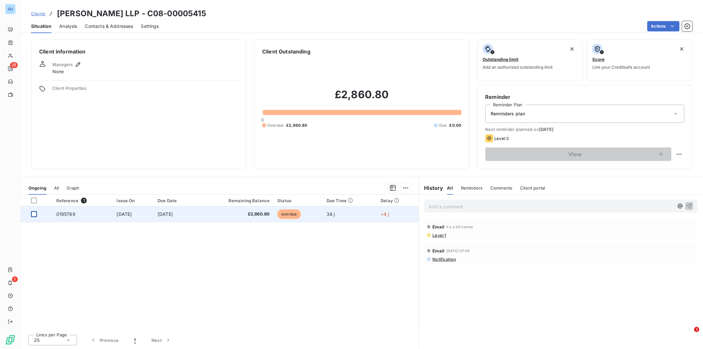
click at [35, 214] on div at bounding box center [34, 214] width 6 height 6
click at [64, 215] on span "0195789" at bounding box center [65, 214] width 19 height 6
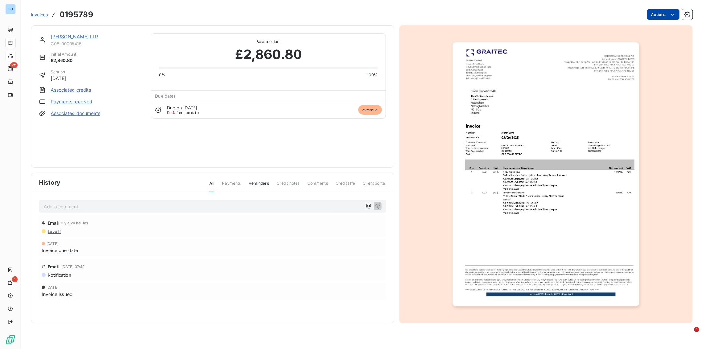
click at [652, 16] on html "GU 25 1 Invoices 0195789 Actions [PERSON_NAME] LLP C08-00005415 Initial Amount …" at bounding box center [351, 174] width 703 height 349
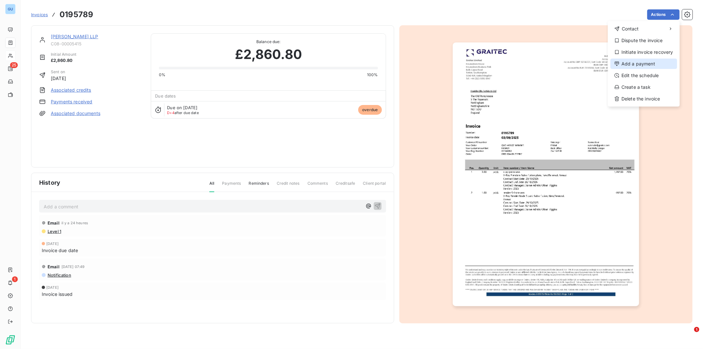
click at [625, 61] on div "Add a payment" at bounding box center [644, 64] width 67 height 10
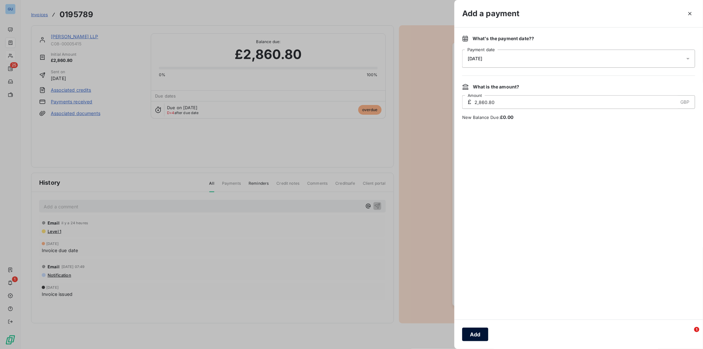
click at [468, 335] on button "Add" at bounding box center [475, 334] width 26 height 14
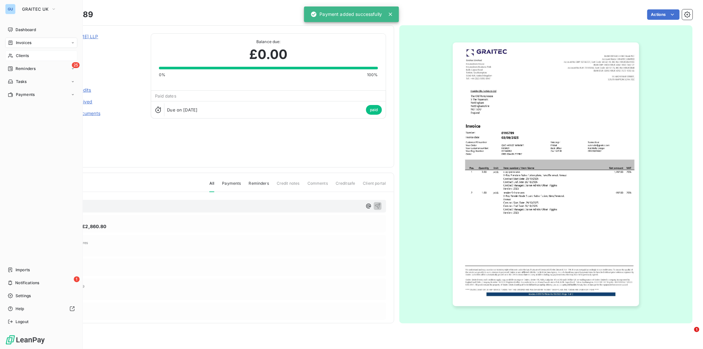
drag, startPoint x: 21, startPoint y: 54, endPoint x: 34, endPoint y: 57, distance: 13.3
click at [21, 54] on span "Clients" at bounding box center [22, 56] width 13 height 6
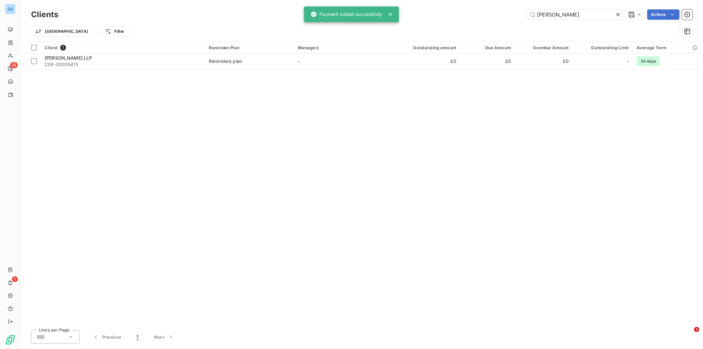
drag, startPoint x: 575, startPoint y: 11, endPoint x: 463, endPoint y: 14, distance: 112.7
click at [463, 14] on div "[PERSON_NAME] Actions" at bounding box center [379, 14] width 627 height 10
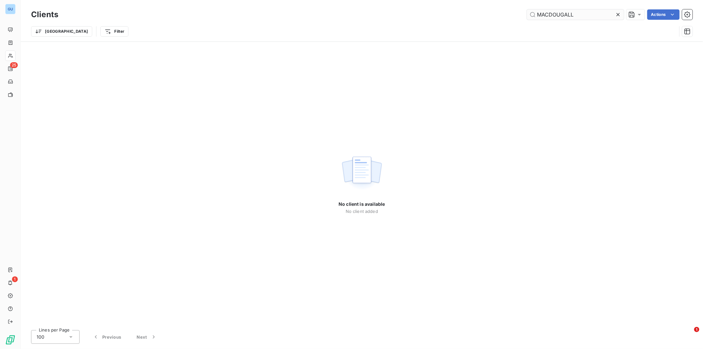
click at [550, 14] on input "MACDOUGALL" at bounding box center [575, 14] width 97 height 10
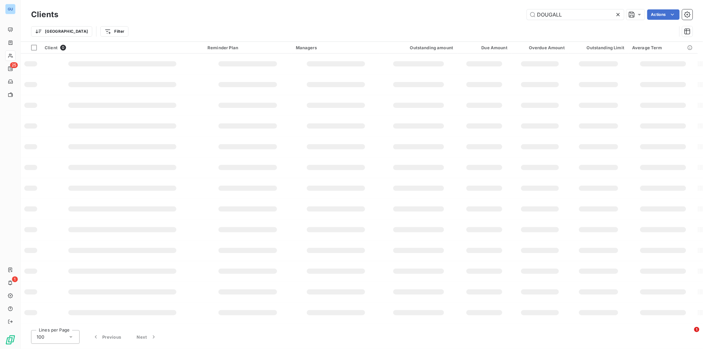
type input "DOUGALL"
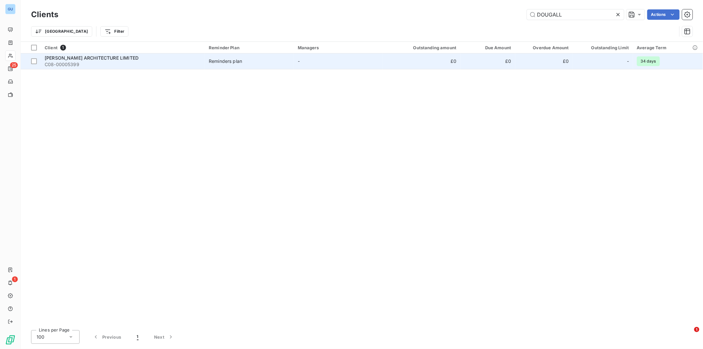
click at [88, 61] on span "[PERSON_NAME] ARCHITECTURE LIMITED" at bounding box center [92, 58] width 94 height 6
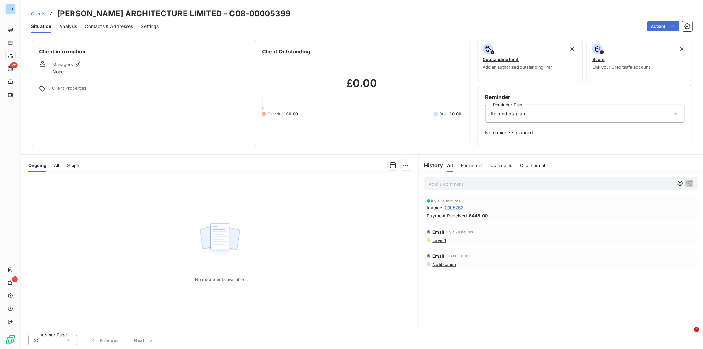
click at [39, 13] on span "Clients" at bounding box center [38, 13] width 14 height 5
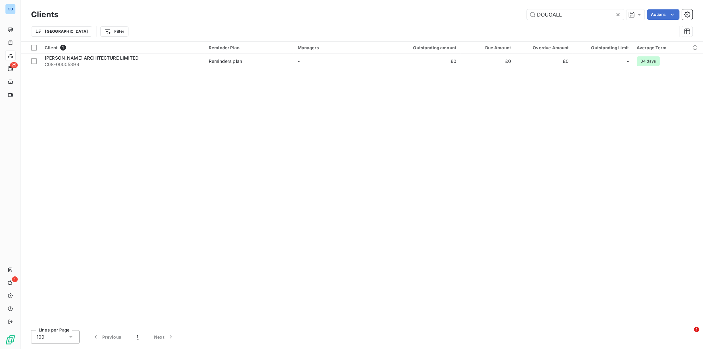
drag, startPoint x: 568, startPoint y: 16, endPoint x: 456, endPoint y: 10, distance: 112.8
click at [456, 10] on div "DOUGALL Actions" at bounding box center [379, 14] width 627 height 10
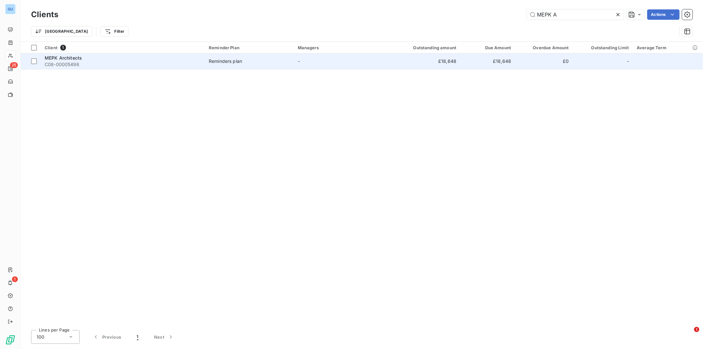
type input "MEPK A"
click at [86, 61] on div "MEPK Architects" at bounding box center [123, 58] width 156 height 6
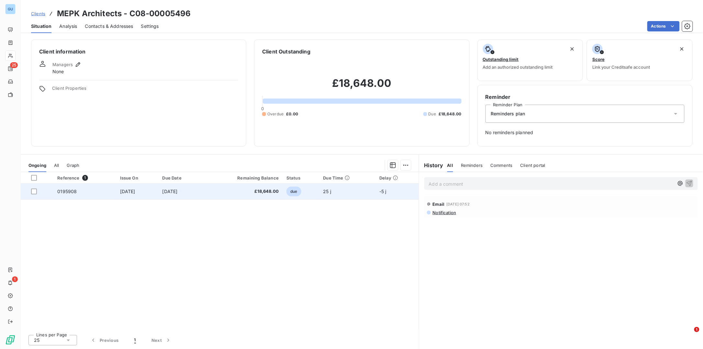
click at [59, 193] on span "0195908" at bounding box center [66, 191] width 19 height 6
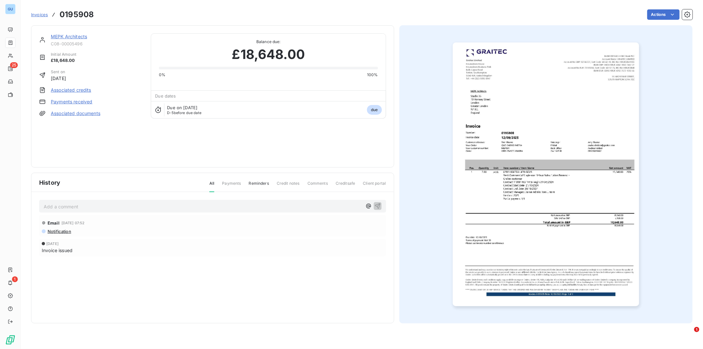
click at [538, 194] on img "button" at bounding box center [546, 174] width 186 height 264
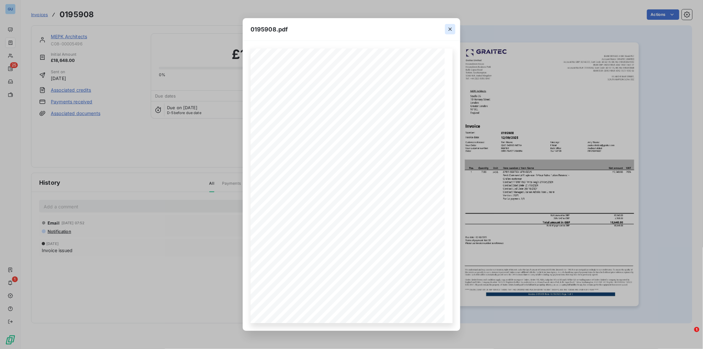
click at [451, 33] on button "button" at bounding box center [450, 29] width 10 height 10
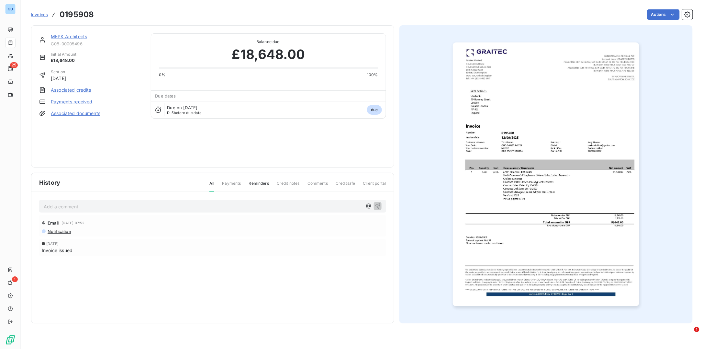
click at [73, 34] on link "MEPK Architects" at bounding box center [69, 37] width 36 height 6
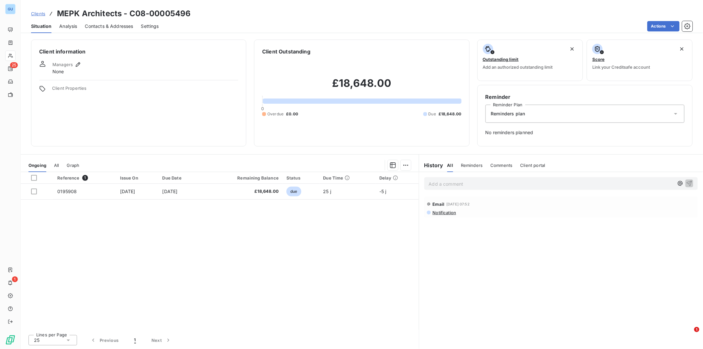
click at [441, 187] on p "Add a comment ﻿" at bounding box center [551, 184] width 245 height 8
click at [692, 185] on icon "button" at bounding box center [689, 183] width 6 height 6
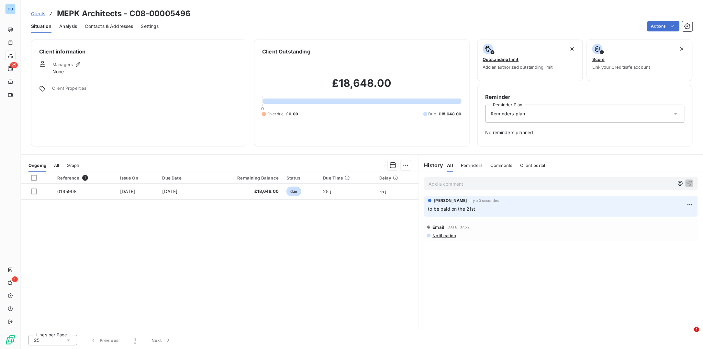
click at [41, 12] on span "Clients" at bounding box center [38, 13] width 14 height 5
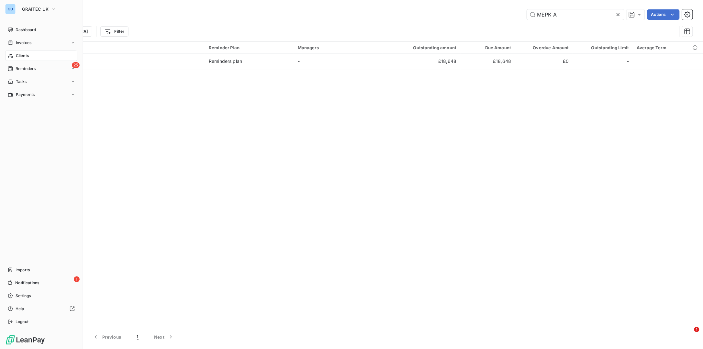
click at [22, 56] on span "Clients" at bounding box center [22, 56] width 13 height 6
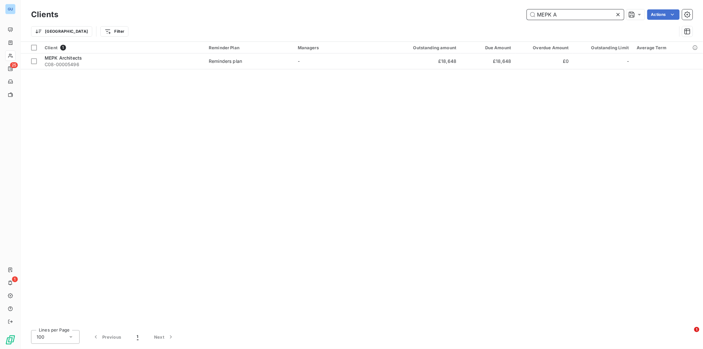
drag, startPoint x: 577, startPoint y: 11, endPoint x: 443, endPoint y: 13, distance: 134.4
click at [443, 13] on div "MEPK A Actions" at bounding box center [379, 14] width 627 height 10
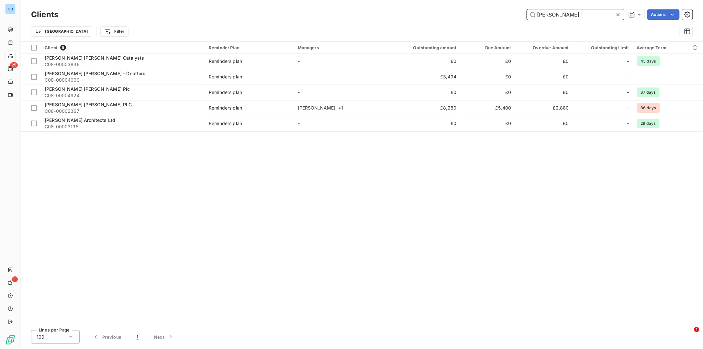
type input "[PERSON_NAME]"
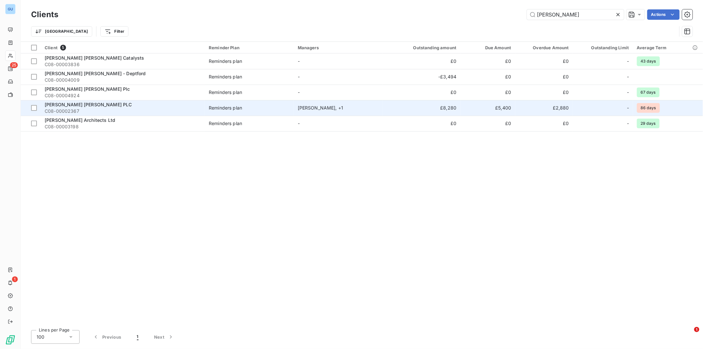
click at [67, 108] on span "C08-00002367" at bounding box center [123, 111] width 156 height 6
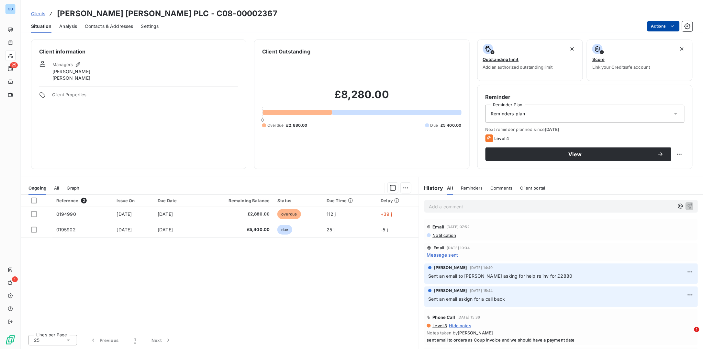
click at [653, 26] on html "GU 25 1 Clients [PERSON_NAME] [PERSON_NAME] PLC - C08-00002367 Situation Analys…" at bounding box center [351, 174] width 703 height 349
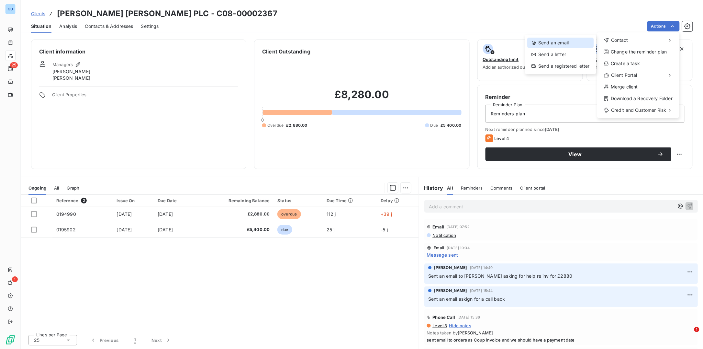
click at [545, 42] on div "Send an email" at bounding box center [561, 43] width 66 height 10
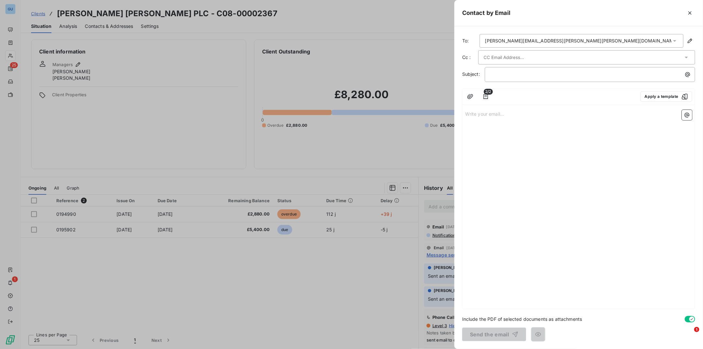
click at [524, 55] on input "text" at bounding box center [519, 57] width 70 height 10
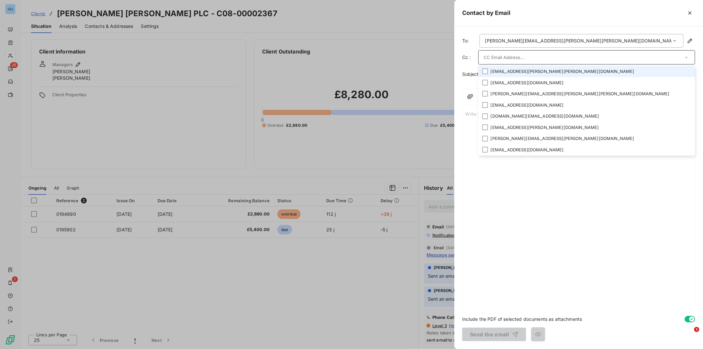
paste input "[EMAIL_ADDRESS][DOMAIN_NAME]"
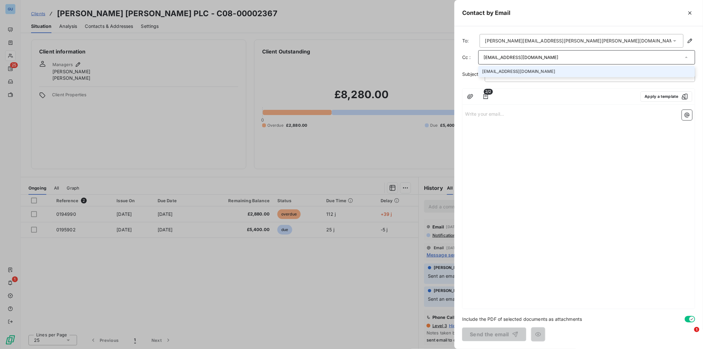
type input "[EMAIL_ADDRESS][DOMAIN_NAME]"
click at [609, 163] on div "Write your email... ﻿" at bounding box center [579, 207] width 232 height 201
click at [490, 75] on div "﻿" at bounding box center [590, 73] width 206 height 9
click at [504, 73] on p "﻿" at bounding box center [591, 74] width 203 height 7
click at [472, 95] on icon "button" at bounding box center [470, 96] width 6 height 6
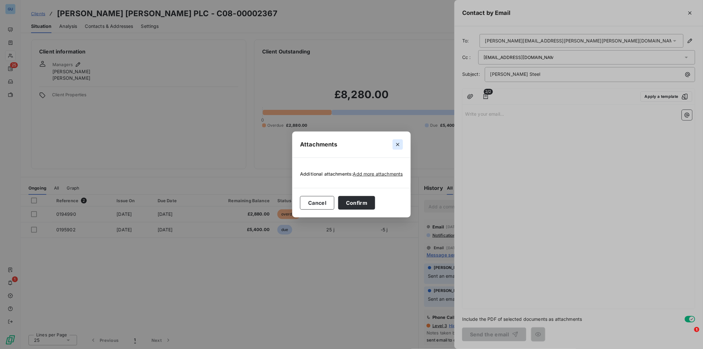
click at [397, 146] on icon "button" at bounding box center [398, 144] width 6 height 6
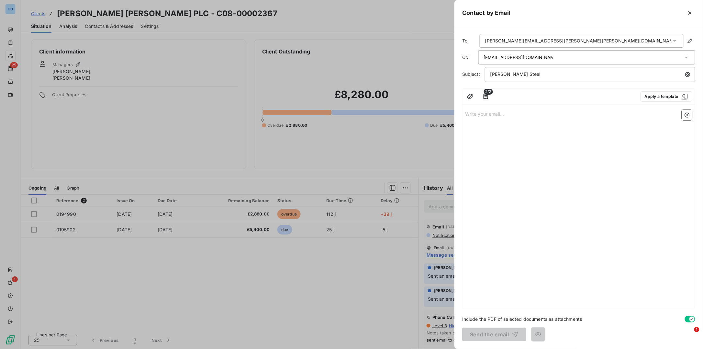
click at [489, 94] on span "2/2" at bounding box center [488, 92] width 9 height 6
click at [486, 94] on span "2/2" at bounding box center [488, 92] width 9 height 6
click at [469, 115] on p "Write your email... ﻿" at bounding box center [578, 113] width 227 height 7
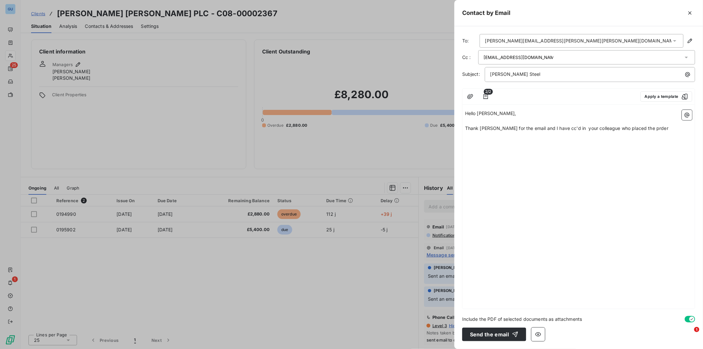
click at [482, 127] on span "Thank [PERSON_NAME] for the email and I have cc'd in your colleague who placed …" at bounding box center [566, 128] width 203 height 6
click at [488, 96] on icon "button" at bounding box center [486, 96] width 6 height 6
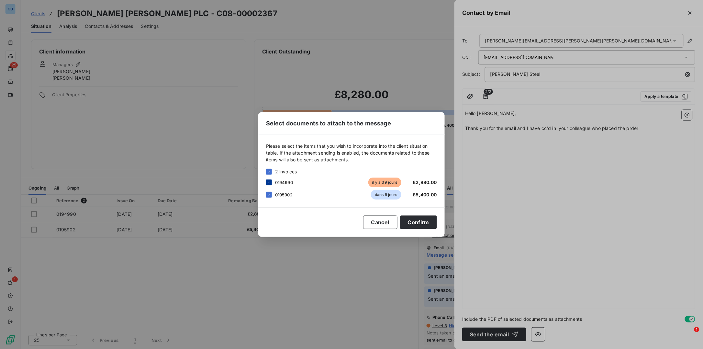
click at [270, 182] on icon at bounding box center [269, 182] width 2 height 1
click at [419, 223] on button "Confirm" at bounding box center [418, 222] width 37 height 14
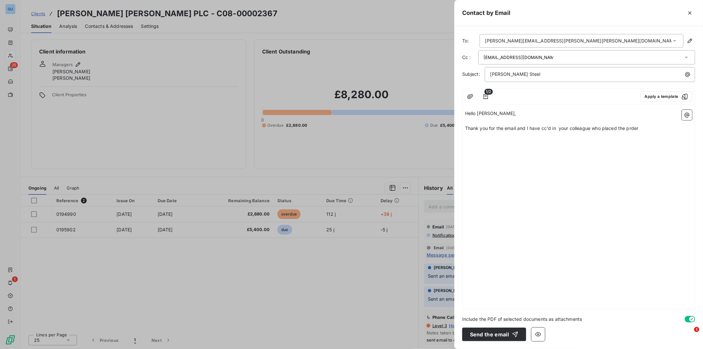
click at [628, 124] on p "﻿" at bounding box center [578, 120] width 227 height 7
click at [631, 129] on span "Thank you for the email and I have cc'd in your colleague who placed the prder" at bounding box center [552, 128] width 174 height 6
click at [524, 135] on p "Thank you for the email and I have cc'd in your colleague who placed the orrder…" at bounding box center [578, 132] width 227 height 15
click at [633, 127] on span "Thank you for the email and I have cc'd in your colleague who placed the orrder…" at bounding box center [576, 131] width 222 height 13
click at [533, 149] on p "﻿" at bounding box center [578, 150] width 227 height 7
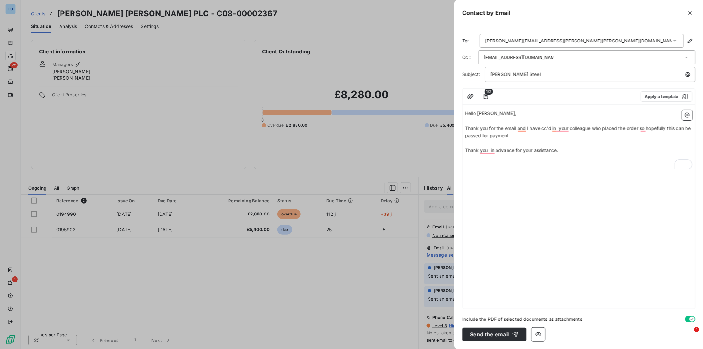
click at [453, 134] on div at bounding box center [351, 174] width 703 height 349
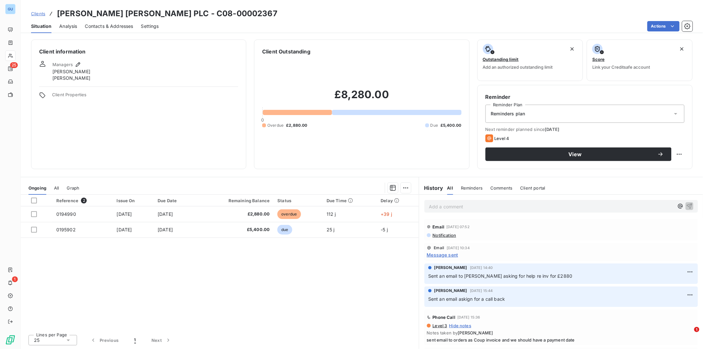
click at [537, 204] on p "Add a comment ﻿" at bounding box center [551, 206] width 245 height 8
click at [661, 27] on html "GU 25 1 Clients [PERSON_NAME] [PERSON_NAME] PLC - C08-00002367 Situation Analys…" at bounding box center [351, 174] width 703 height 349
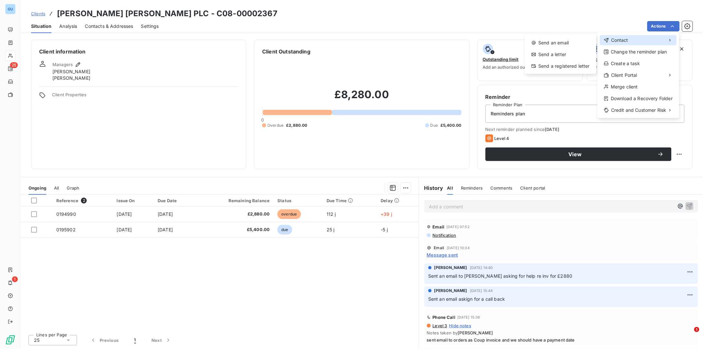
click at [631, 40] on div "Contact" at bounding box center [638, 40] width 77 height 10
click at [542, 42] on div "Send an email" at bounding box center [561, 43] width 66 height 10
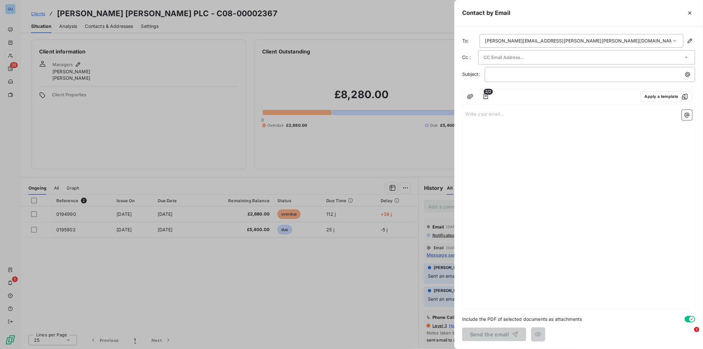
click at [497, 52] on div at bounding box center [586, 57] width 217 height 14
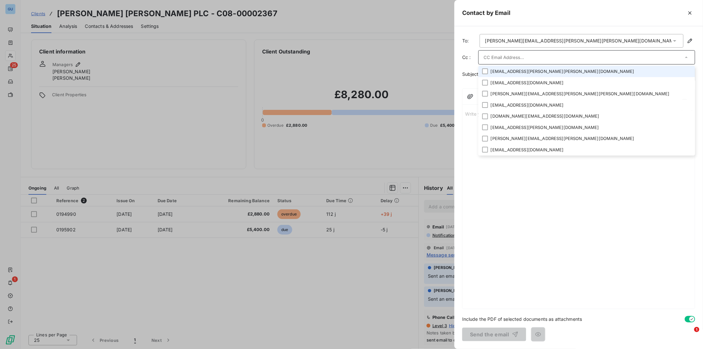
paste input "[EMAIL_ADDRESS][DOMAIN_NAME]"
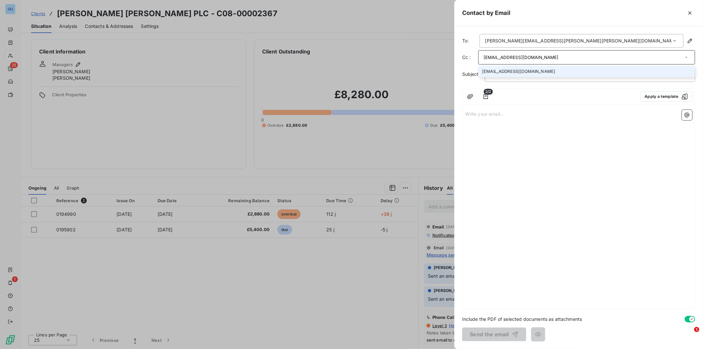
type input "[EMAIL_ADDRESS][DOMAIN_NAME]"
click at [523, 146] on div "Write your email... ﻿" at bounding box center [579, 207] width 232 height 201
click at [502, 73] on p "﻿" at bounding box center [591, 74] width 203 height 7
click at [497, 76] on p "﻿" at bounding box center [591, 74] width 203 height 7
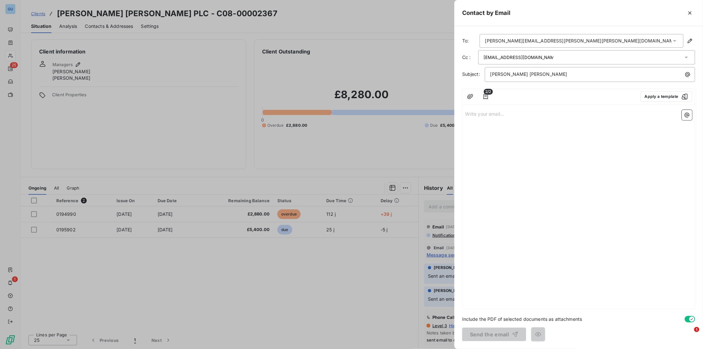
click at [482, 120] on div "Write your email... ﻿" at bounding box center [579, 207] width 232 height 201
click at [477, 113] on p "Write your email... ﻿" at bounding box center [578, 113] width 227 height 7
click at [580, 126] on p "Thank you for your email and I have cc'd in your" at bounding box center [578, 128] width 227 height 7
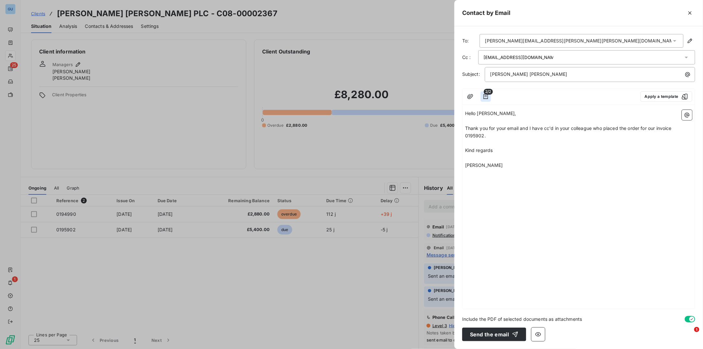
click at [485, 97] on icon "button" at bounding box center [486, 96] width 5 height 5
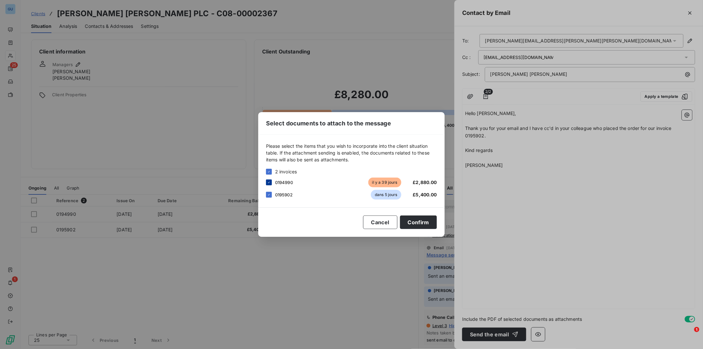
click at [271, 183] on icon at bounding box center [269, 182] width 4 height 4
click at [413, 223] on button "Confirm" at bounding box center [418, 222] width 37 height 14
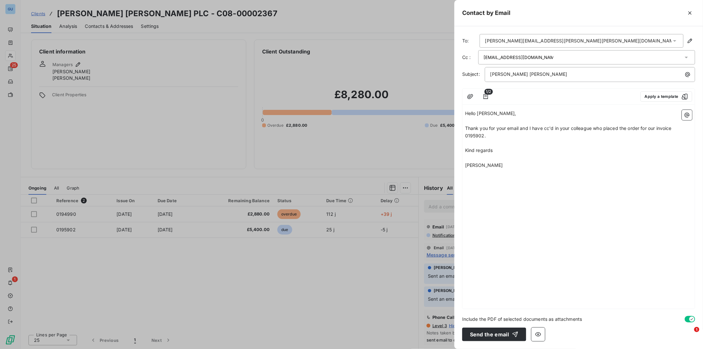
click at [489, 169] on p "[PERSON_NAME]" at bounding box center [578, 165] width 227 height 7
click at [491, 328] on button "Send the email" at bounding box center [494, 334] width 64 height 14
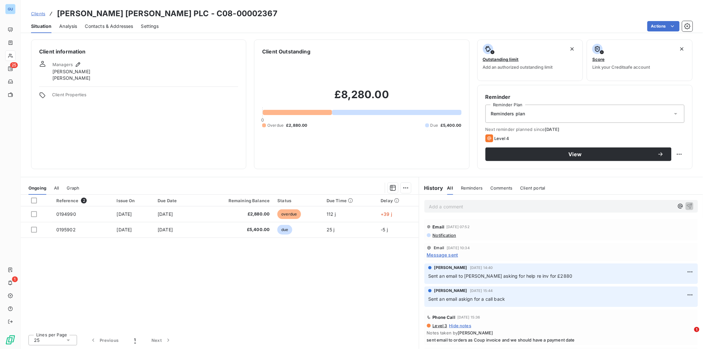
click at [35, 14] on span "Clients" at bounding box center [38, 13] width 14 height 5
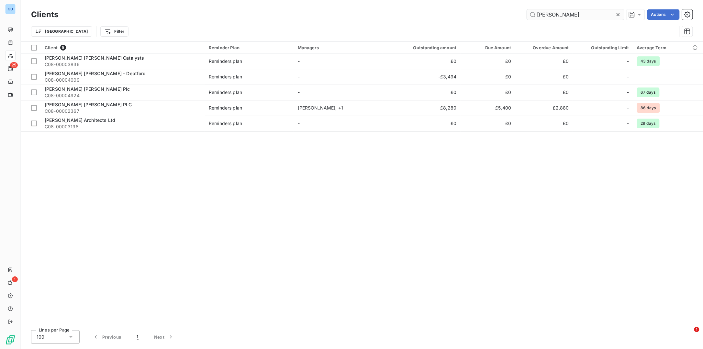
drag, startPoint x: 578, startPoint y: 11, endPoint x: 530, endPoint y: 11, distance: 47.6
click at [530, 11] on input "[PERSON_NAME]" at bounding box center [575, 14] width 97 height 10
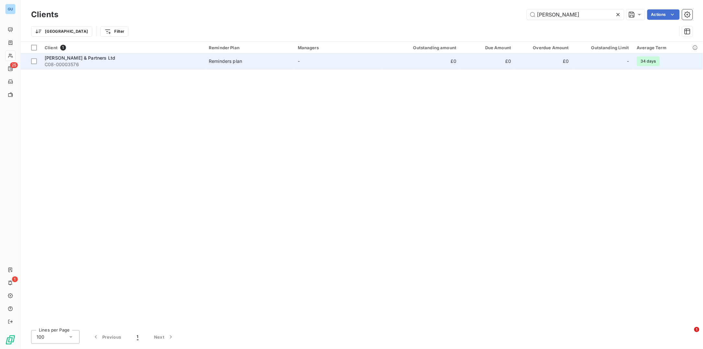
type input "[PERSON_NAME]"
click at [78, 62] on span "C08-00003576" at bounding box center [123, 64] width 156 height 6
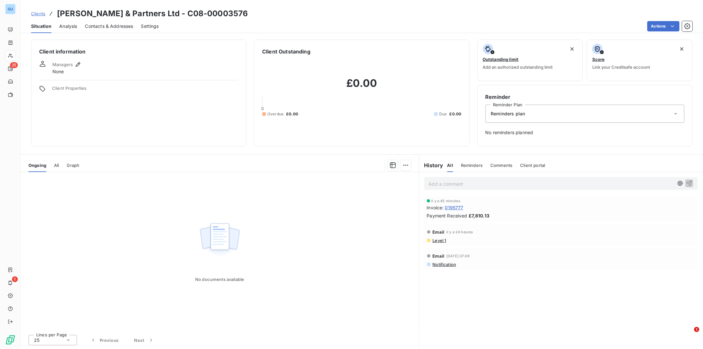
click at [39, 12] on span "Clients" at bounding box center [38, 13] width 14 height 5
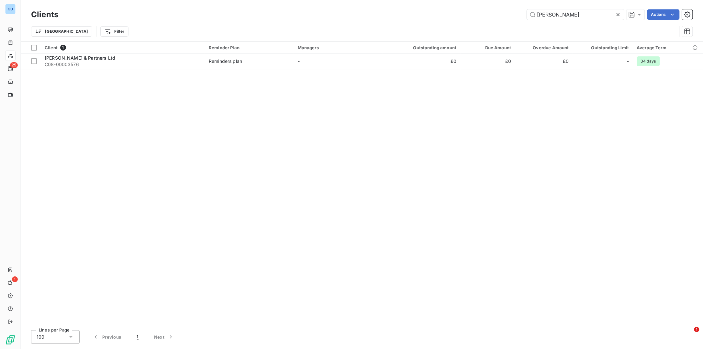
drag, startPoint x: 568, startPoint y: 18, endPoint x: 471, endPoint y: 19, distance: 96.8
click at [471, 19] on div "[PERSON_NAME] Actions" at bounding box center [379, 14] width 627 height 10
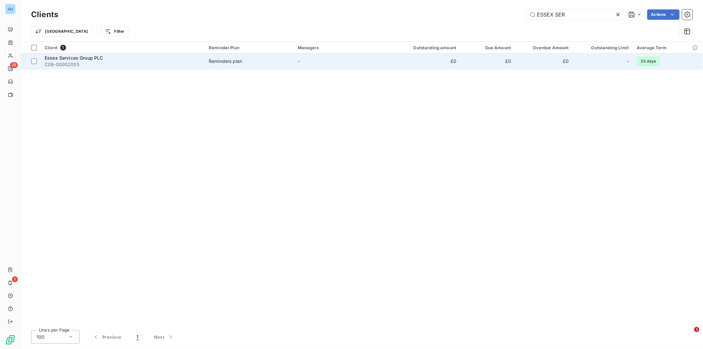
type input "ESSEX SER"
click at [78, 60] on span "Essex Services Group PLC" at bounding box center [74, 58] width 59 height 6
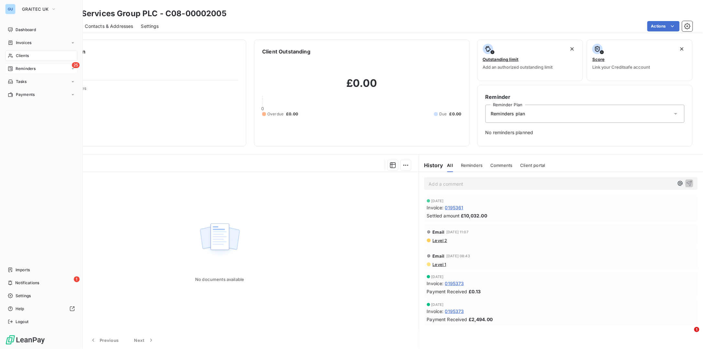
click at [24, 67] on span "Reminders" at bounding box center [26, 69] width 20 height 6
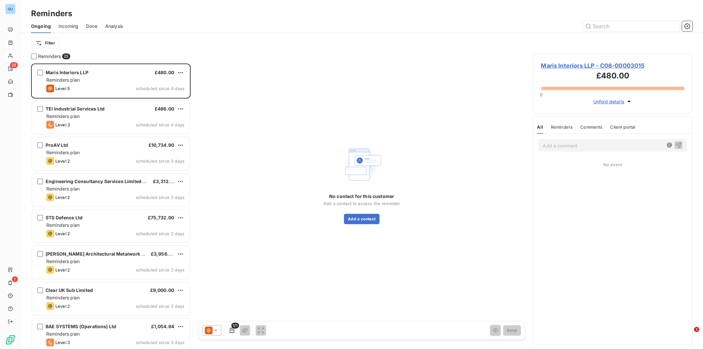
scroll to position [279, 153]
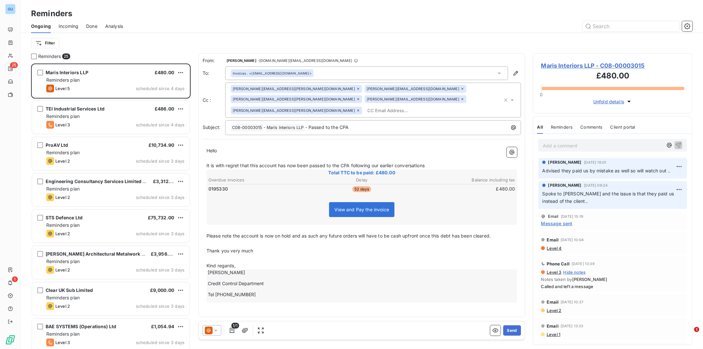
click at [552, 65] on span "Maris Interiors LLP - C08-00003015" at bounding box center [612, 65] width 143 height 9
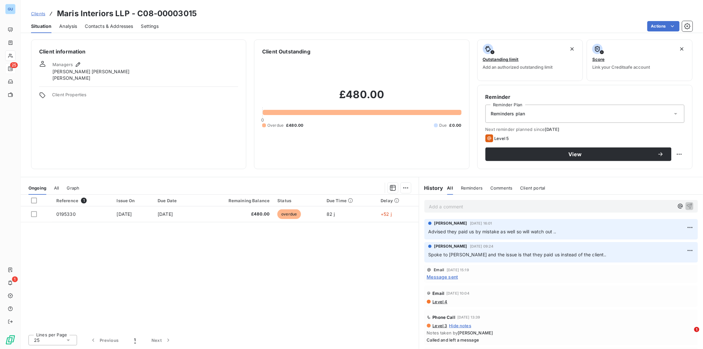
click at [115, 15] on h3 "Maris Interiors LLP - C08-00003015" at bounding box center [127, 14] width 140 height 12
drag, startPoint x: 113, startPoint y: 15, endPoint x: 30, endPoint y: 17, distance: 82.6
click at [30, 17] on div "Clients Maris Interiors LLP - C08-00003015" at bounding box center [362, 14] width 682 height 12
copy div "Clients Maris Interiors"
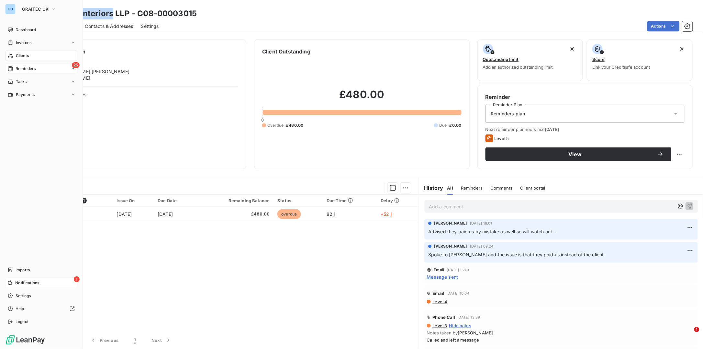
click at [19, 282] on span "Notifications" at bounding box center [27, 283] width 24 height 6
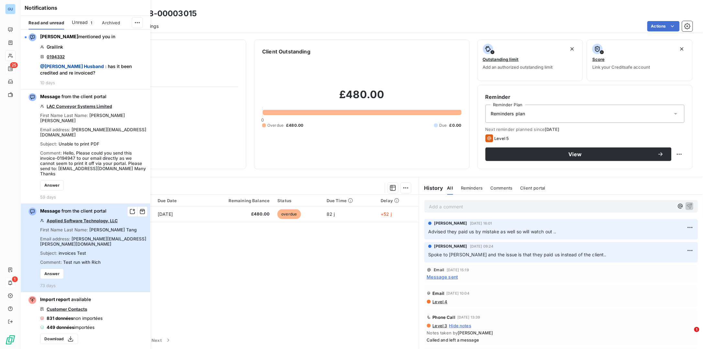
click at [141, 218] on button "Message from the client portal Applied Software Technology, LLC First Name Last…" at bounding box center [85, 248] width 129 height 88
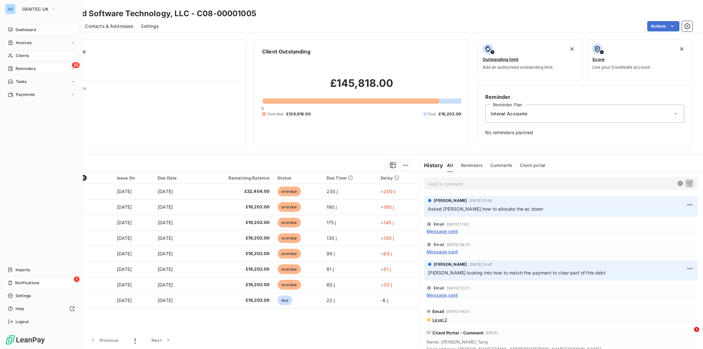
click at [21, 30] on span "Dashboard" at bounding box center [26, 30] width 20 height 6
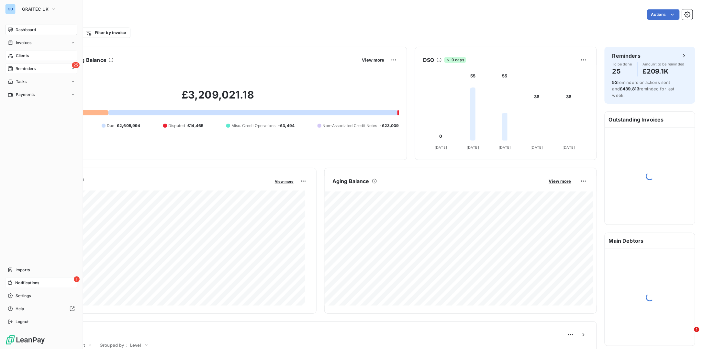
click at [26, 66] on span "Reminders" at bounding box center [26, 69] width 20 height 6
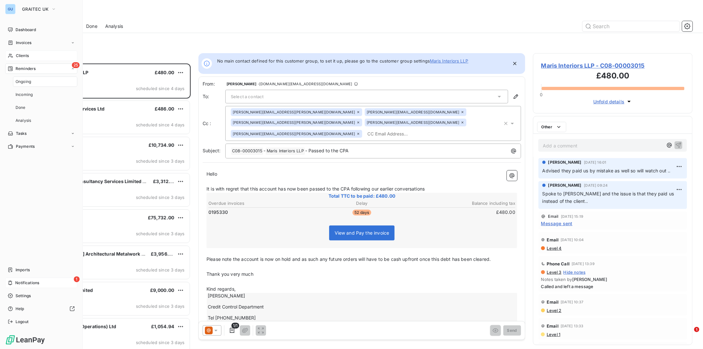
scroll to position [279, 153]
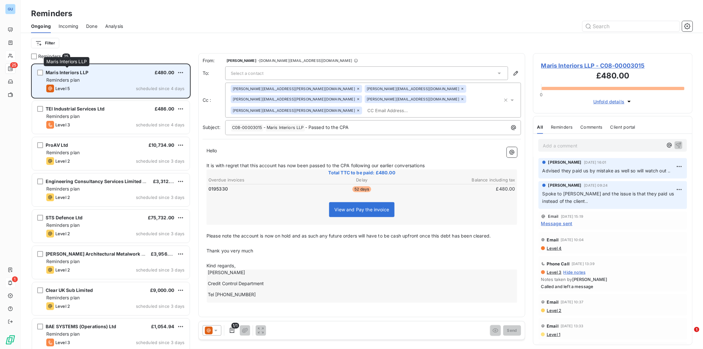
click at [65, 74] on span "Maris Interiors LLP" at bounding box center [67, 73] width 43 height 6
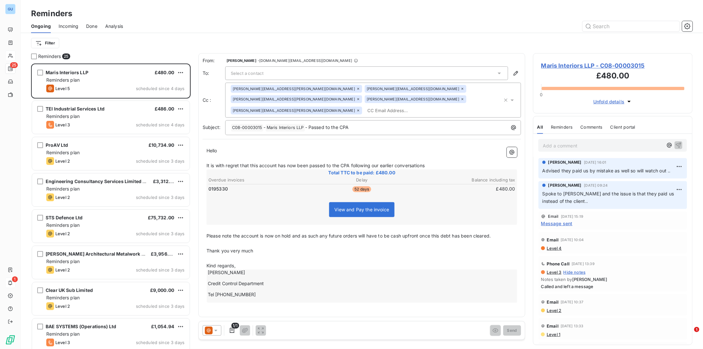
click at [554, 64] on span "Maris Interiors LLP - C08-00003015" at bounding box center [612, 65] width 143 height 9
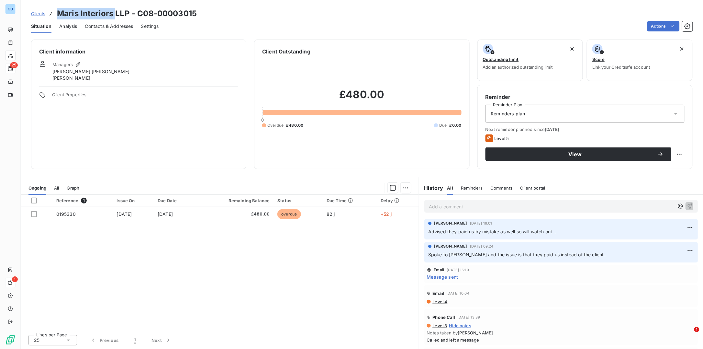
drag, startPoint x: 57, startPoint y: 13, endPoint x: 114, endPoint y: 16, distance: 56.7
click at [114, 16] on h3 "Maris Interiors LLP - C08-00003015" at bounding box center [127, 14] width 140 height 12
copy h3 "Maris Interiors"
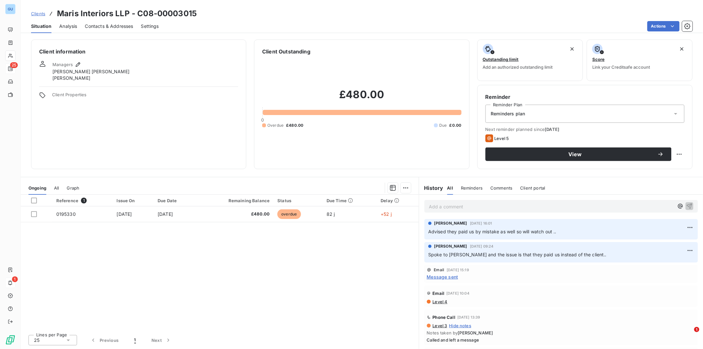
click at [468, 202] on p "Add a comment ﻿" at bounding box center [551, 206] width 245 height 8
click at [687, 205] on icon "button" at bounding box center [689, 205] width 6 height 6
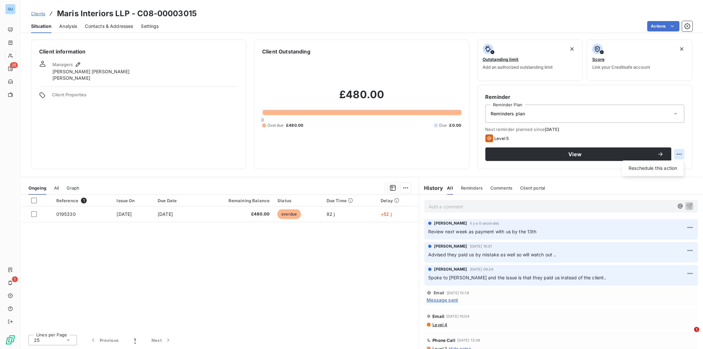
click at [680, 153] on html "GU 25 1 Clients Maris Interiors LLP - C08-00003015 Situation Analysis Contacts …" at bounding box center [351, 174] width 703 height 349
click at [666, 166] on div "Reschedule this action" at bounding box center [653, 168] width 56 height 10
select select "9"
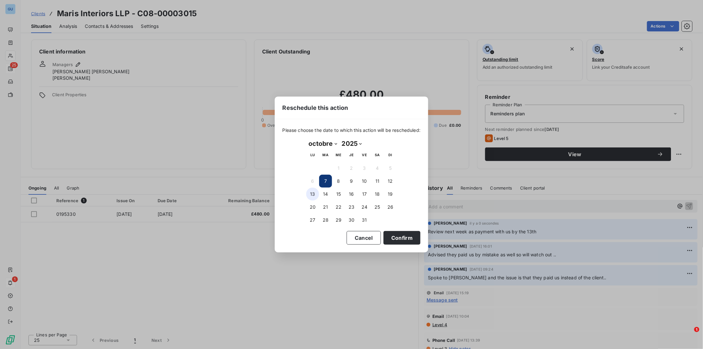
click at [315, 194] on button "13" at bounding box center [312, 193] width 13 height 13
click at [405, 236] on button "Confirm" at bounding box center [402, 238] width 37 height 14
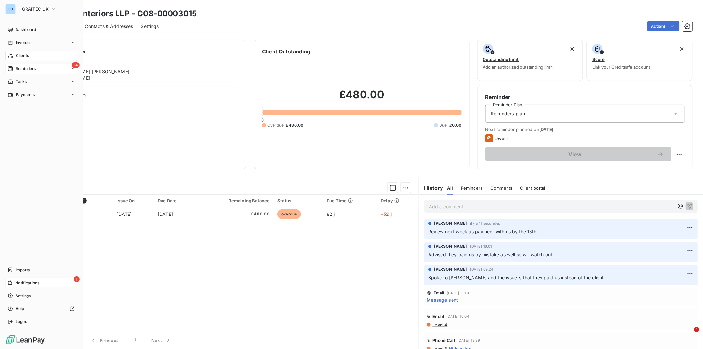
click at [23, 66] on span "Reminders" at bounding box center [26, 69] width 20 height 6
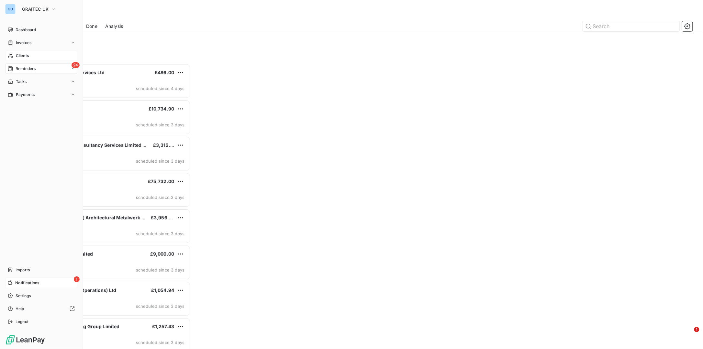
scroll to position [279, 153]
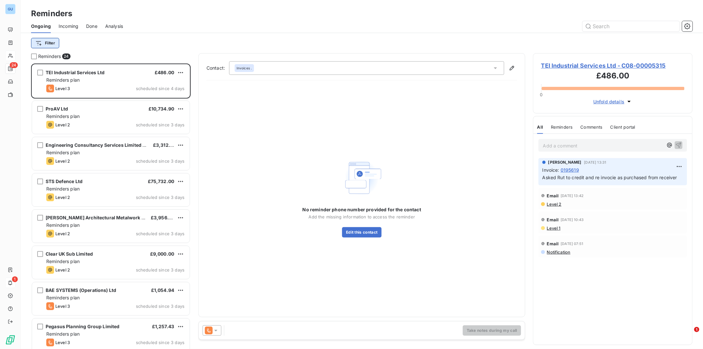
click at [50, 44] on html "GU 24 1 Reminders Ongoing Incoming Done Analysis Filter Reminders 24 TEI Indust…" at bounding box center [351, 174] width 703 height 349
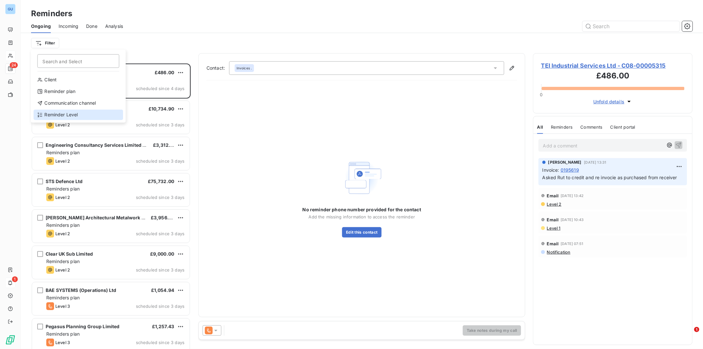
click at [67, 117] on div "Reminder Level" at bounding box center [78, 114] width 90 height 10
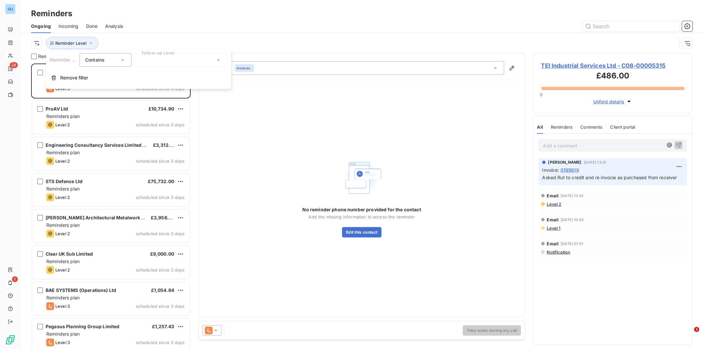
click at [197, 61] on div at bounding box center [180, 60] width 93 height 14
click at [157, 96] on span "Level 2" at bounding box center [154, 97] width 16 height 6
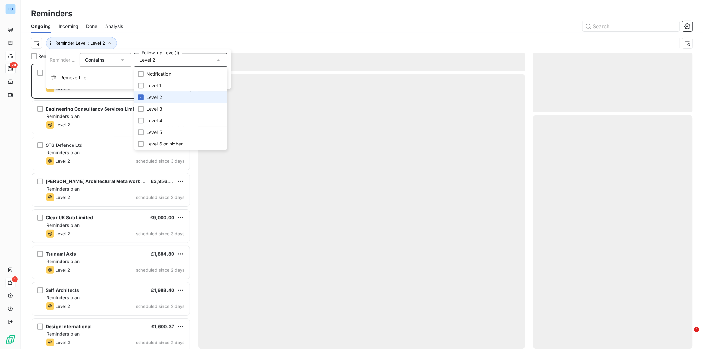
scroll to position [279, 153]
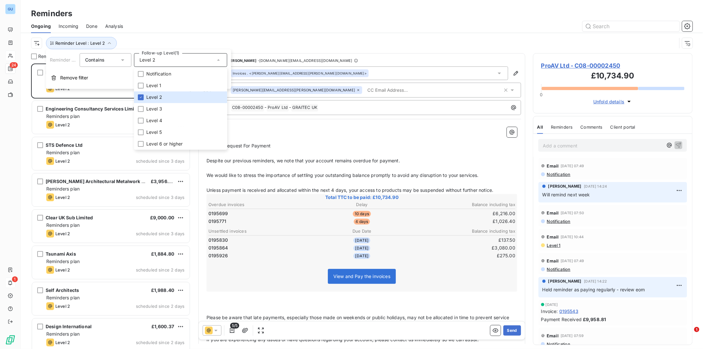
click at [223, 295] on p "﻿" at bounding box center [362, 294] width 311 height 7
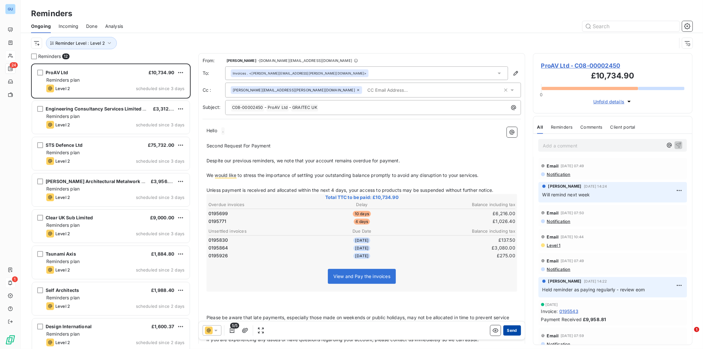
click at [503, 330] on button "Send" at bounding box center [512, 330] width 18 height 10
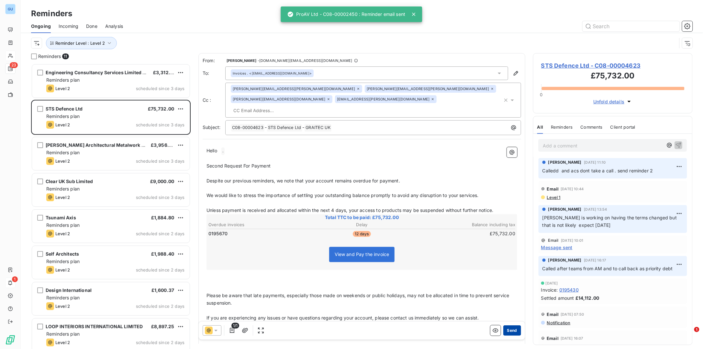
click at [510, 331] on button "Send" at bounding box center [512, 330] width 18 height 10
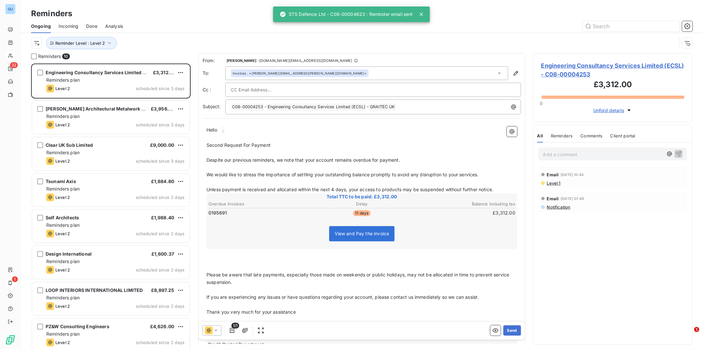
click at [510, 331] on button "Send" at bounding box center [512, 330] width 18 height 10
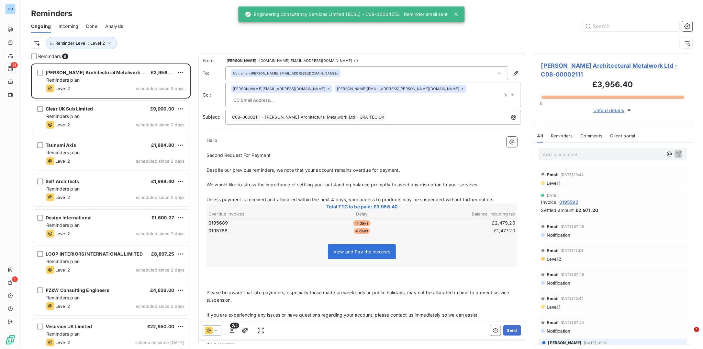
click at [510, 331] on button "Send" at bounding box center [512, 330] width 18 height 10
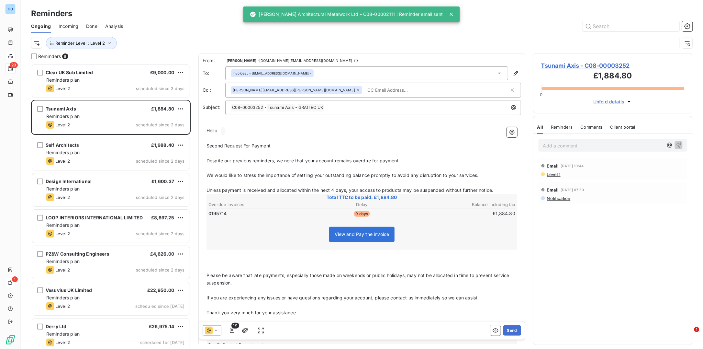
click at [510, 331] on button "Send" at bounding box center [512, 330] width 18 height 10
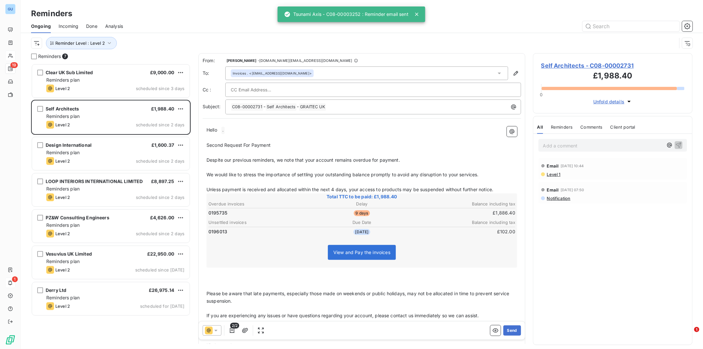
click at [510, 331] on button "Send" at bounding box center [512, 330] width 18 height 10
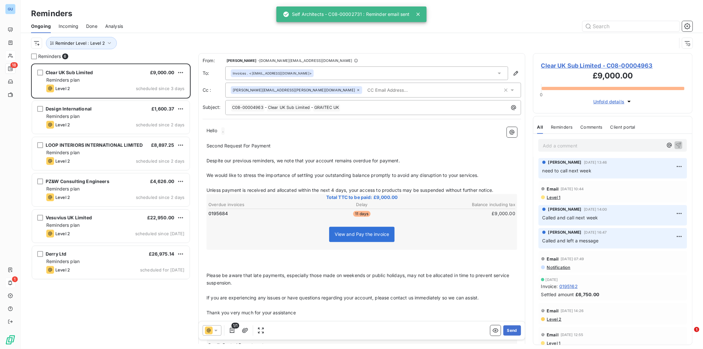
click at [510, 331] on button "Send" at bounding box center [512, 330] width 18 height 10
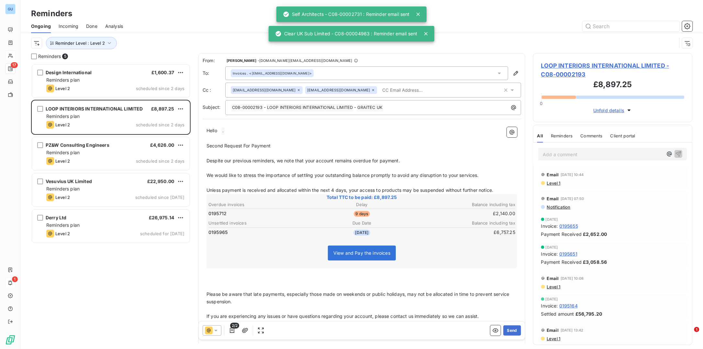
click at [510, 331] on button "Send" at bounding box center [512, 330] width 18 height 10
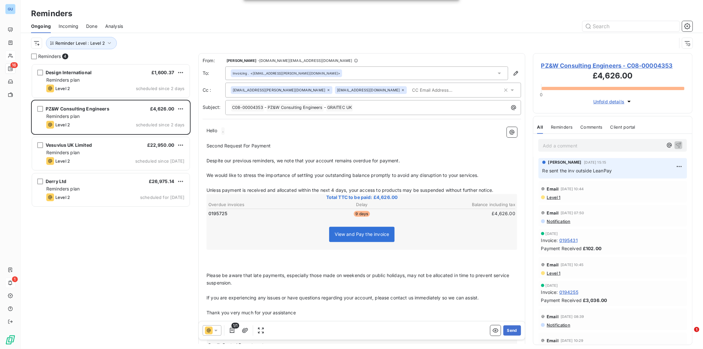
click at [510, 331] on button "Send" at bounding box center [512, 330] width 18 height 10
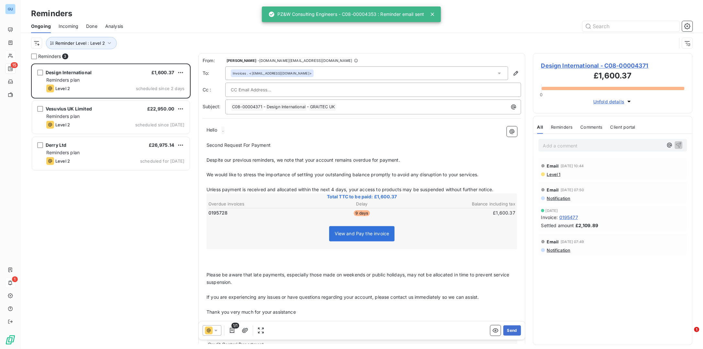
click at [510, 331] on button "Send" at bounding box center [512, 330] width 18 height 10
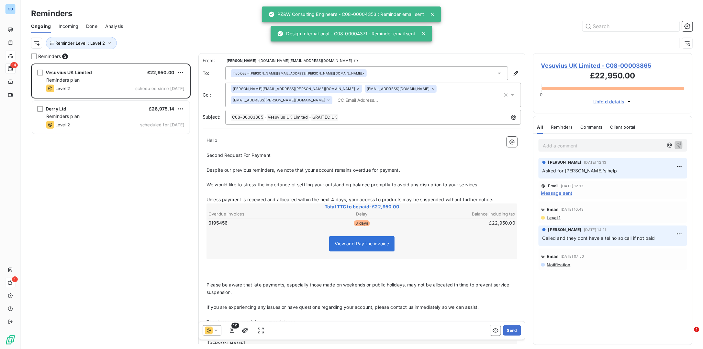
click at [510, 331] on button "Send" at bounding box center [512, 330] width 18 height 10
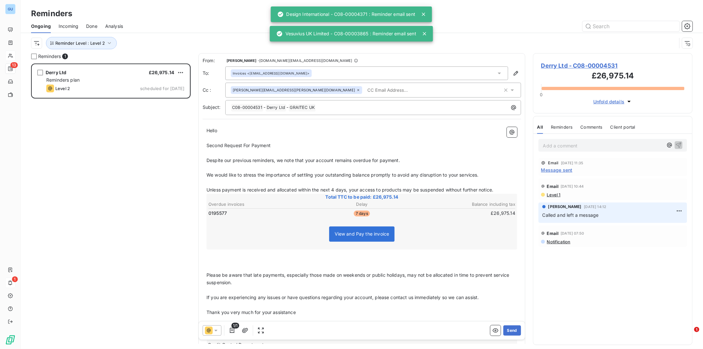
click at [510, 331] on button "Send" at bounding box center [512, 330] width 18 height 10
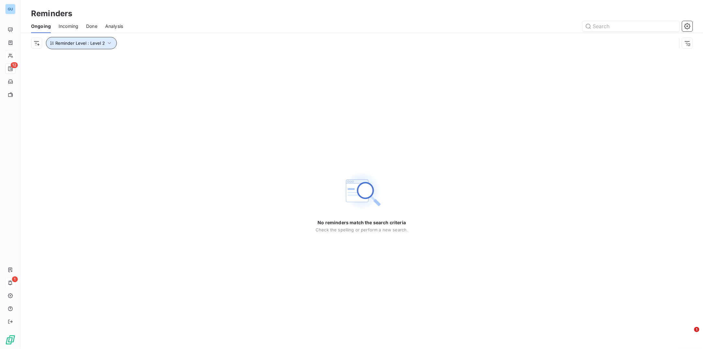
click at [106, 42] on icon "button" at bounding box center [109, 43] width 6 height 6
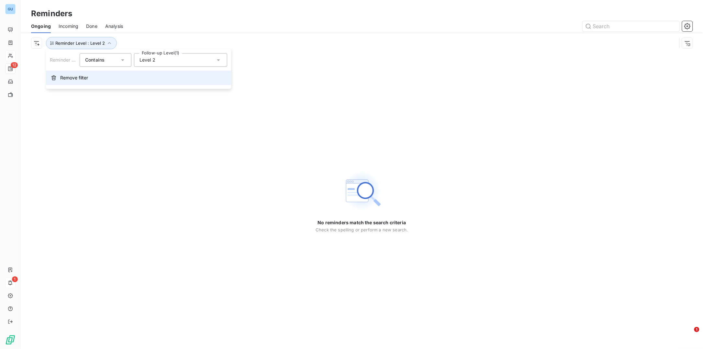
click at [77, 81] on span "Remove filter" at bounding box center [74, 77] width 28 height 6
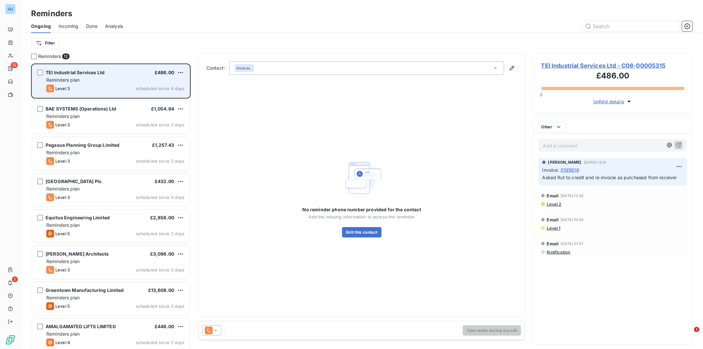
scroll to position [279, 153]
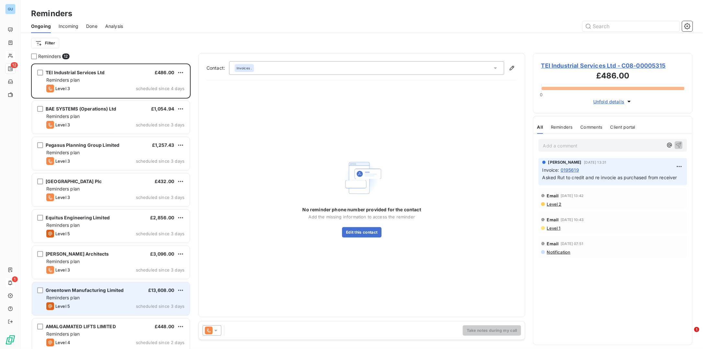
click at [70, 289] on span "Greentown Manufacturing Limited" at bounding box center [85, 290] width 78 height 6
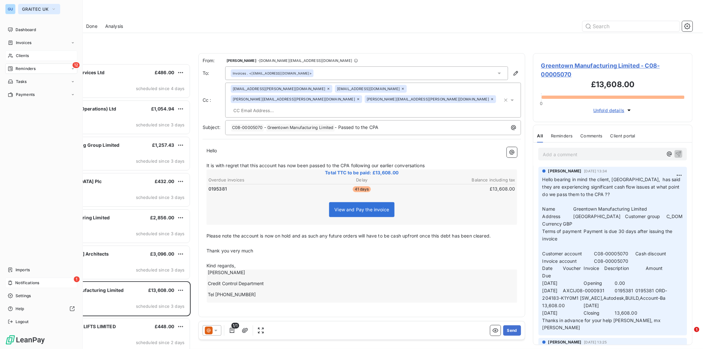
click at [29, 10] on span "GRAITEC UK" at bounding box center [35, 8] width 27 height 5
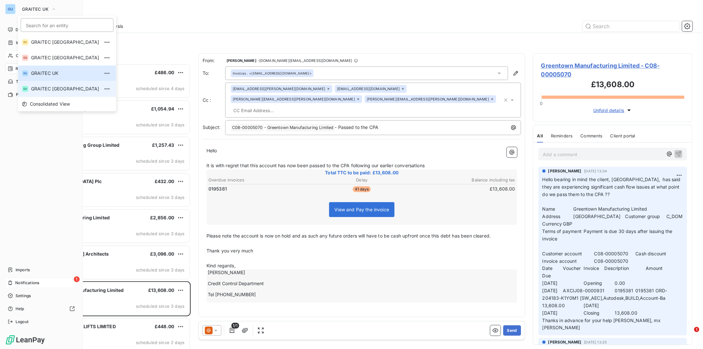
click at [56, 89] on span "GRAITEC [GEOGRAPHIC_DATA]" at bounding box center [65, 88] width 68 height 6
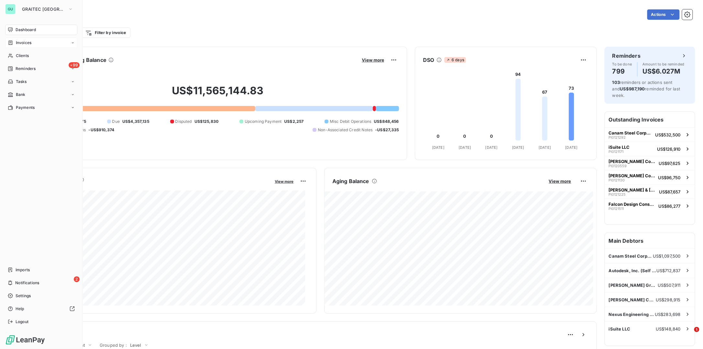
click at [28, 43] on span "Invoices" at bounding box center [24, 43] width 16 height 6
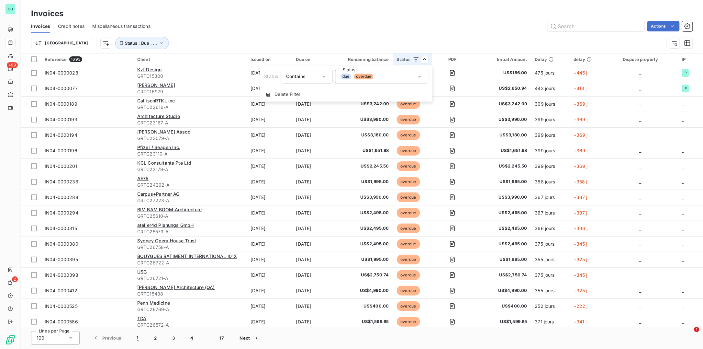
click at [34, 59] on html "GU +99 2 Invoices Invoices Credit notes Miscellaneous transactions Actions [GEO…" at bounding box center [351, 174] width 703 height 349
click at [33, 61] on div at bounding box center [34, 59] width 6 height 6
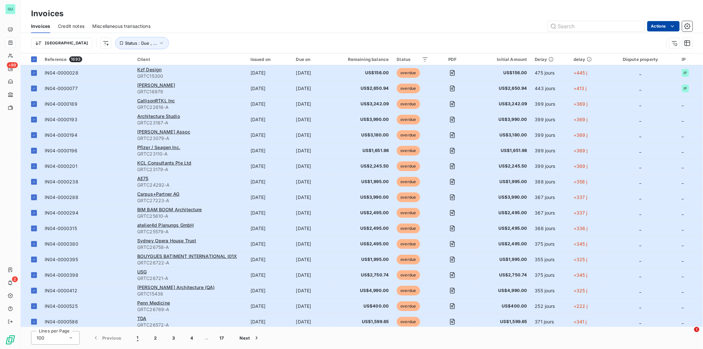
click at [660, 26] on html "GU +99 2 Invoices Invoices Credit notes Miscellaneous transactions Actions [GEO…" at bounding box center [351, 174] width 703 height 349
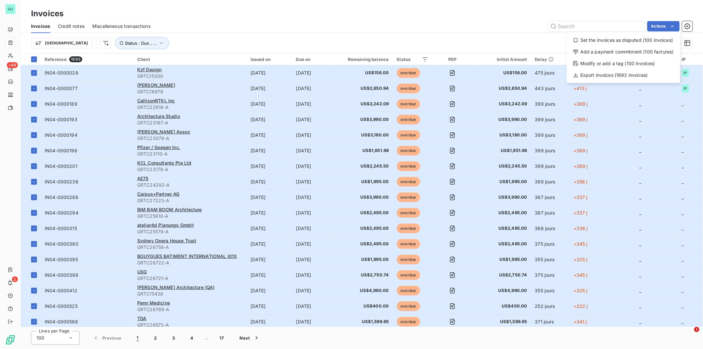
click at [439, 38] on html "GU +99 2 Invoices Invoices Credit notes Miscellaneous transactions Actions Set …" at bounding box center [351, 174] width 703 height 349
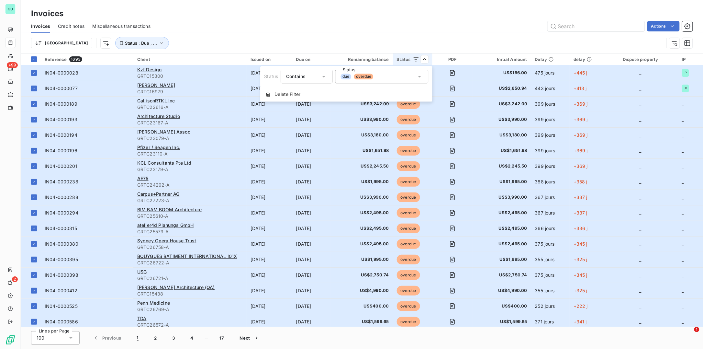
click at [127, 42] on html "GU +99 2 Invoices Invoices Credit notes Miscellaneous transactions Actions [GEO…" at bounding box center [351, 174] width 703 height 349
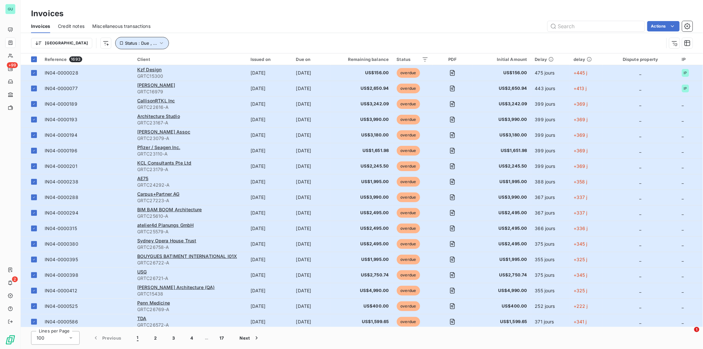
click at [158, 42] on icon "button" at bounding box center [161, 43] width 6 height 6
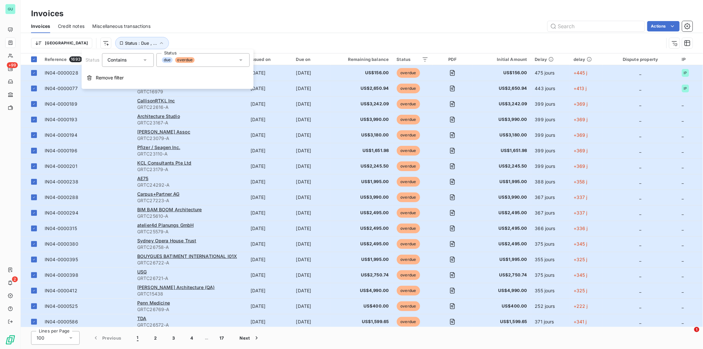
click at [494, 24] on div "Actions" at bounding box center [425, 26] width 534 height 10
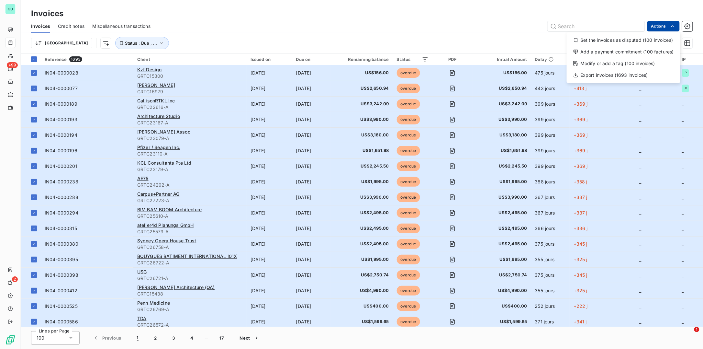
click at [654, 28] on html "GU +99 2 Invoices Invoices Credit notes Miscellaneous transactions Actions Set …" at bounding box center [351, 174] width 703 height 349
click at [613, 73] on div "Export invoices (1693 invoices)" at bounding box center [623, 75] width 108 height 10
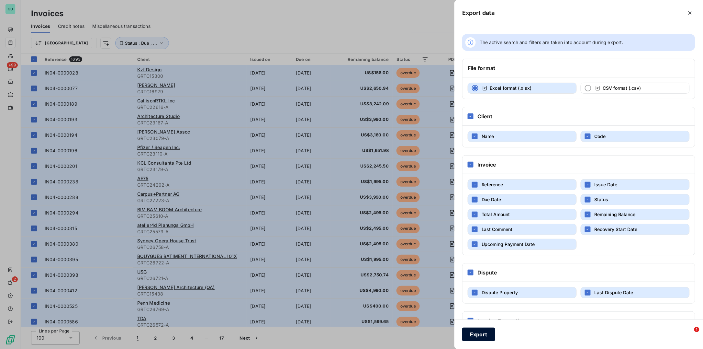
click at [483, 330] on button "Export" at bounding box center [478, 334] width 33 height 14
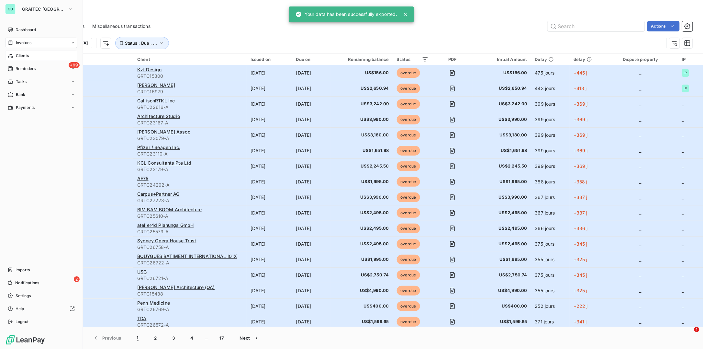
click at [19, 57] on span "Clients" at bounding box center [22, 56] width 13 height 6
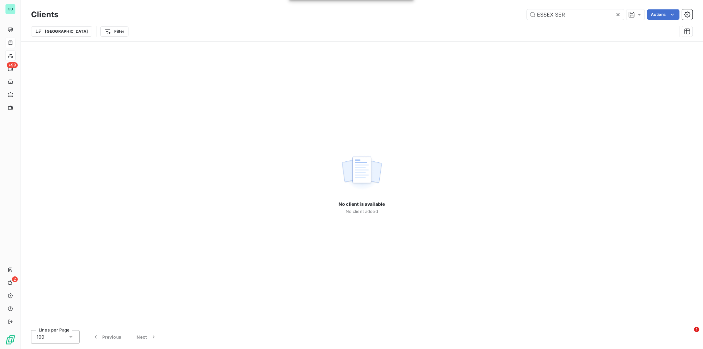
drag, startPoint x: 579, startPoint y: 14, endPoint x: 523, endPoint y: 12, distance: 56.0
click at [523, 12] on div "ESSEX SER Actions" at bounding box center [379, 14] width 627 height 10
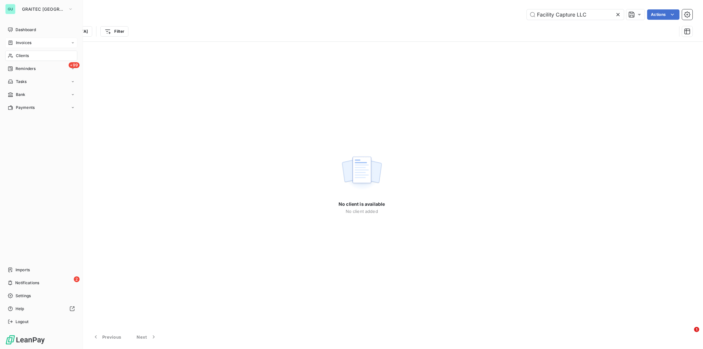
click at [30, 54] on div "Clients" at bounding box center [41, 56] width 72 height 10
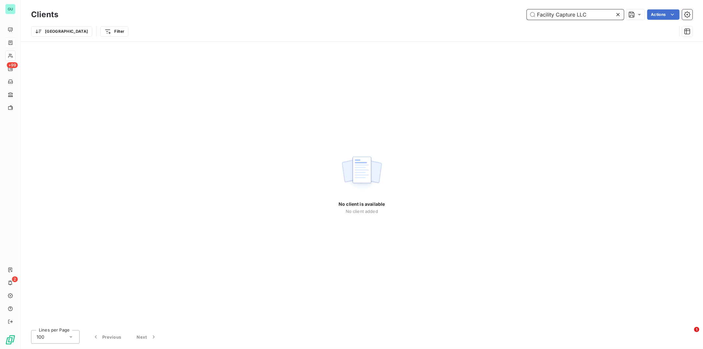
click at [596, 14] on input "Facility Capture LLC" at bounding box center [575, 14] width 97 height 10
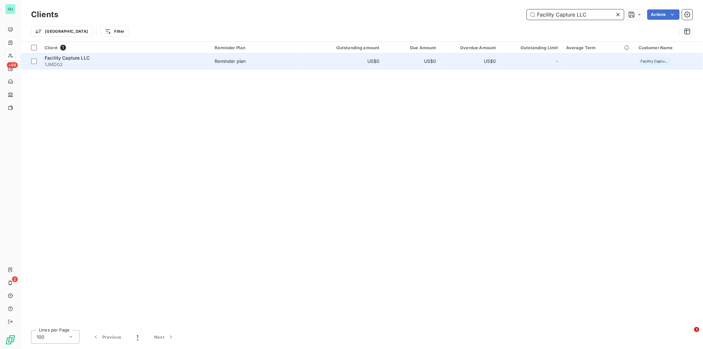
type input "Facility Capture LLC"
click at [77, 64] on span "1JMD02" at bounding box center [126, 64] width 162 height 6
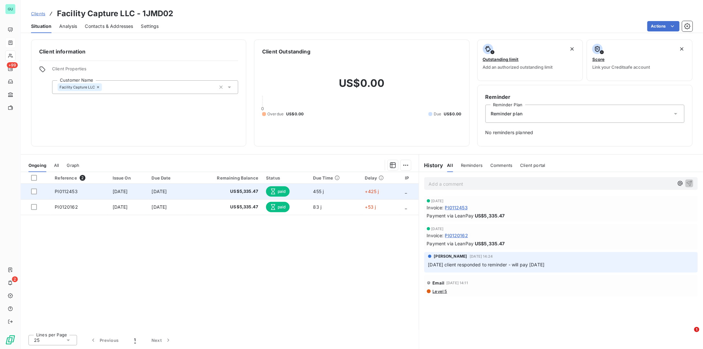
click at [289, 189] on span "paid" at bounding box center [278, 191] width 24 height 10
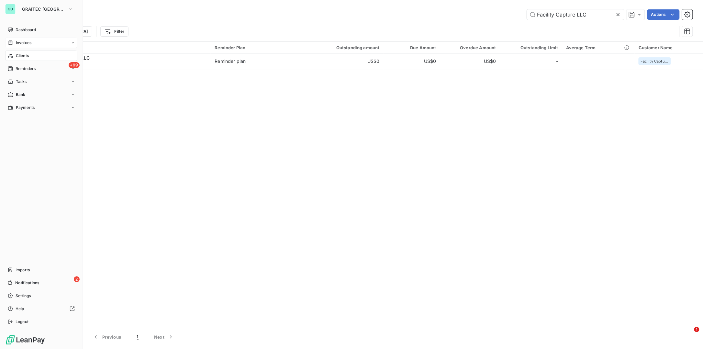
drag, startPoint x: 26, startPoint y: 56, endPoint x: 22, endPoint y: 57, distance: 3.5
click at [26, 56] on span "Clients" at bounding box center [22, 56] width 13 height 6
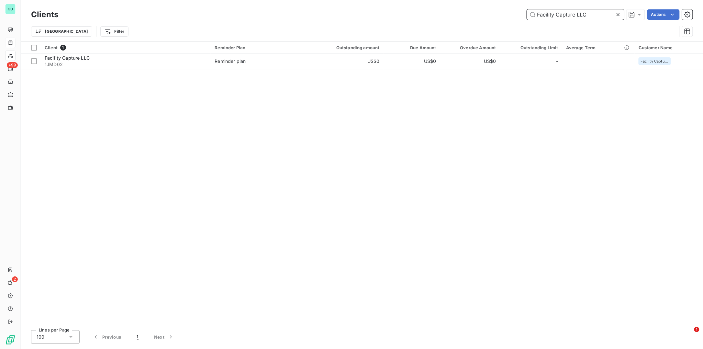
drag, startPoint x: 598, startPoint y: 16, endPoint x: 490, endPoint y: 15, distance: 107.2
click at [490, 15] on div "Facility Capture LLC Actions" at bounding box center [379, 14] width 627 height 10
paste input "Peninsulators"
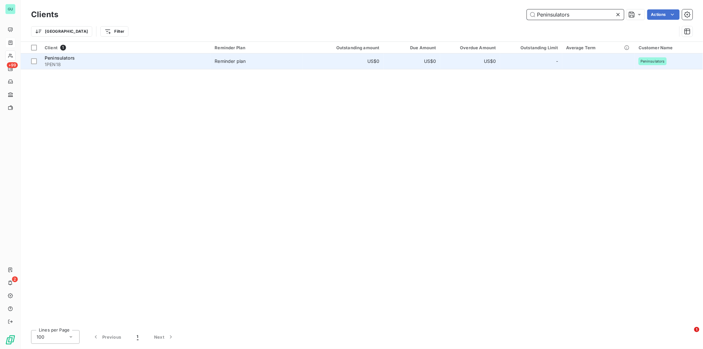
type input "Peninsulators"
click at [69, 59] on span "Peninsulators" at bounding box center [60, 58] width 30 height 6
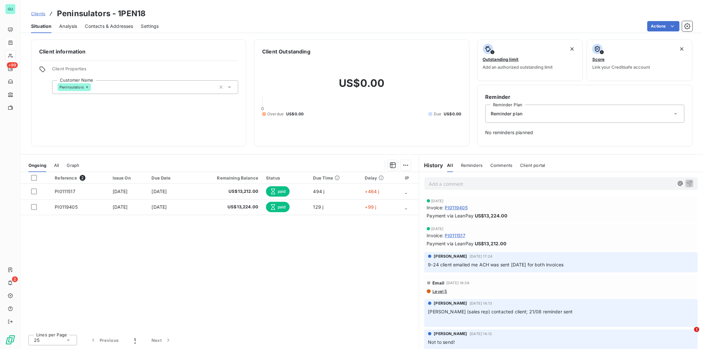
click at [39, 14] on span "Clients" at bounding box center [38, 13] width 14 height 5
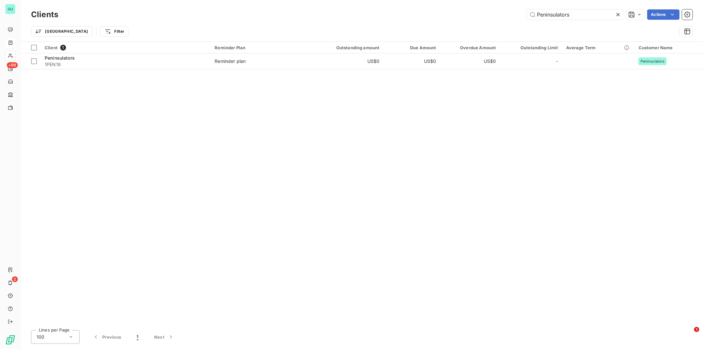
drag, startPoint x: 595, startPoint y: 13, endPoint x: 496, endPoint y: 12, distance: 99.1
click at [496, 12] on div "Peninsulators Actions" at bounding box center [379, 14] width 627 height 10
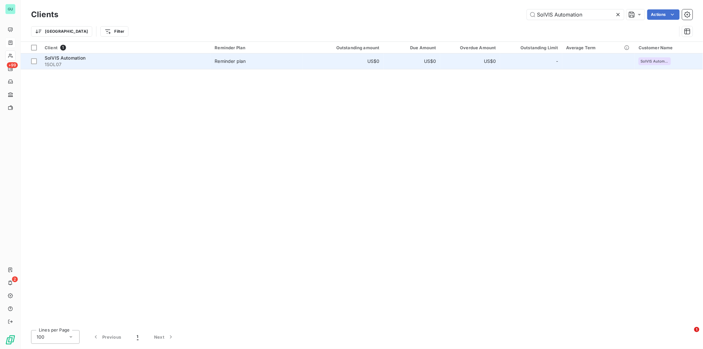
type input "SolVIS Automation"
click at [67, 57] on span "SolVIS Automation" at bounding box center [65, 58] width 41 height 6
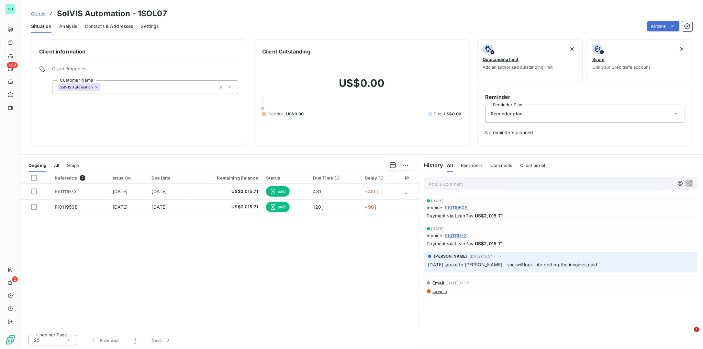
click at [41, 13] on span "Clients" at bounding box center [38, 13] width 14 height 5
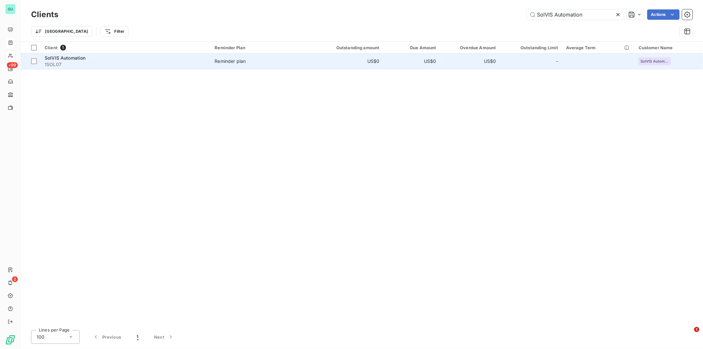
click at [67, 65] on span "1SOL07" at bounding box center [126, 64] width 162 height 6
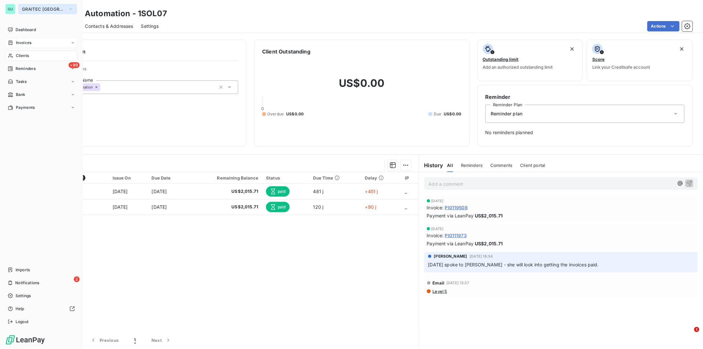
click at [30, 9] on span "GRAITEC [GEOGRAPHIC_DATA]" at bounding box center [43, 8] width 43 height 5
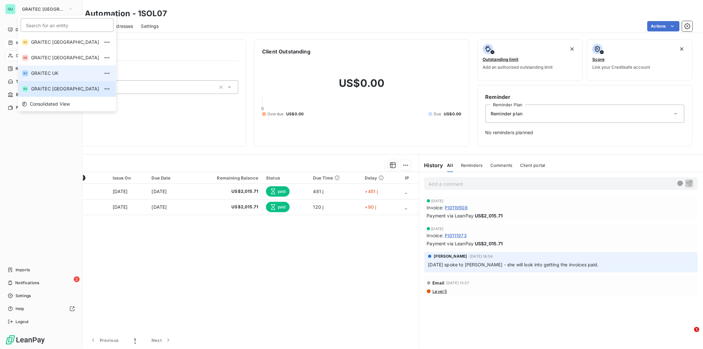
click at [51, 74] on span "GRAITEC UK" at bounding box center [65, 73] width 68 height 6
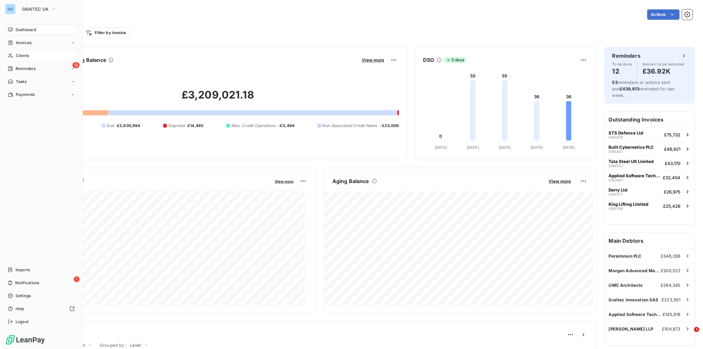
drag, startPoint x: 19, startPoint y: 54, endPoint x: 51, endPoint y: 56, distance: 31.8
click at [19, 54] on span "Clients" at bounding box center [22, 56] width 13 height 6
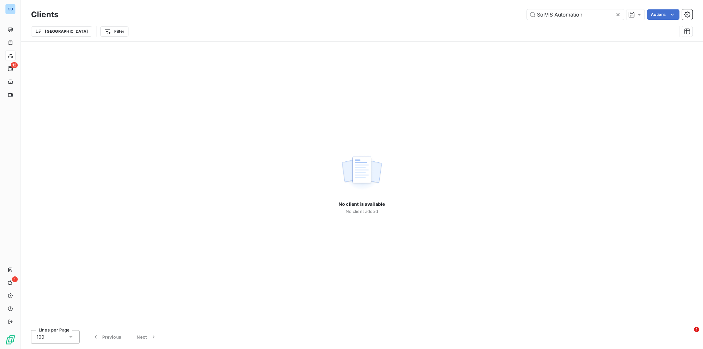
drag, startPoint x: 587, startPoint y: 15, endPoint x: 488, endPoint y: 16, distance: 98.7
click at [488, 16] on div "SolVIS Automation Actions" at bounding box center [379, 14] width 627 height 10
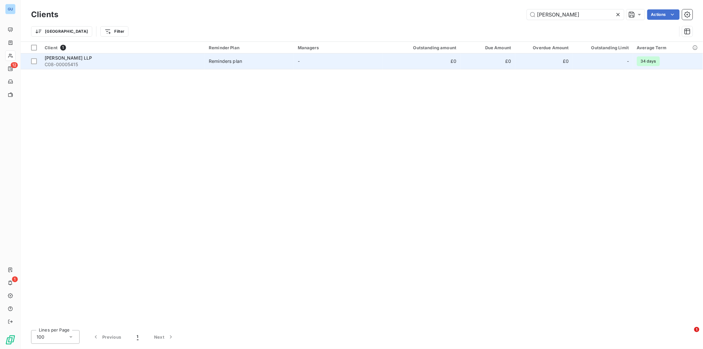
type input "[PERSON_NAME]"
click at [90, 59] on div "[PERSON_NAME] LLP" at bounding box center [123, 58] width 156 height 6
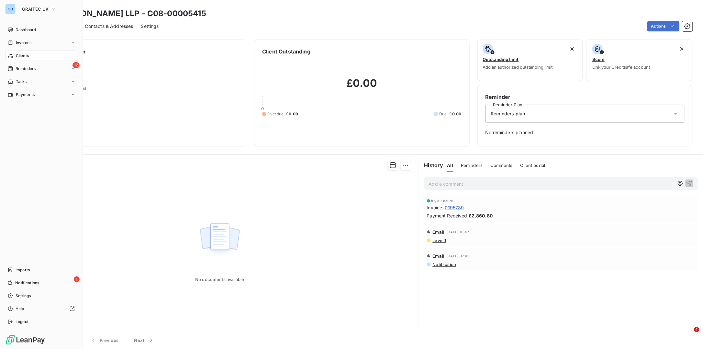
click at [23, 54] on span "Clients" at bounding box center [22, 56] width 13 height 6
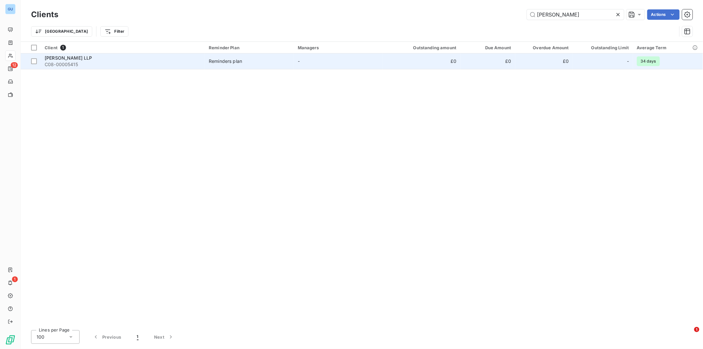
click at [65, 62] on span "C08-00005415" at bounding box center [123, 64] width 156 height 6
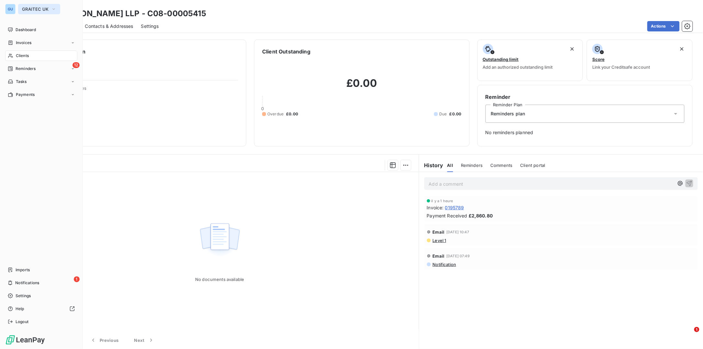
click at [33, 10] on span "GRAITEC UK" at bounding box center [35, 8] width 27 height 5
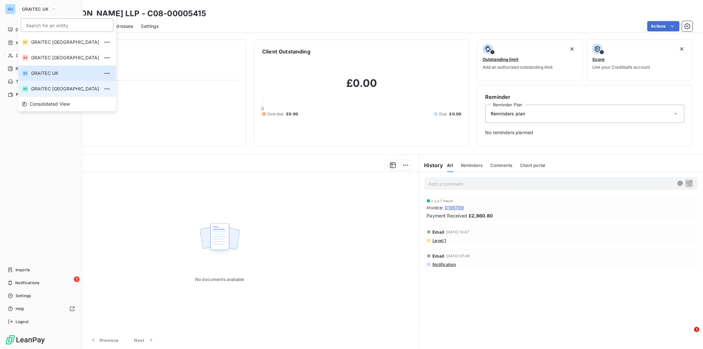
click at [59, 88] on span "GRAITEC [GEOGRAPHIC_DATA]" at bounding box center [65, 88] width 68 height 6
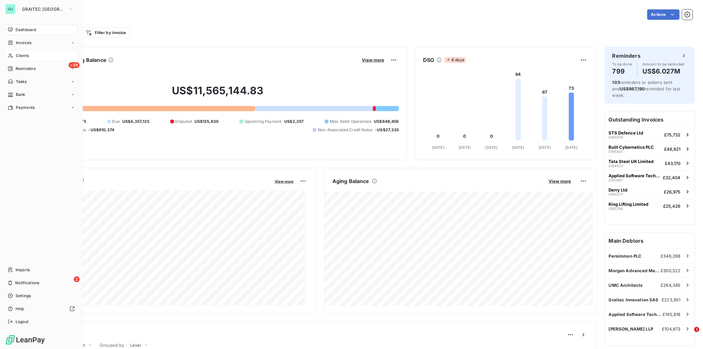
click at [22, 57] on span "Clients" at bounding box center [22, 56] width 13 height 6
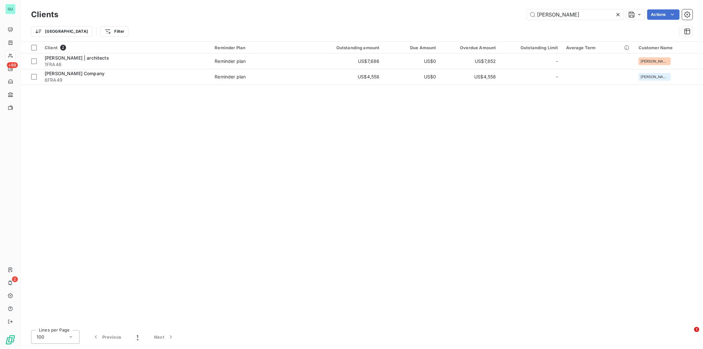
drag, startPoint x: 580, startPoint y: 17, endPoint x: 492, endPoint y: 15, distance: 88.1
click at [492, 15] on div "FRANKLIN Actions" at bounding box center [379, 14] width 627 height 10
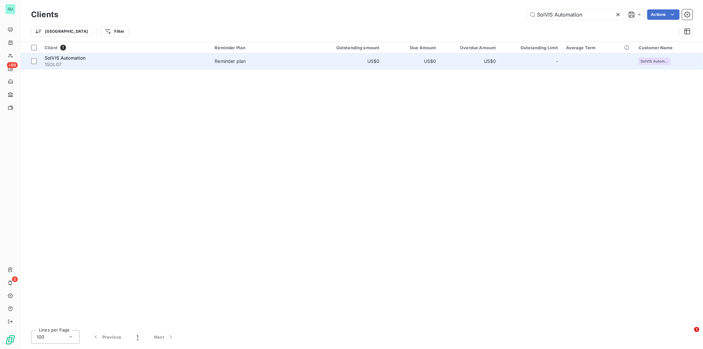
type input "SolVIS Automation"
click at [64, 63] on span "1SOL07" at bounding box center [126, 64] width 162 height 6
click at [34, 62] on div at bounding box center [34, 61] width 6 height 6
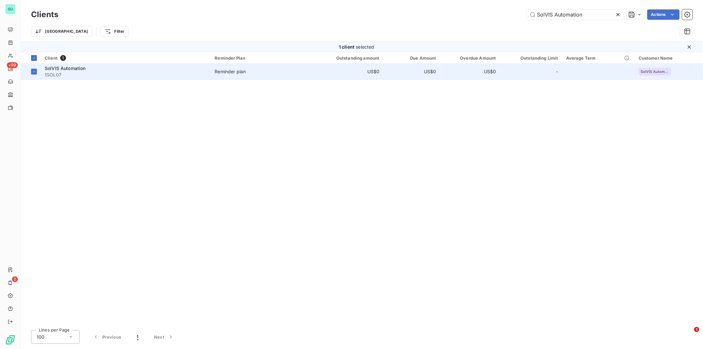
click at [60, 71] on span "SolVIS Automation" at bounding box center [65, 68] width 41 height 6
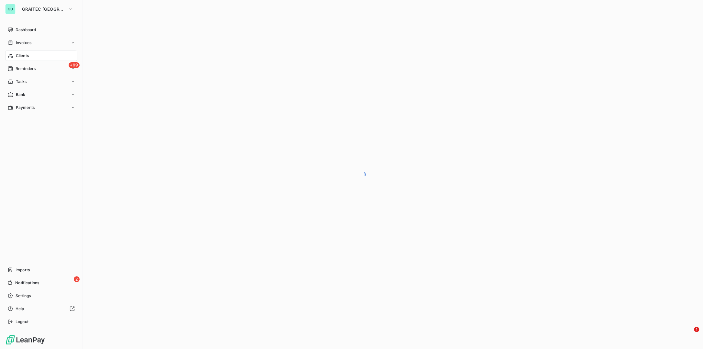
click at [34, 51] on div "Clients" at bounding box center [41, 56] width 72 height 10
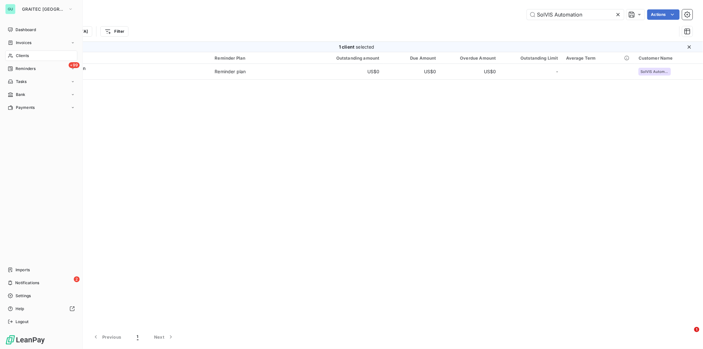
click at [17, 53] on span "Clients" at bounding box center [22, 56] width 13 height 6
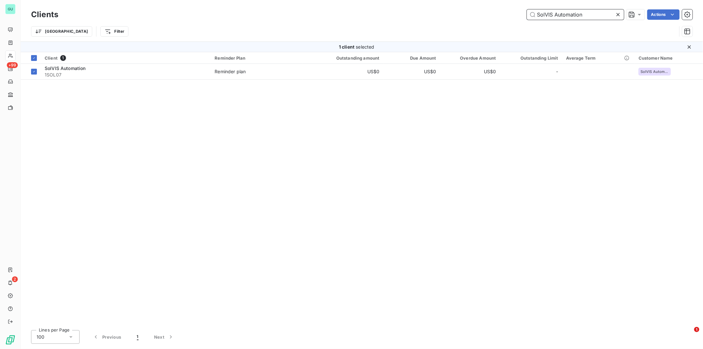
drag, startPoint x: 595, startPoint y: 13, endPoint x: 454, endPoint y: 14, distance: 141.5
click at [454, 14] on div "SolVIS Automation Actions" at bounding box center [379, 14] width 627 height 10
paste input "Peninsulators"
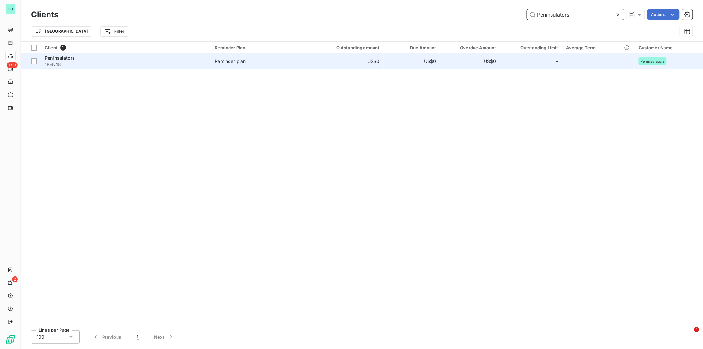
type input "Peninsulators"
click at [62, 61] on span "1PEN18" at bounding box center [126, 64] width 162 height 6
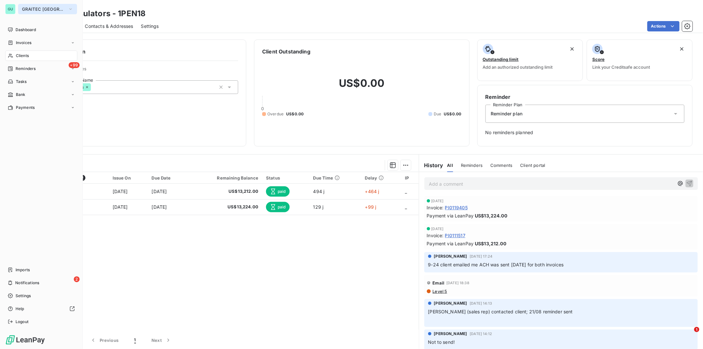
click at [39, 10] on span "GRAITEC [GEOGRAPHIC_DATA]" at bounding box center [43, 8] width 43 height 5
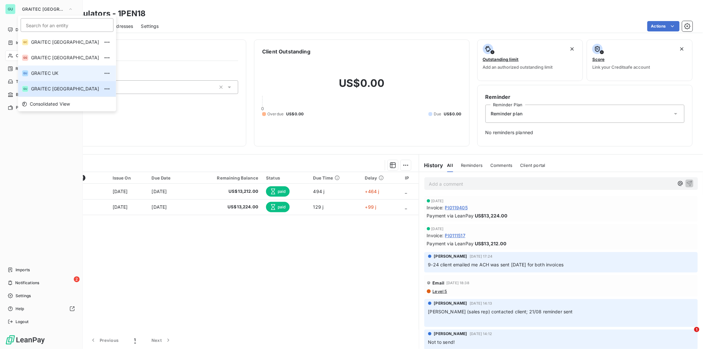
click at [51, 73] on span "GRAITEC UK" at bounding box center [65, 73] width 68 height 6
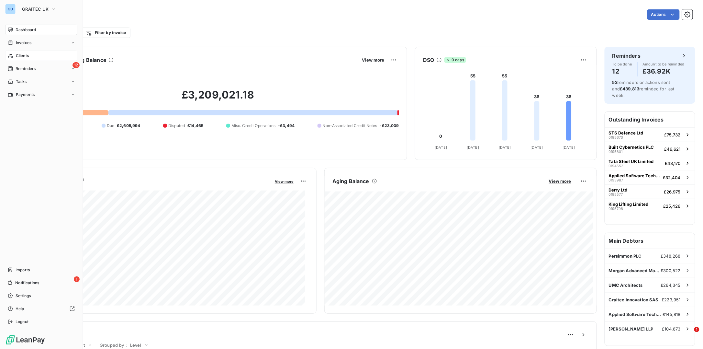
drag, startPoint x: 32, startPoint y: 56, endPoint x: 22, endPoint y: 56, distance: 9.7
click at [23, 54] on span "Clients" at bounding box center [22, 56] width 13 height 6
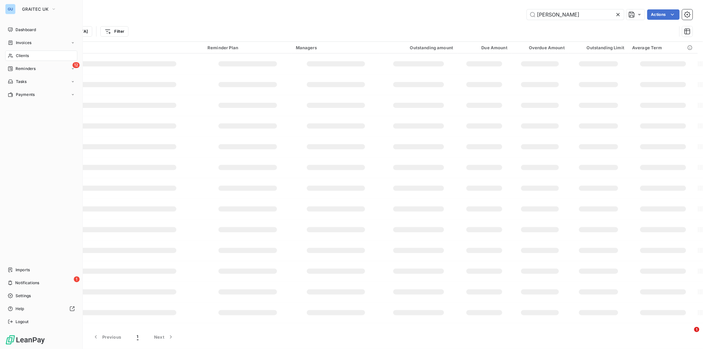
type input "Peninsulators"
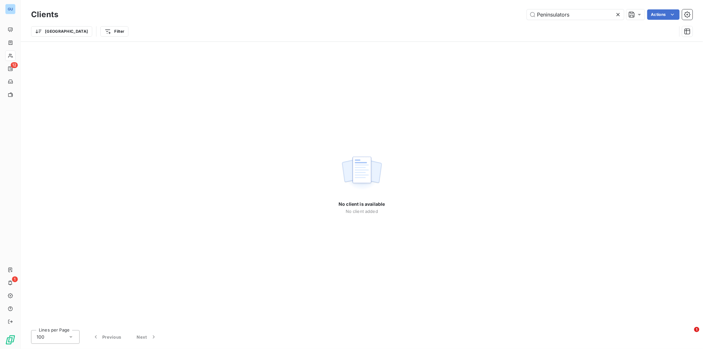
drag, startPoint x: 577, startPoint y: 15, endPoint x: 467, endPoint y: 15, distance: 109.7
click at [467, 15] on div "Peninsulators Actions" at bounding box center [379, 14] width 627 height 10
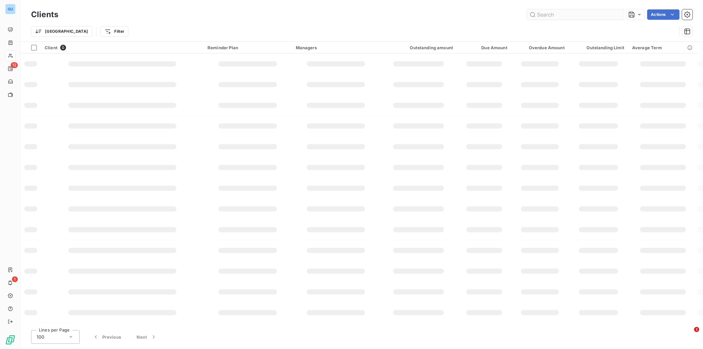
click at [537, 14] on input "text" at bounding box center [575, 14] width 97 height 10
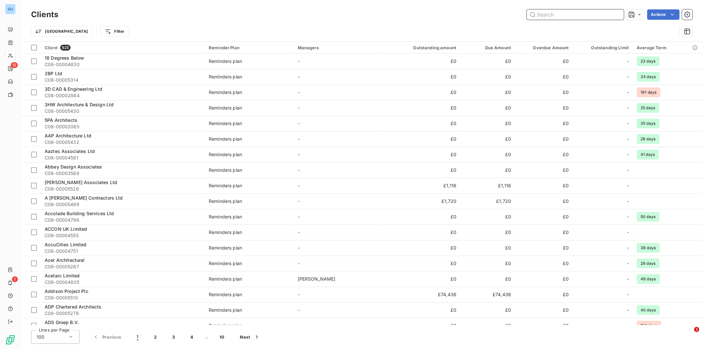
click at [553, 12] on input "text" at bounding box center [575, 14] width 97 height 10
paste input "[PERSON_NAME]"
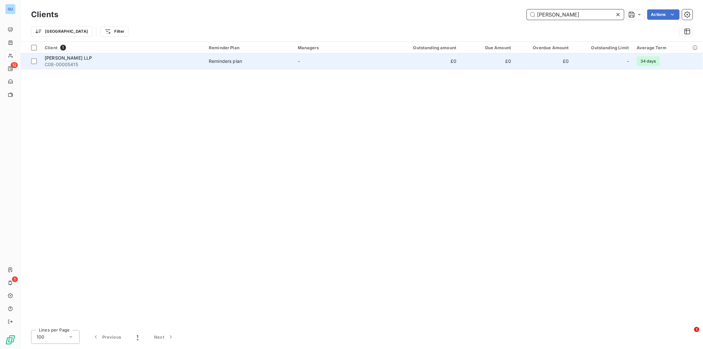
type input "[PERSON_NAME]"
click at [67, 60] on span "[PERSON_NAME] LLP" at bounding box center [69, 58] width 48 height 6
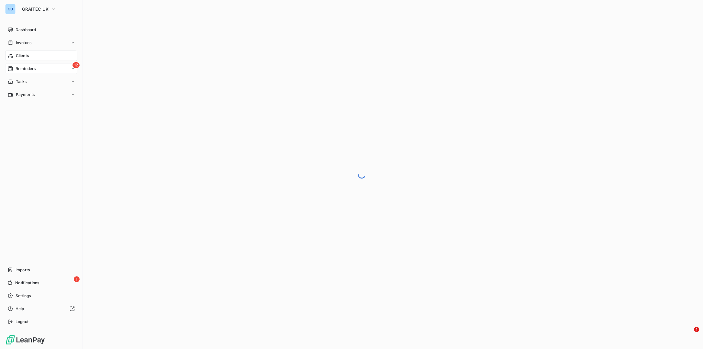
click at [44, 67] on div "12 Reminders" at bounding box center [41, 68] width 72 height 10
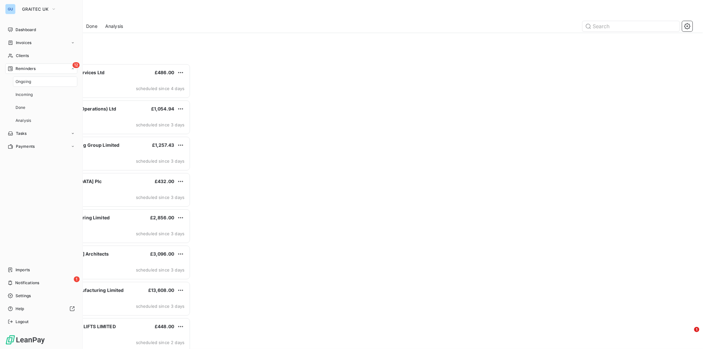
scroll to position [279, 153]
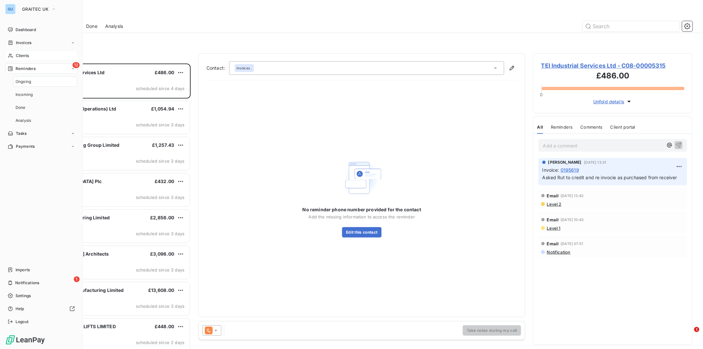
click at [38, 58] on div "Clients" at bounding box center [41, 56] width 72 height 10
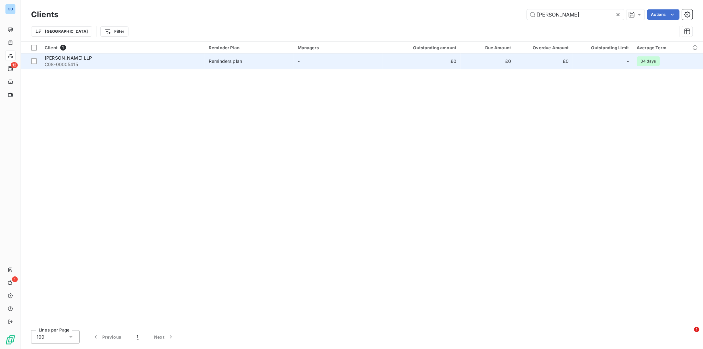
click at [59, 61] on span "C08-00005415" at bounding box center [123, 64] width 156 height 6
